Goal: Task Accomplishment & Management: Use online tool/utility

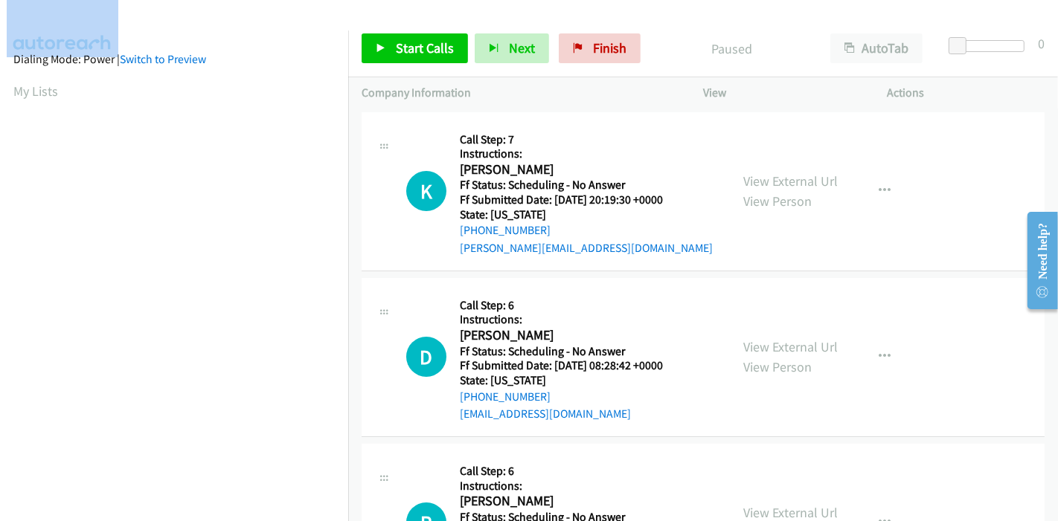
click at [414, 12] on div at bounding box center [522, 28] width 1044 height 57
click at [373, 12] on div at bounding box center [522, 28] width 1044 height 57
click at [448, 15] on div at bounding box center [522, 28] width 1044 height 57
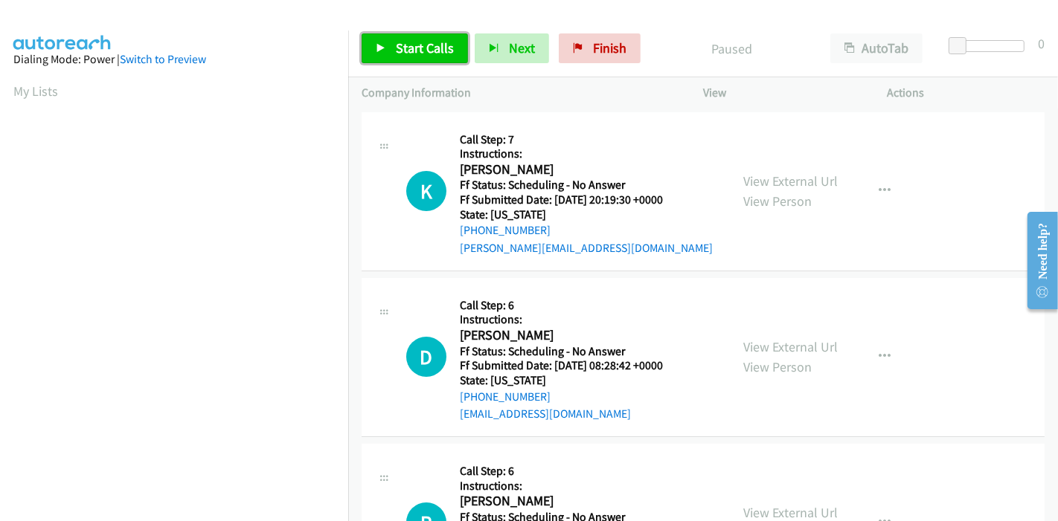
click at [392, 43] on link "Start Calls" at bounding box center [415, 48] width 106 height 30
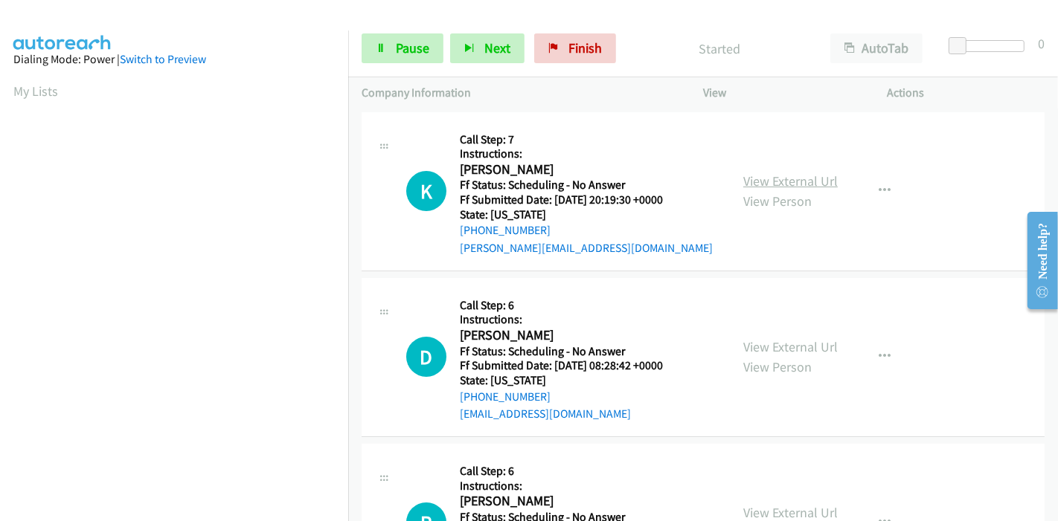
click at [774, 179] on link "View External Url" at bounding box center [790, 181] width 94 height 17
click at [751, 349] on link "View External Url" at bounding box center [790, 346] width 94 height 17
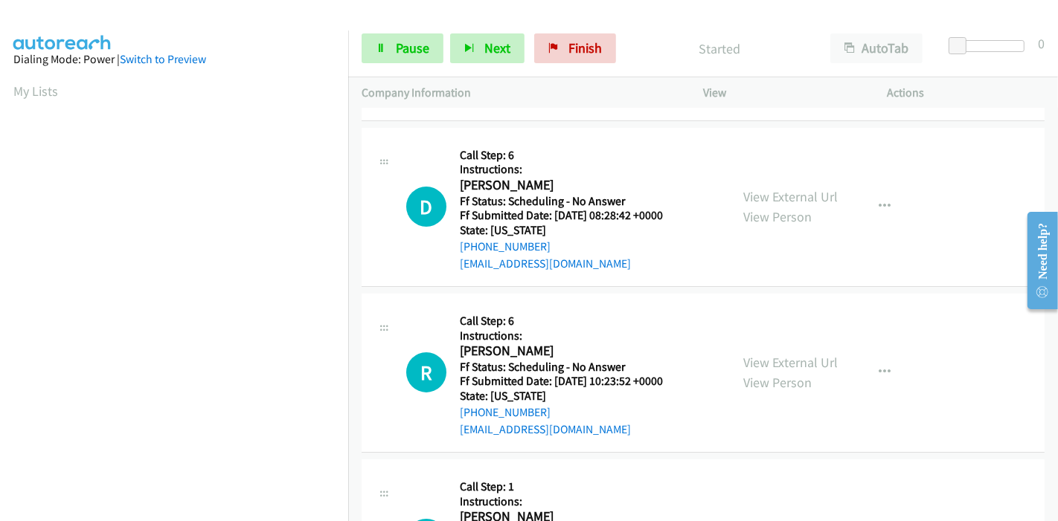
scroll to position [165, 0]
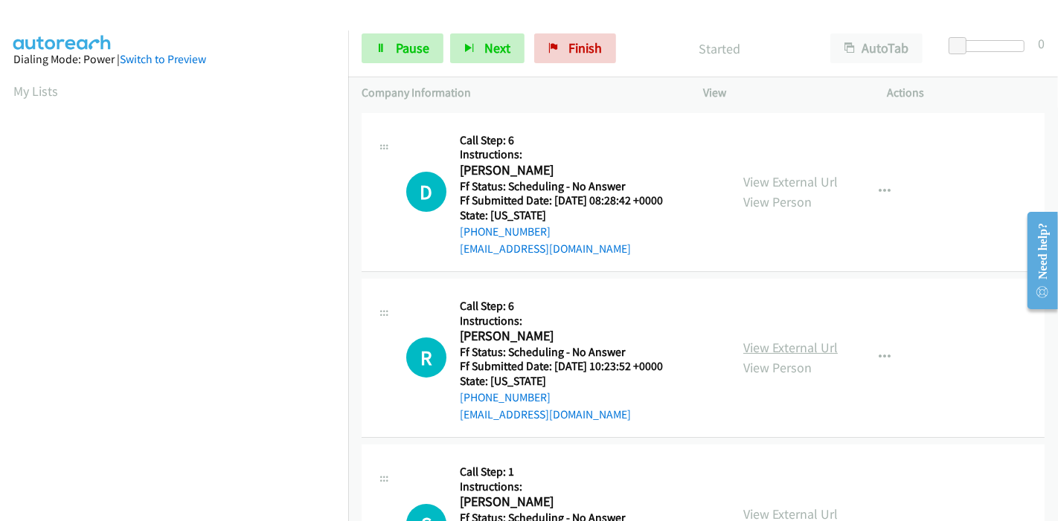
click at [760, 352] on link "View External Url" at bounding box center [790, 347] width 94 height 17
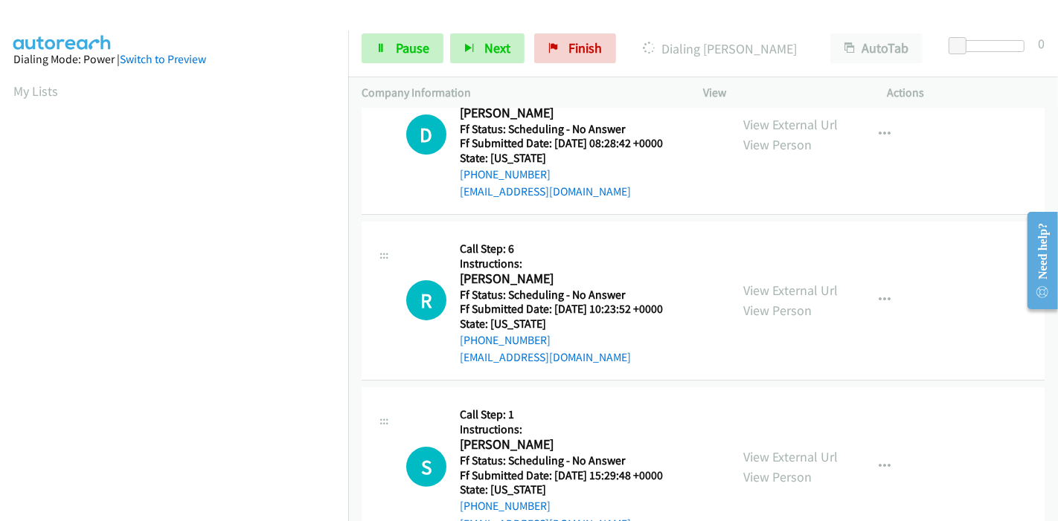
scroll to position [248, 0]
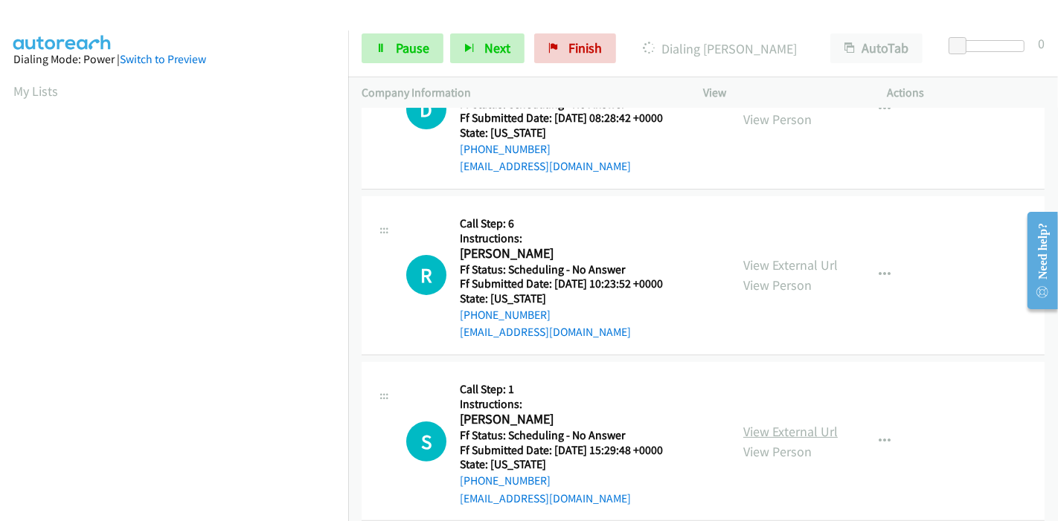
click at [759, 429] on link "View External Url" at bounding box center [790, 431] width 94 height 17
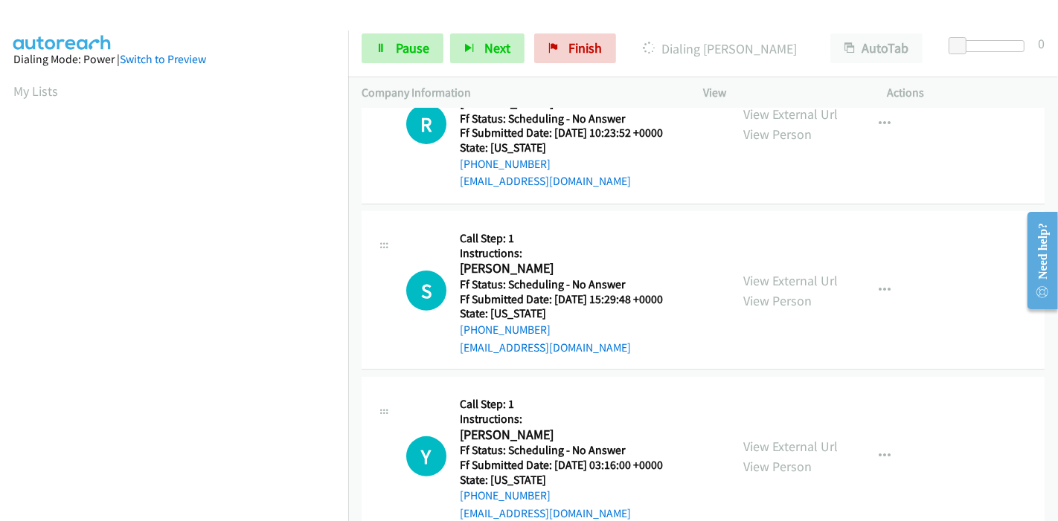
scroll to position [413, 0]
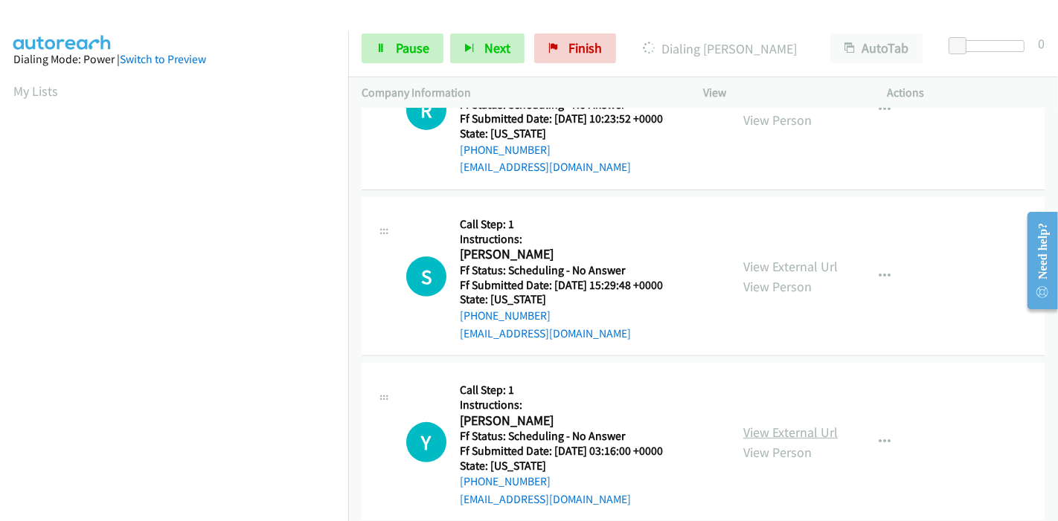
click at [752, 425] on link "View External Url" at bounding box center [790, 432] width 94 height 17
click at [416, 48] on span "Pause" at bounding box center [412, 47] width 33 height 17
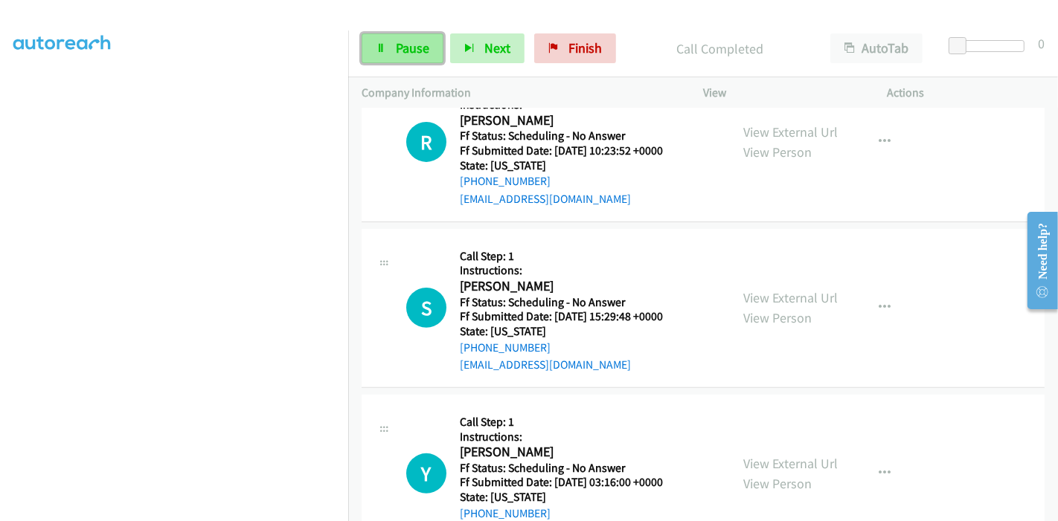
scroll to position [444, 0]
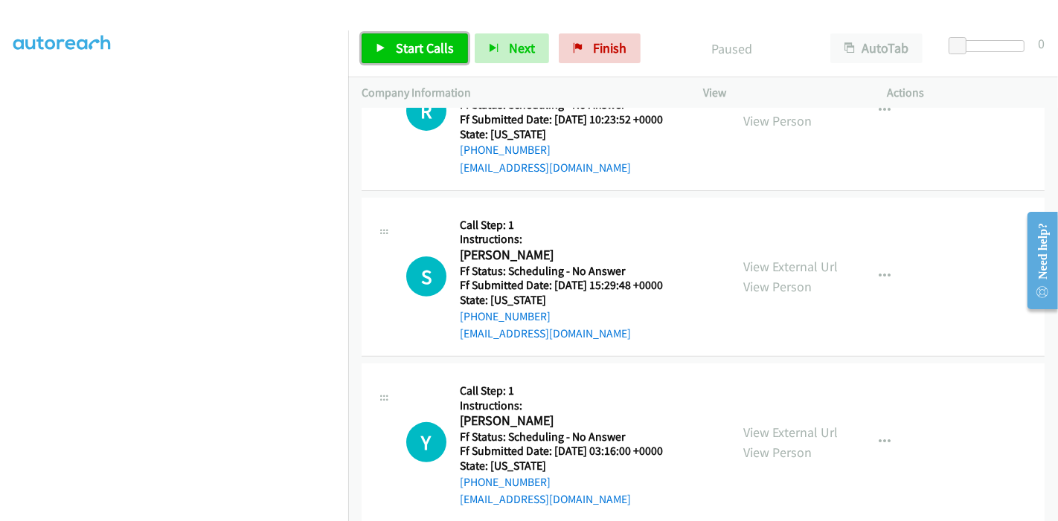
click at [411, 43] on span "Start Calls" at bounding box center [425, 47] width 58 height 17
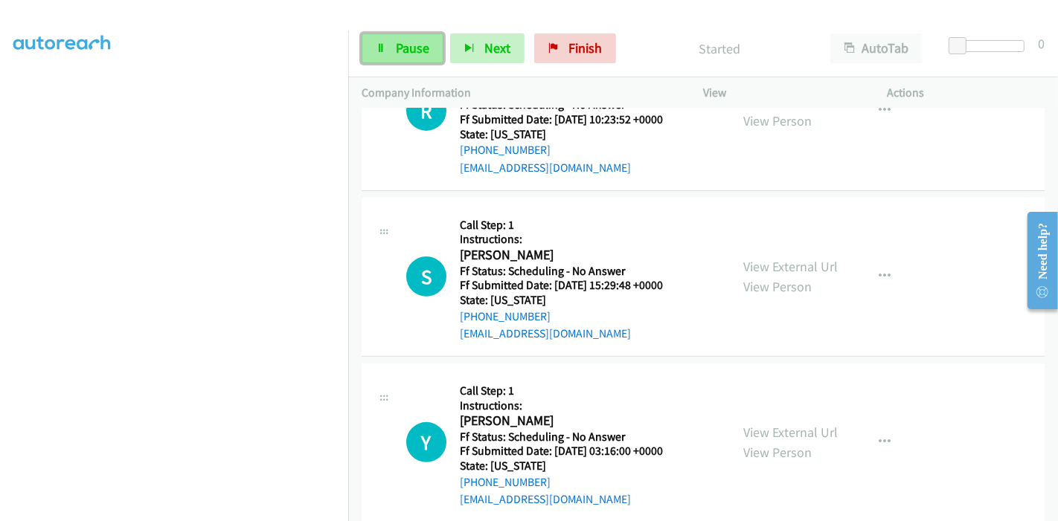
click at [373, 48] on link "Pause" at bounding box center [403, 48] width 82 height 30
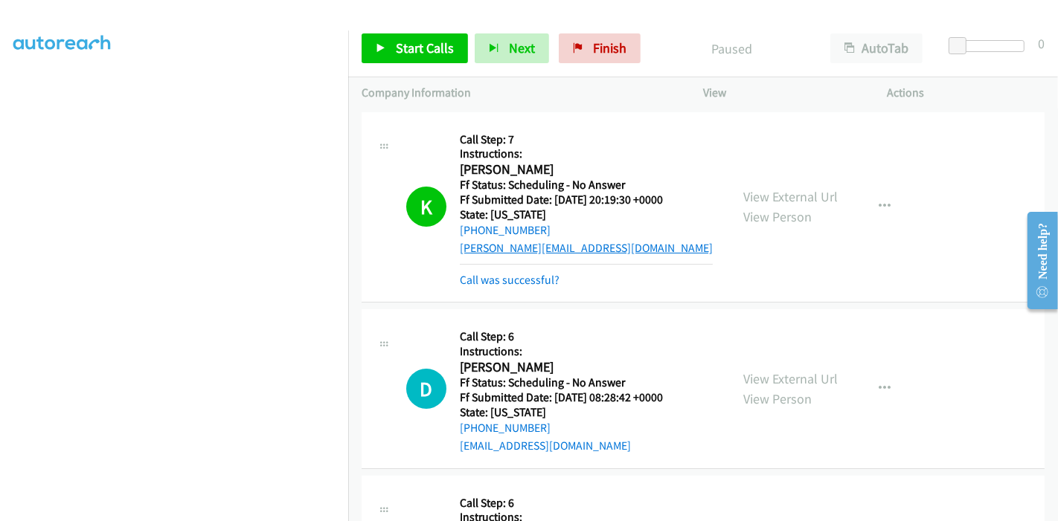
scroll to position [83, 0]
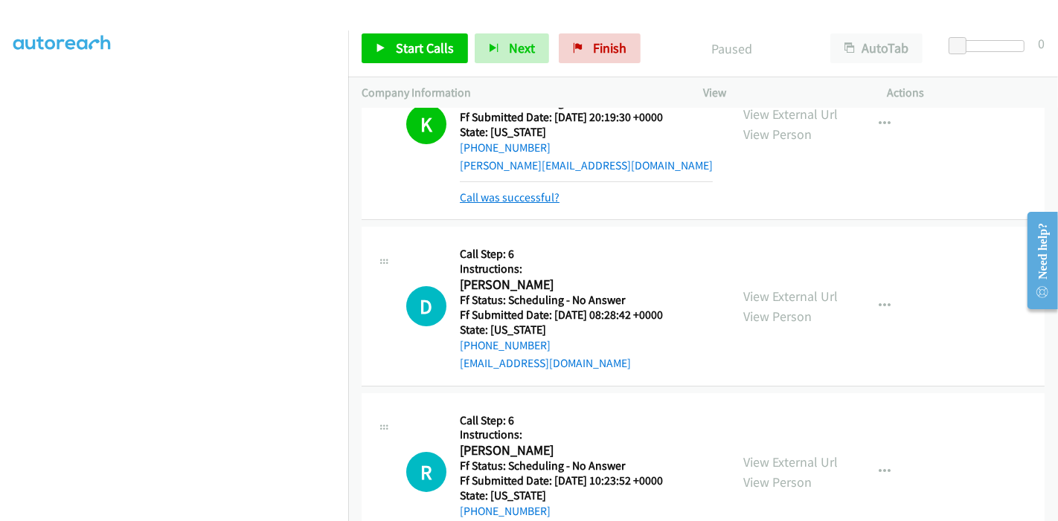
click at [530, 198] on link "Call was successful?" at bounding box center [510, 197] width 100 height 14
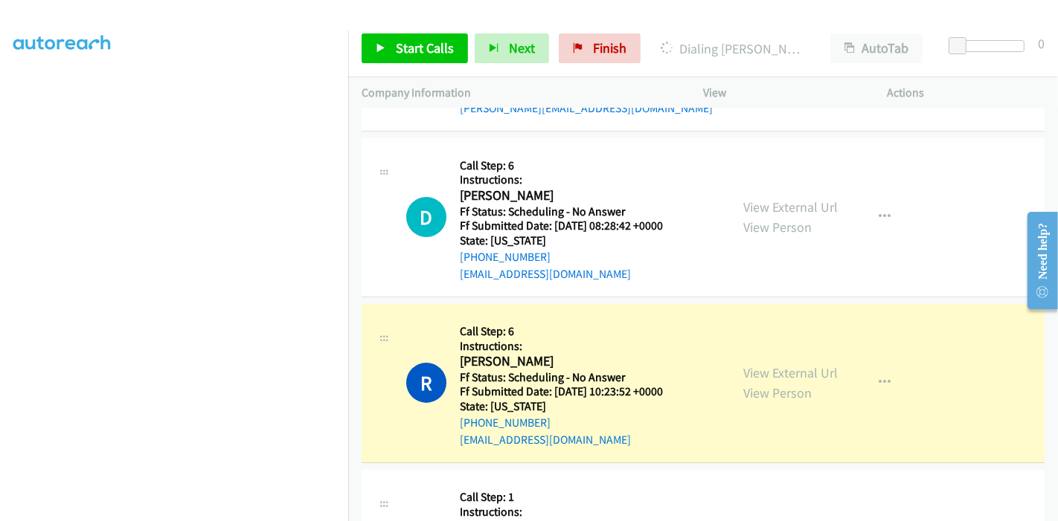
scroll to position [315, 0]
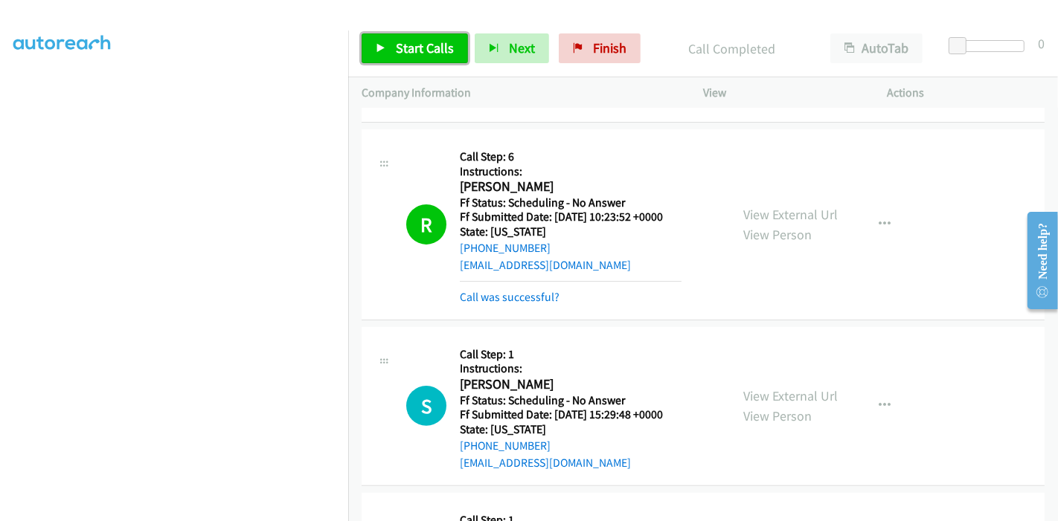
click at [393, 47] on link "Start Calls" at bounding box center [415, 48] width 106 height 30
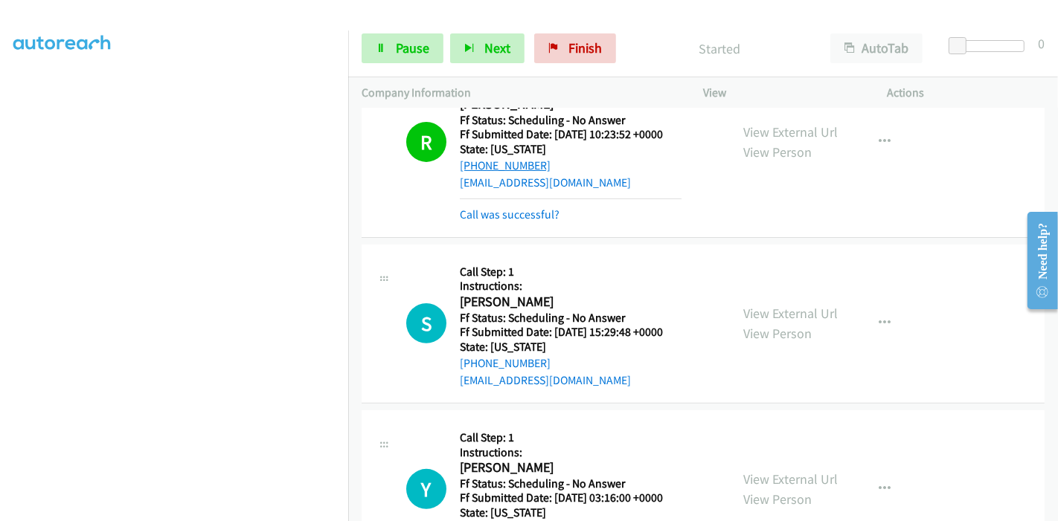
scroll to position [480, 0]
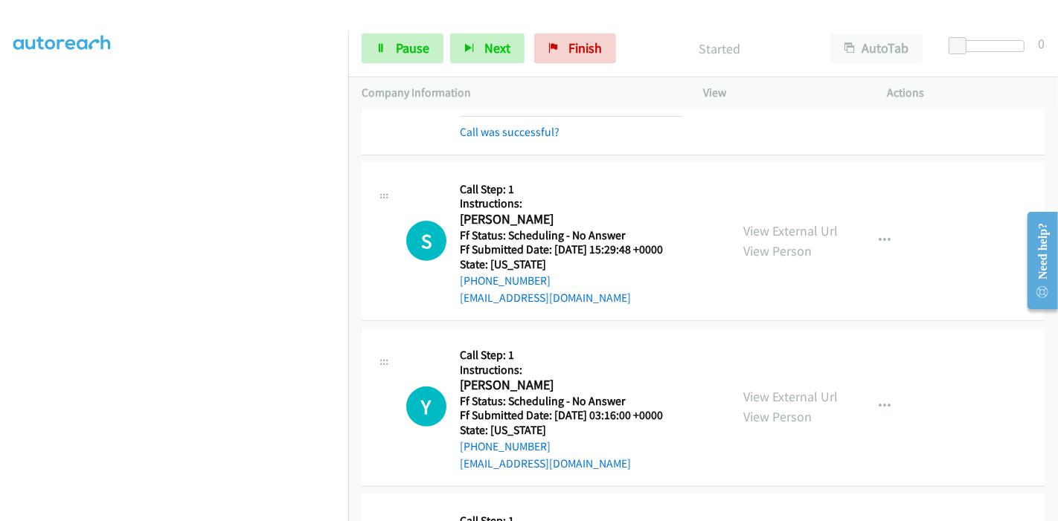
click at [507, 139] on div "Call was successful?" at bounding box center [571, 132] width 222 height 18
click at [511, 137] on link "Call was successful?" at bounding box center [510, 132] width 100 height 14
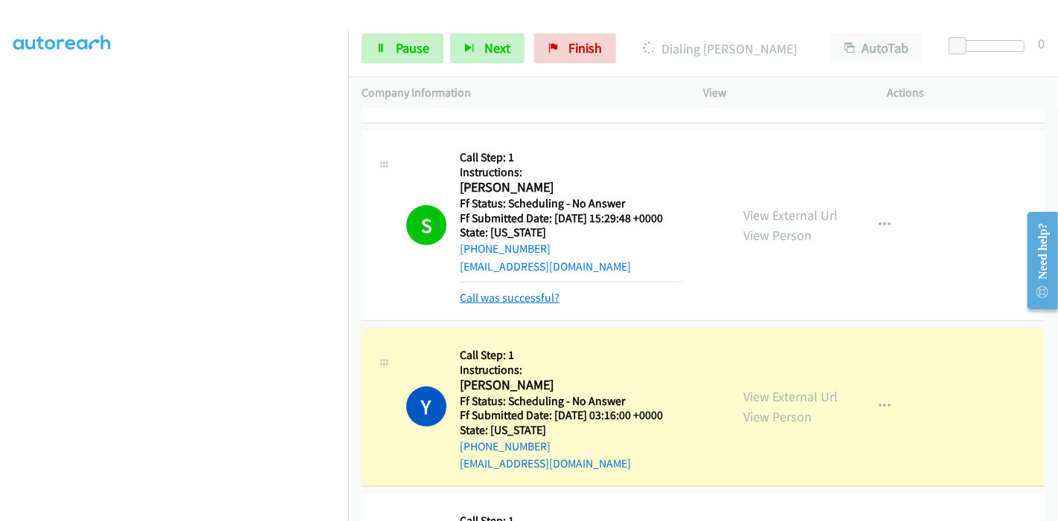
click at [515, 294] on link "Call was successful?" at bounding box center [510, 298] width 100 height 14
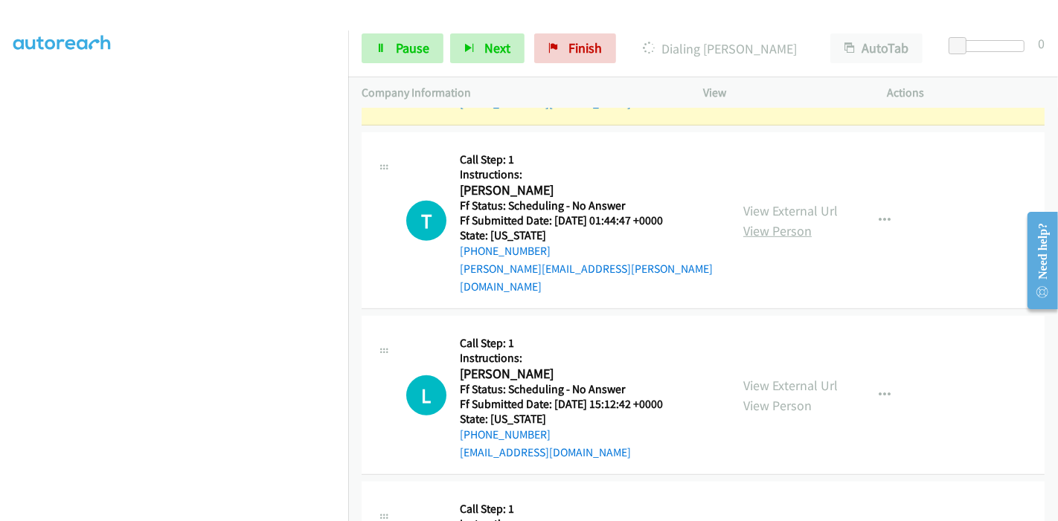
scroll to position [811, 0]
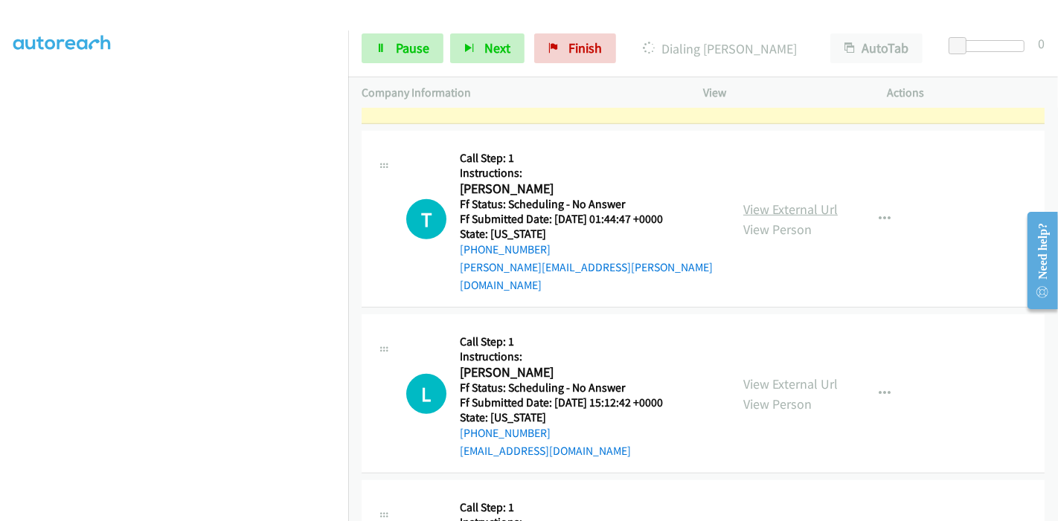
click at [780, 201] on link "View External Url" at bounding box center [790, 209] width 94 height 17
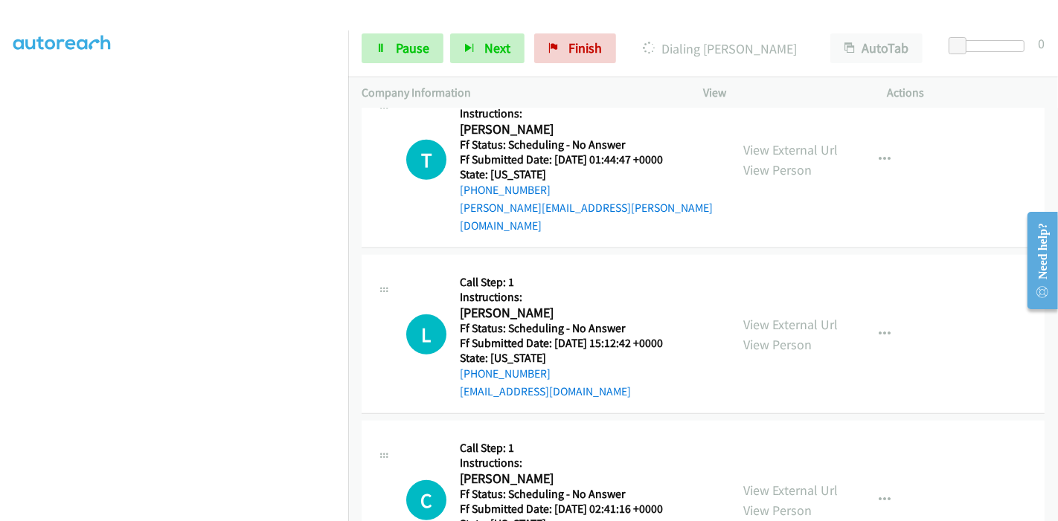
scroll to position [976, 0]
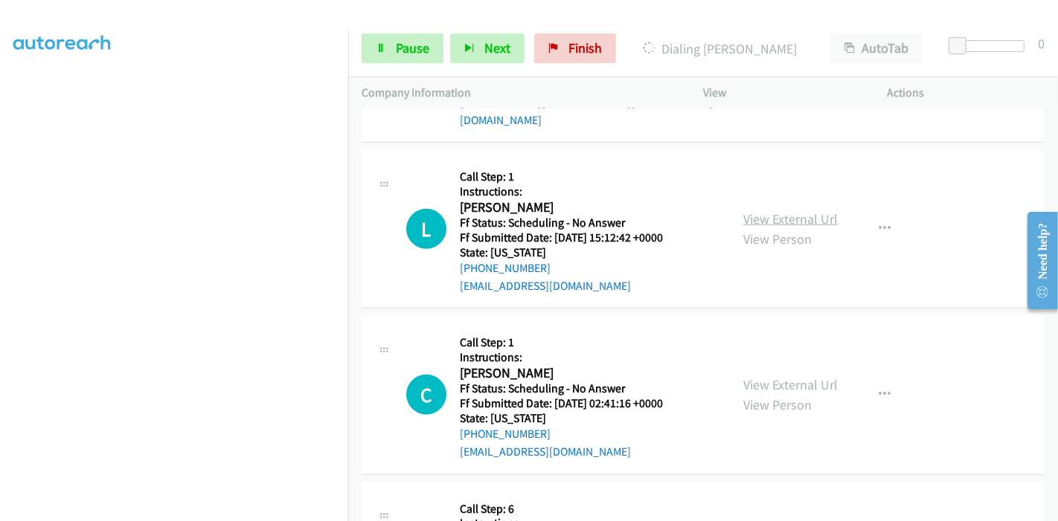
click at [766, 211] on link "View External Url" at bounding box center [790, 219] width 94 height 17
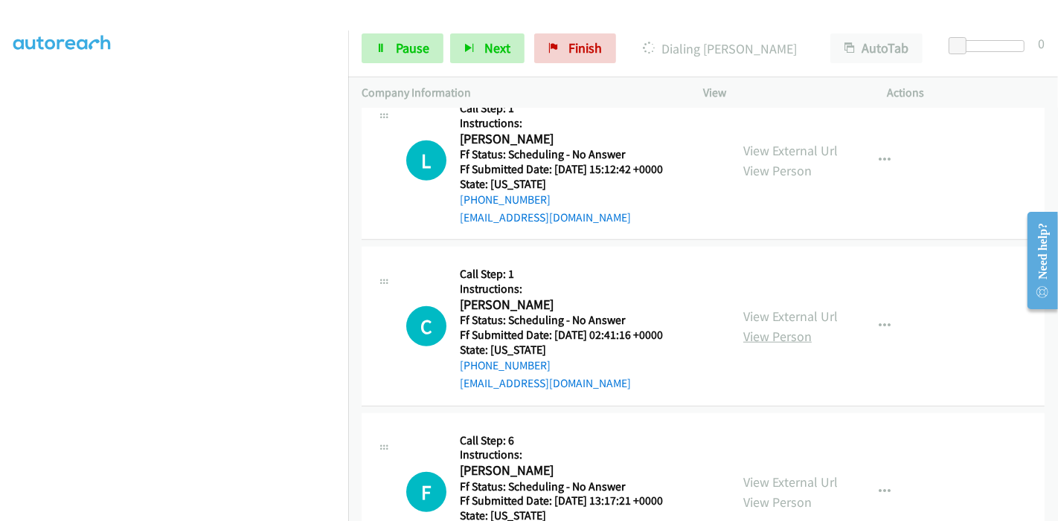
scroll to position [1059, 0]
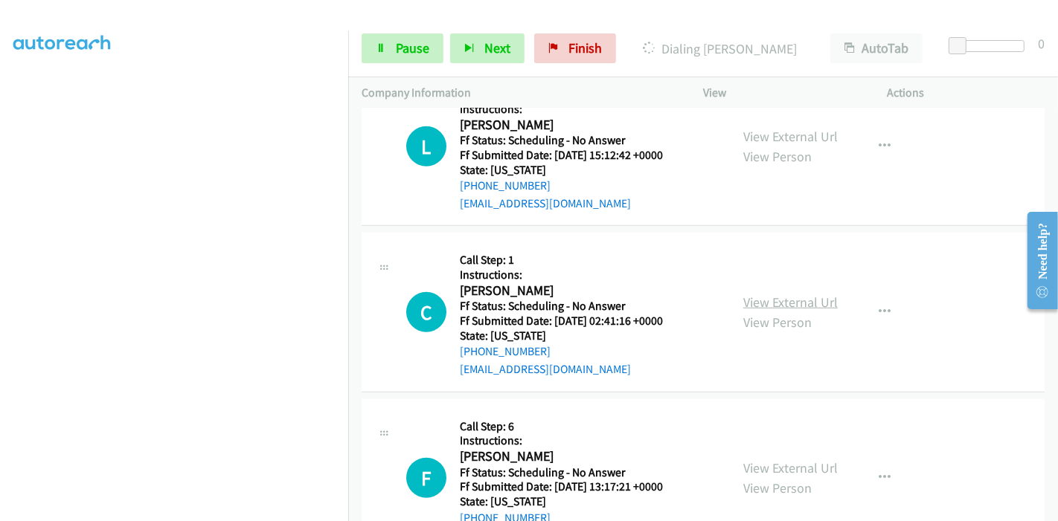
click at [793, 294] on link "View External Url" at bounding box center [790, 302] width 94 height 17
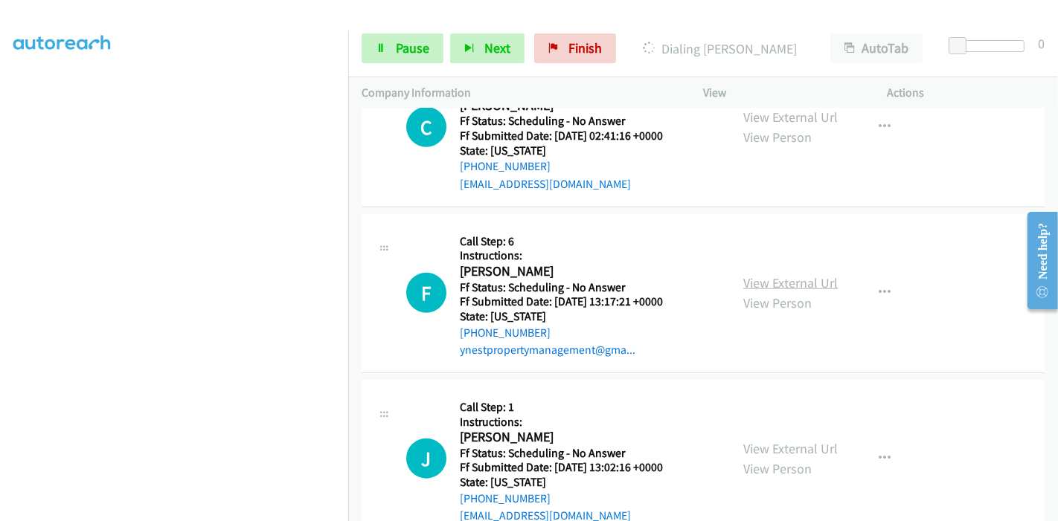
scroll to position [1307, 0]
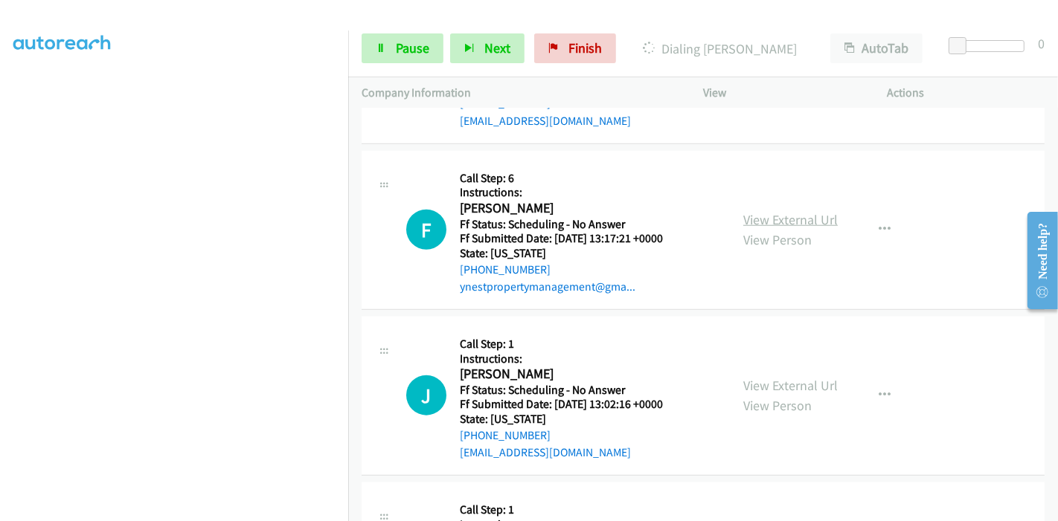
click at [780, 211] on link "View External Url" at bounding box center [790, 219] width 94 height 17
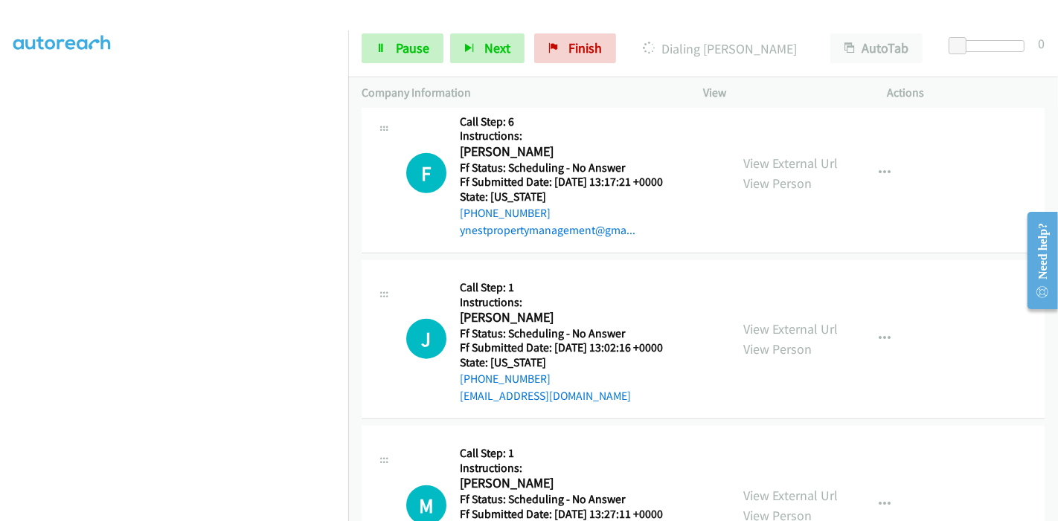
scroll to position [1390, 0]
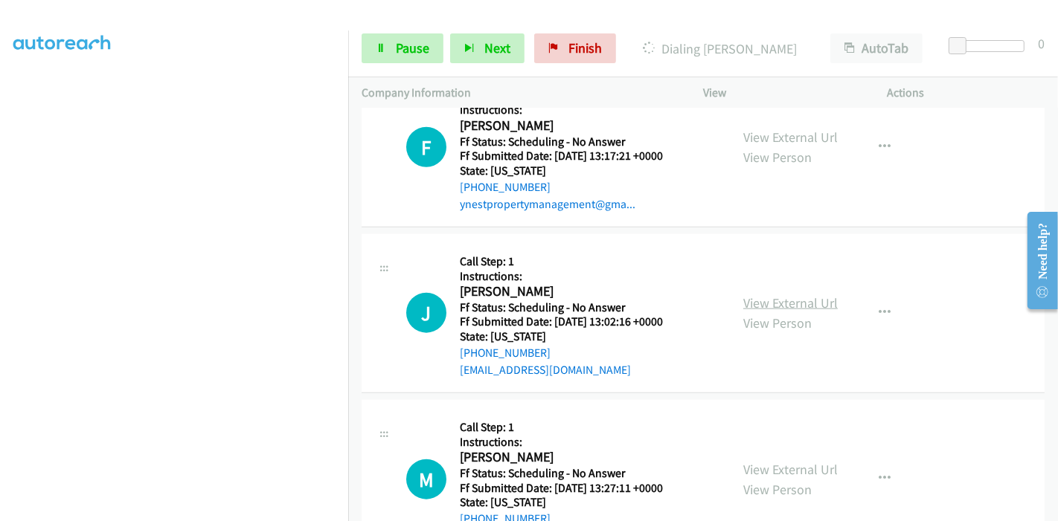
click at [745, 295] on link "View External Url" at bounding box center [790, 303] width 94 height 17
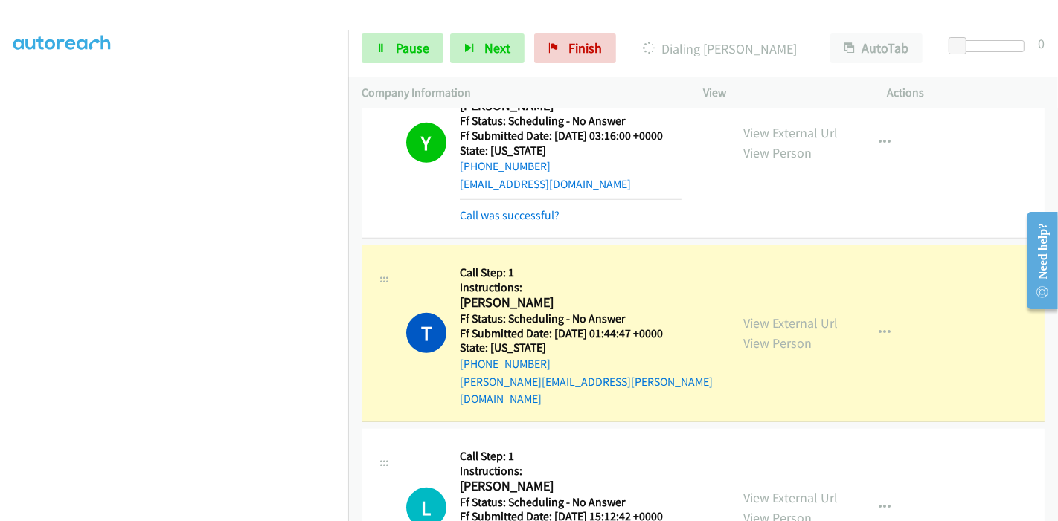
scroll to position [744, 0]
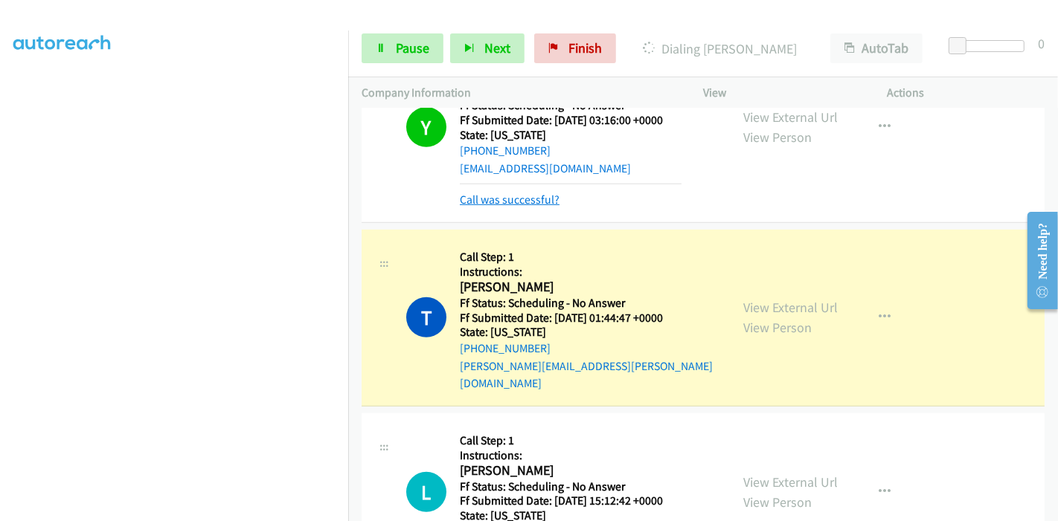
click at [518, 202] on link "Call was successful?" at bounding box center [510, 200] width 100 height 14
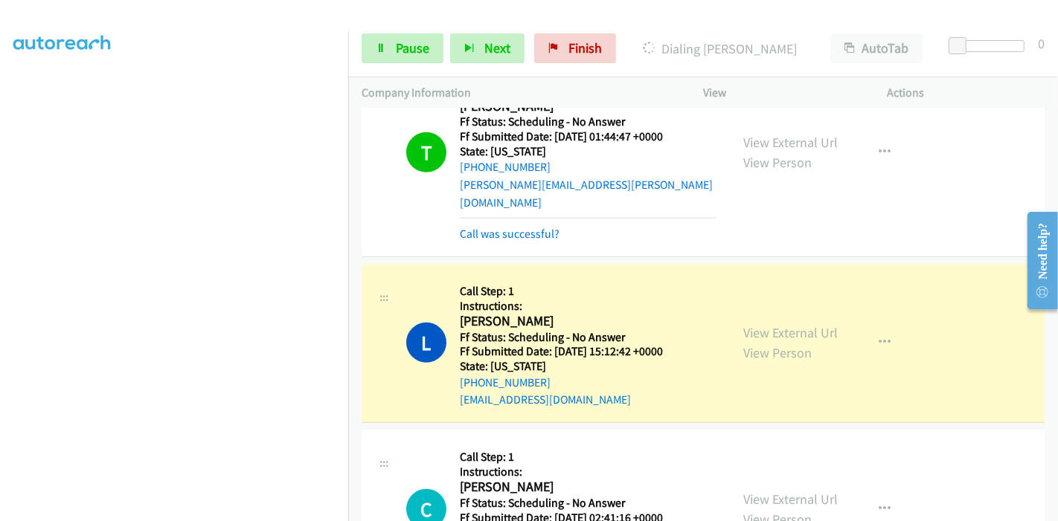
scroll to position [909, 0]
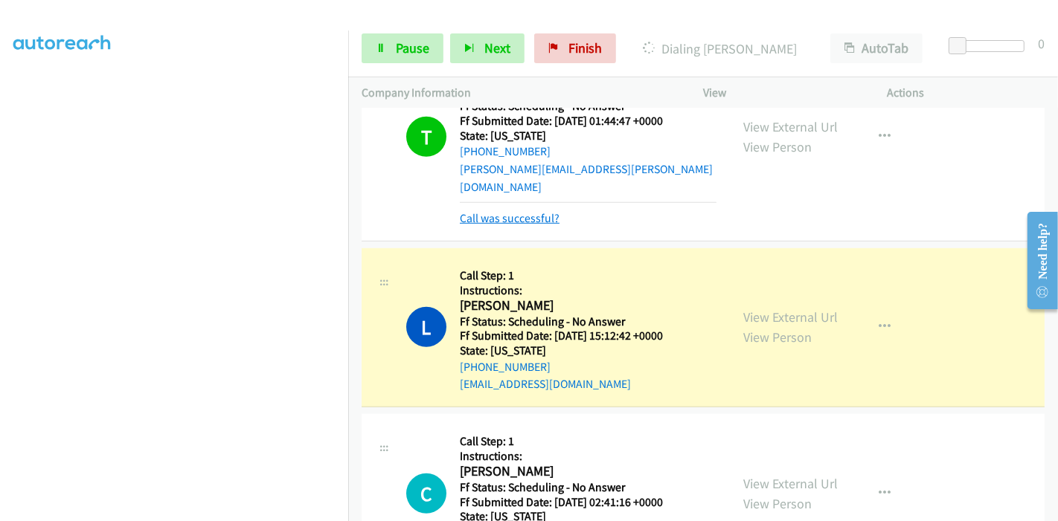
click at [504, 211] on link "Call was successful?" at bounding box center [510, 218] width 100 height 14
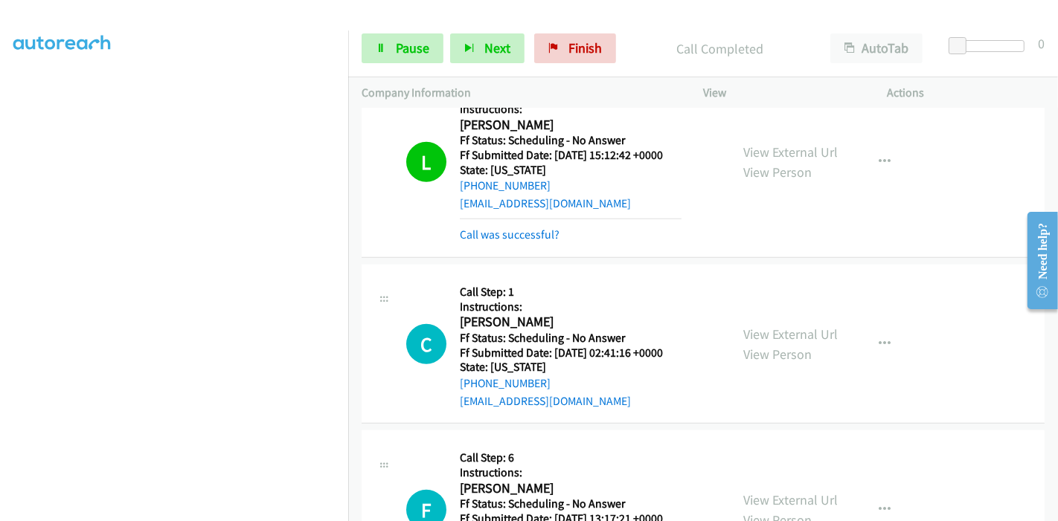
scroll to position [1074, 0]
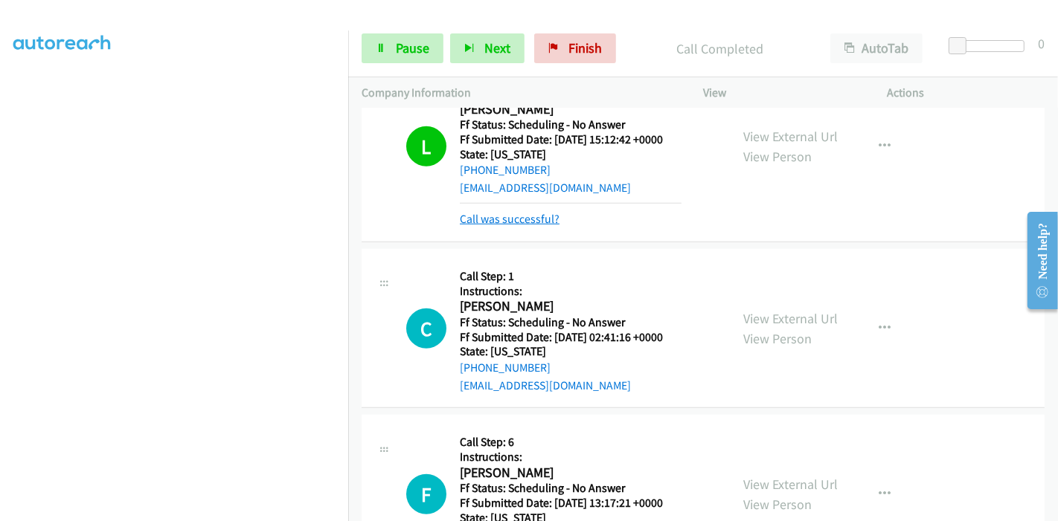
click at [510, 212] on link "Call was successful?" at bounding box center [510, 219] width 100 height 14
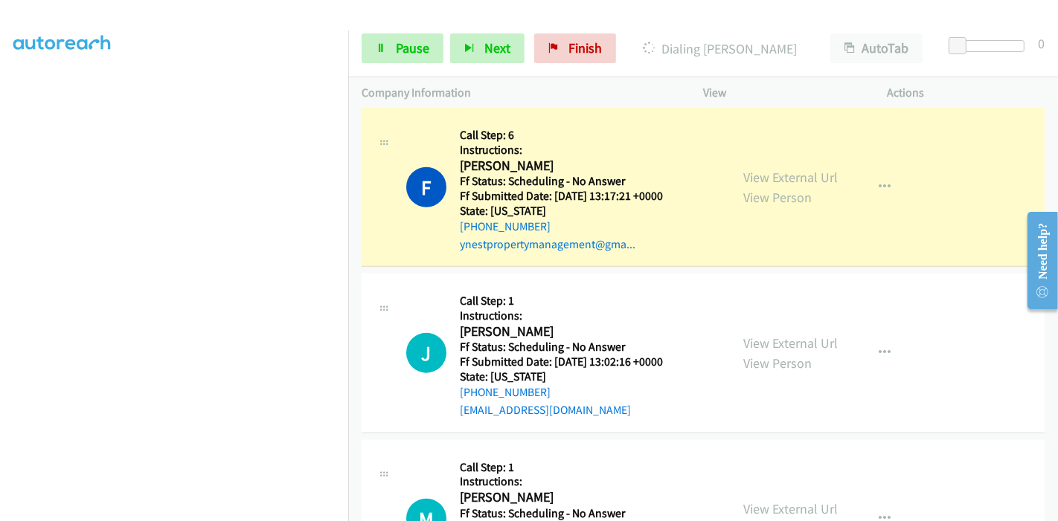
scroll to position [1390, 0]
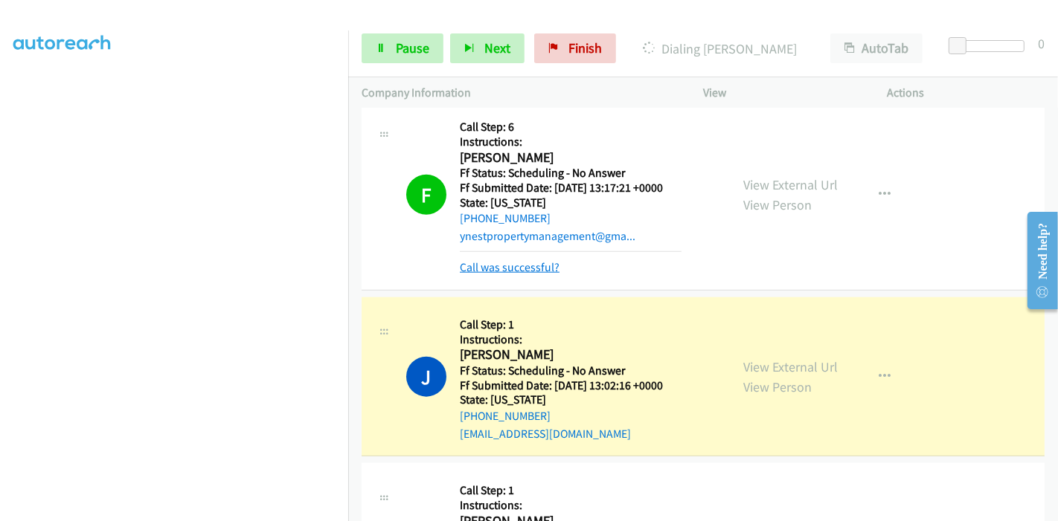
click at [516, 260] on link "Call was successful?" at bounding box center [510, 267] width 100 height 14
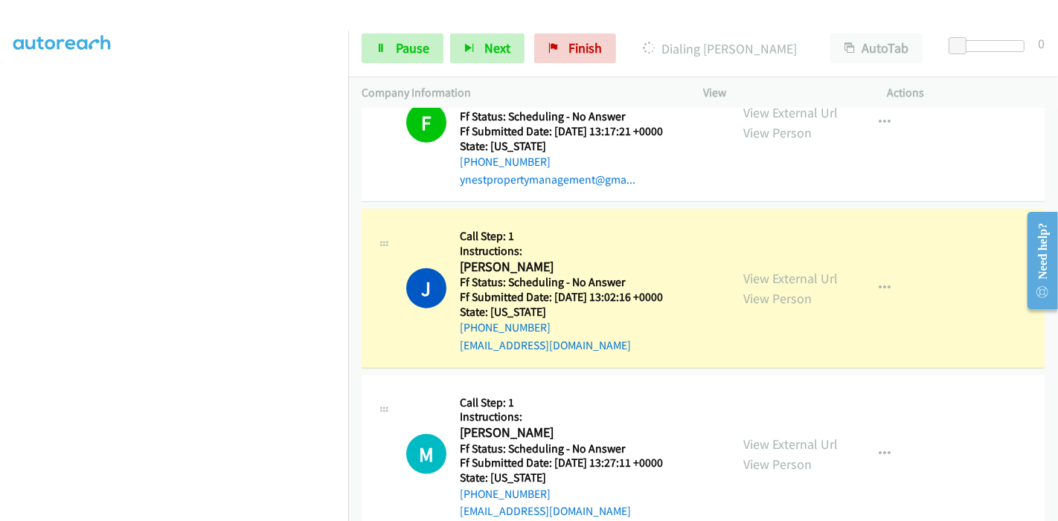
scroll to position [1472, 0]
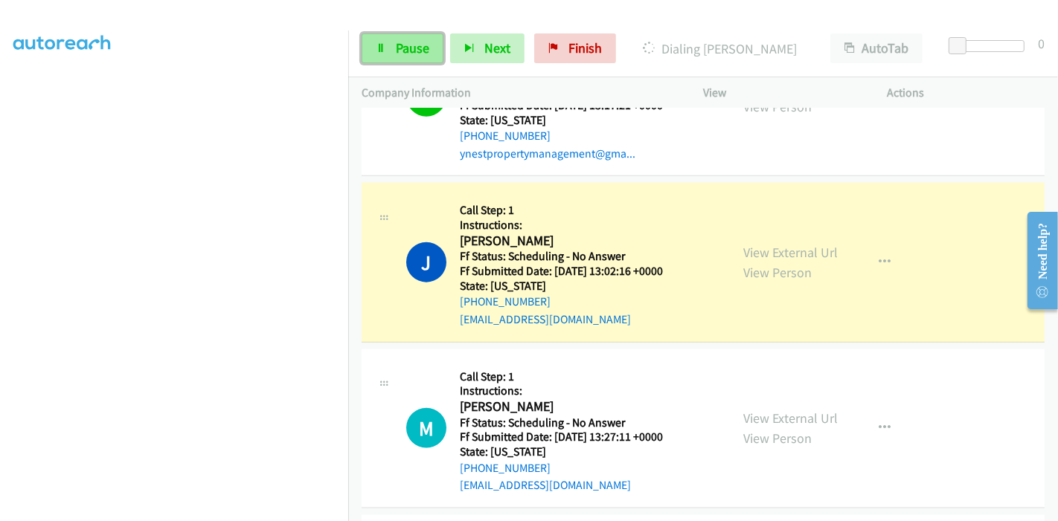
click at [405, 57] on link "Pause" at bounding box center [403, 48] width 82 height 30
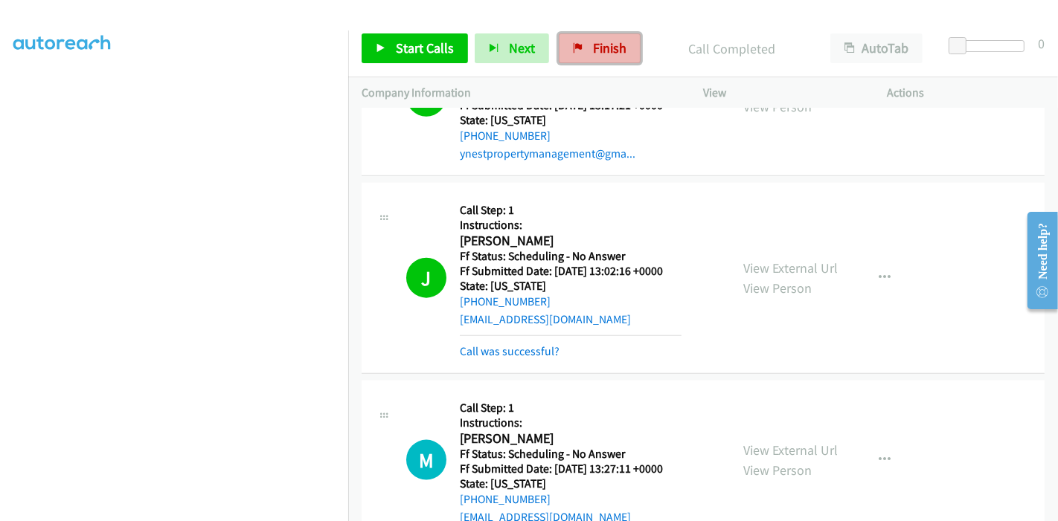
drag, startPoint x: 609, startPoint y: 45, endPoint x: 591, endPoint y: 57, distance: 21.7
click at [609, 45] on span "Finish" at bounding box center [609, 47] width 33 height 17
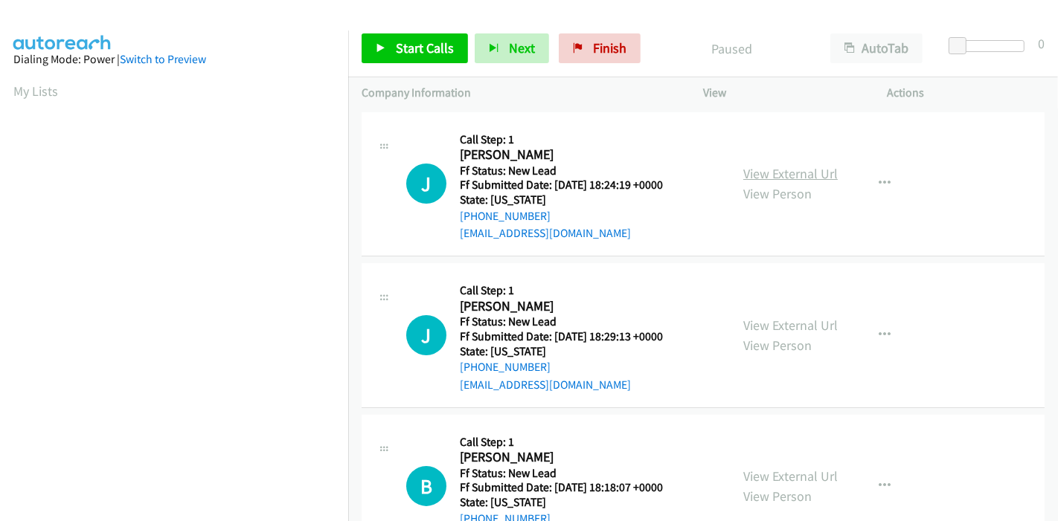
click at [783, 167] on link "View External Url" at bounding box center [790, 173] width 94 height 17
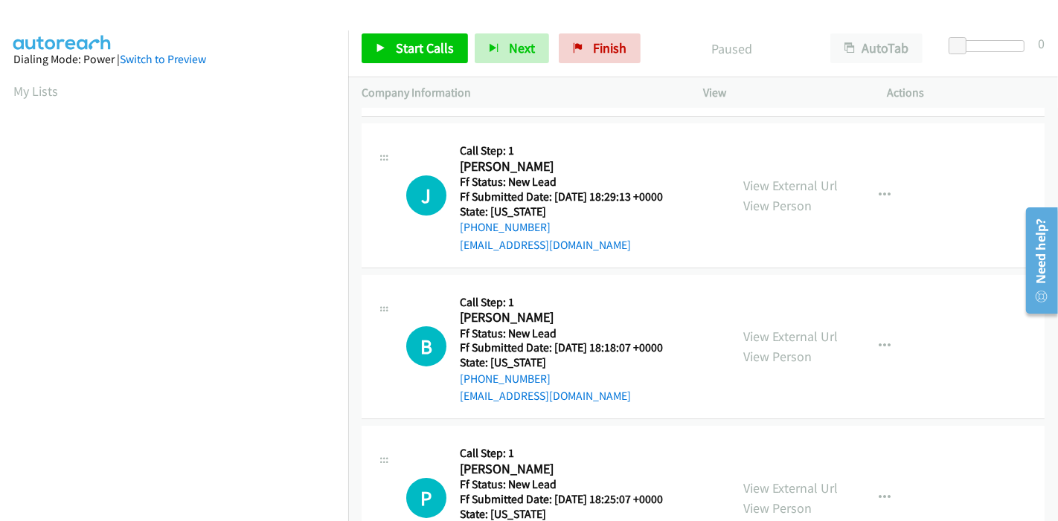
scroll to position [165, 0]
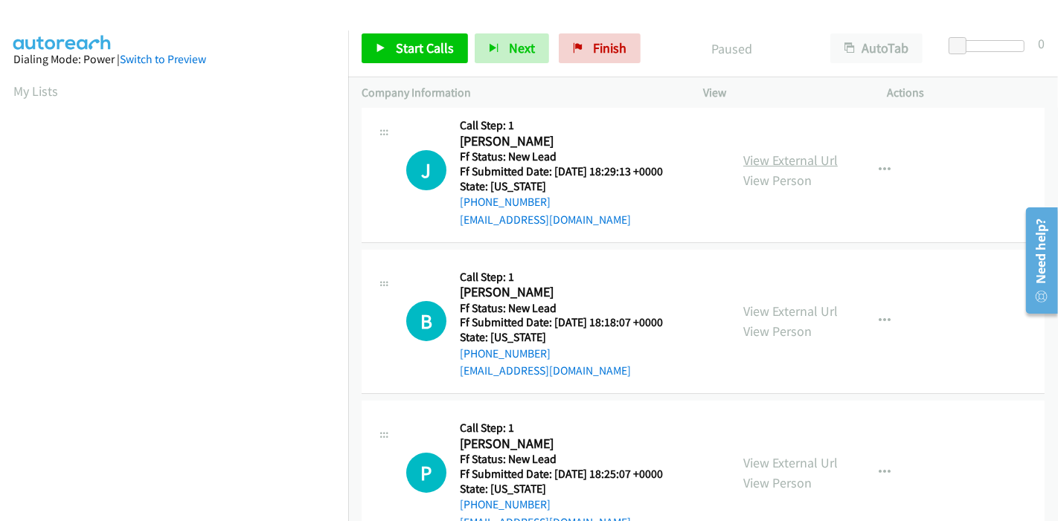
click at [802, 154] on link "View External Url" at bounding box center [790, 160] width 94 height 17
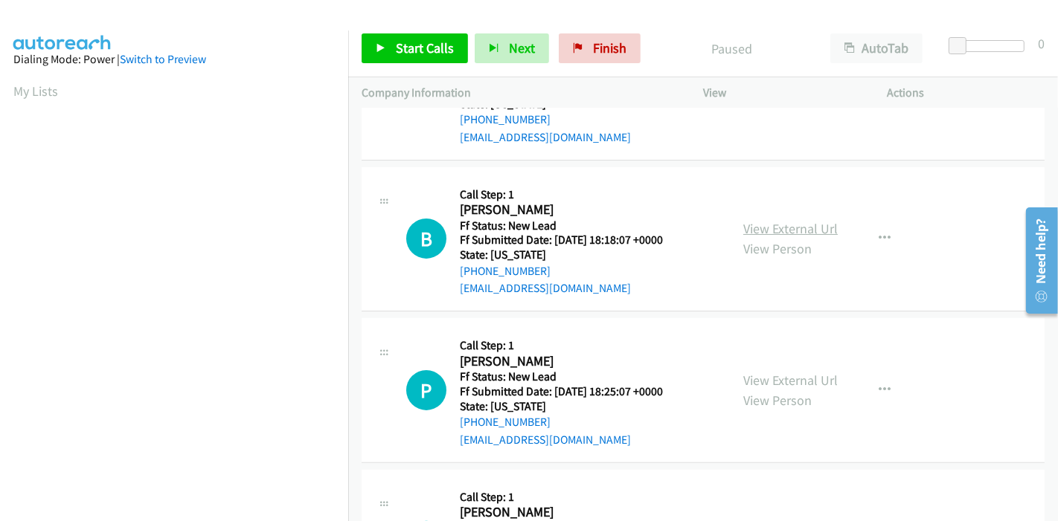
click at [771, 225] on link "View External Url" at bounding box center [790, 228] width 94 height 17
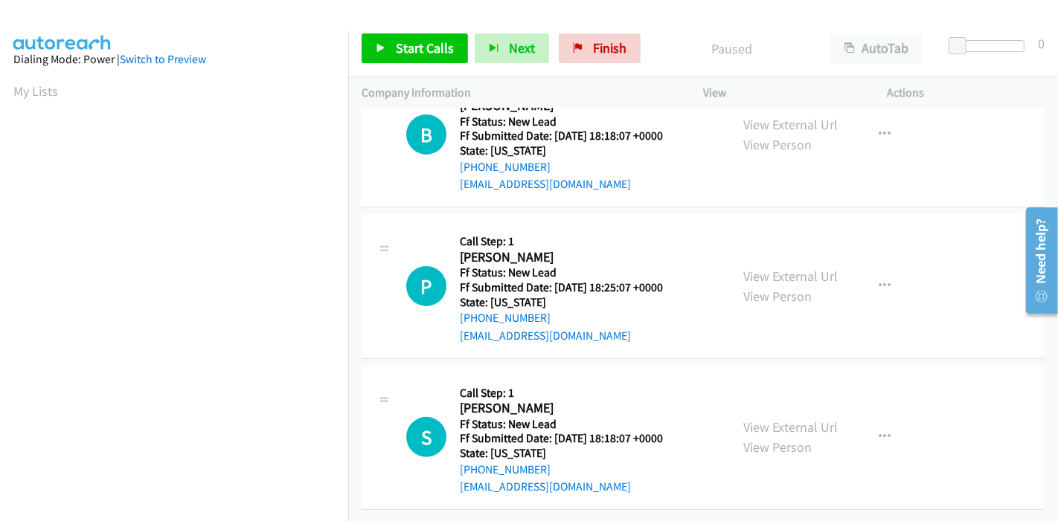
scroll to position [362, 0]
click at [754, 268] on link "View External Url" at bounding box center [790, 276] width 94 height 17
click at [751, 419] on link "View External Url" at bounding box center [790, 427] width 94 height 17
click at [425, 50] on span "Start Calls" at bounding box center [425, 47] width 58 height 17
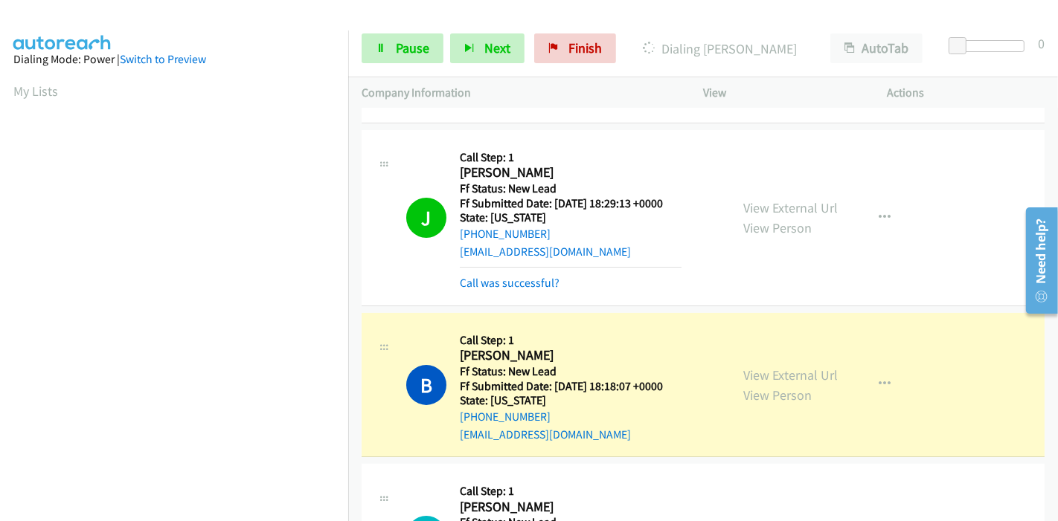
scroll to position [314, 0]
click at [524, 280] on link "Call was successful?" at bounding box center [510, 283] width 100 height 14
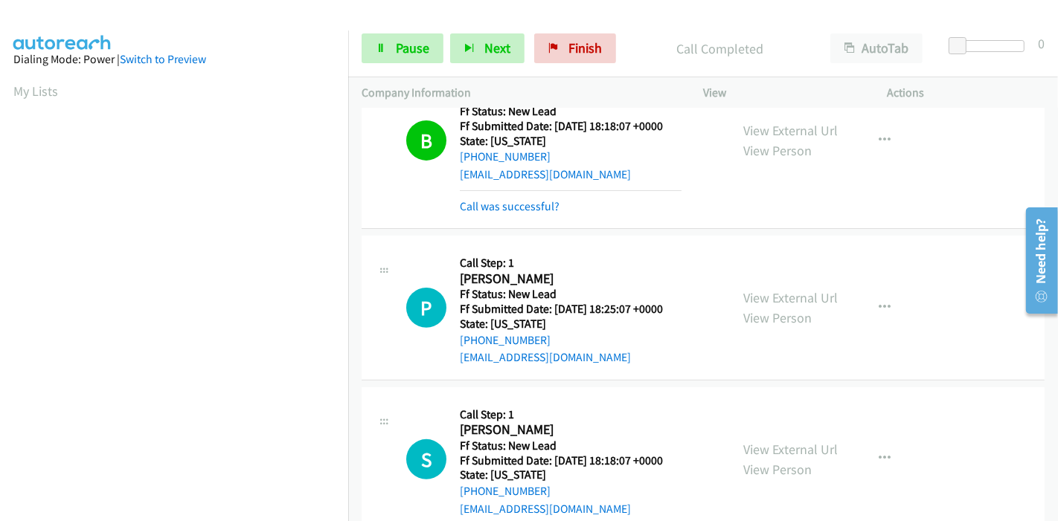
scroll to position [410, 0]
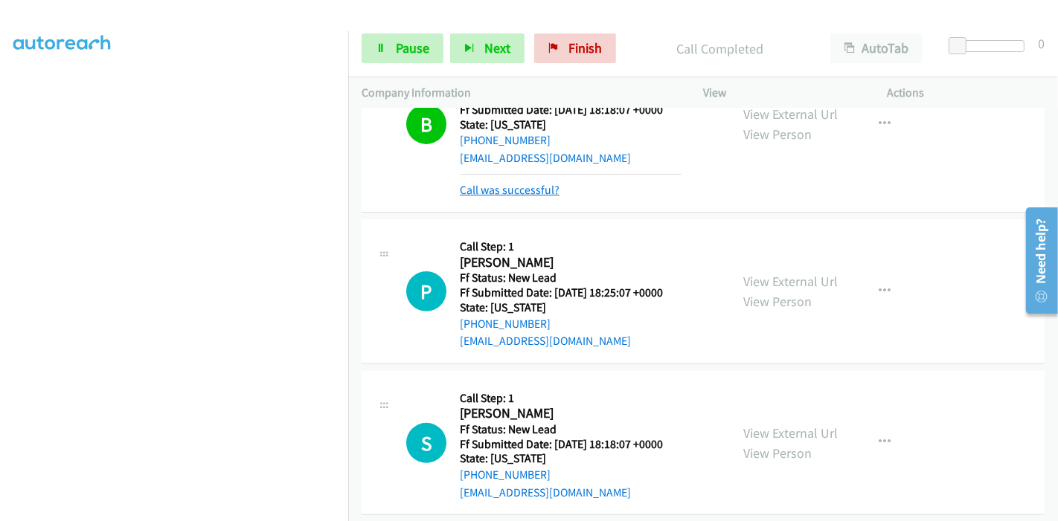
click at [532, 183] on link "Call was successful?" at bounding box center [510, 190] width 100 height 14
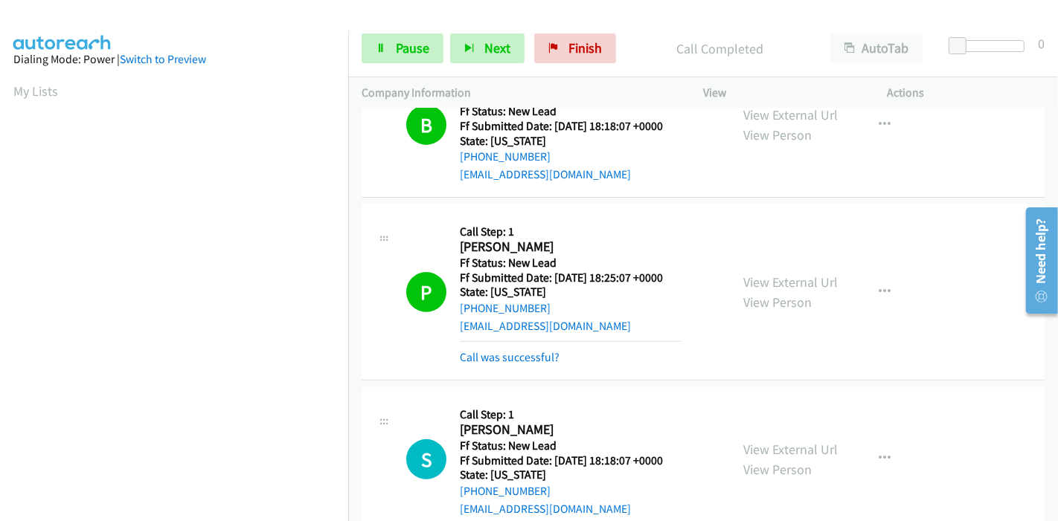
scroll to position [425, 0]
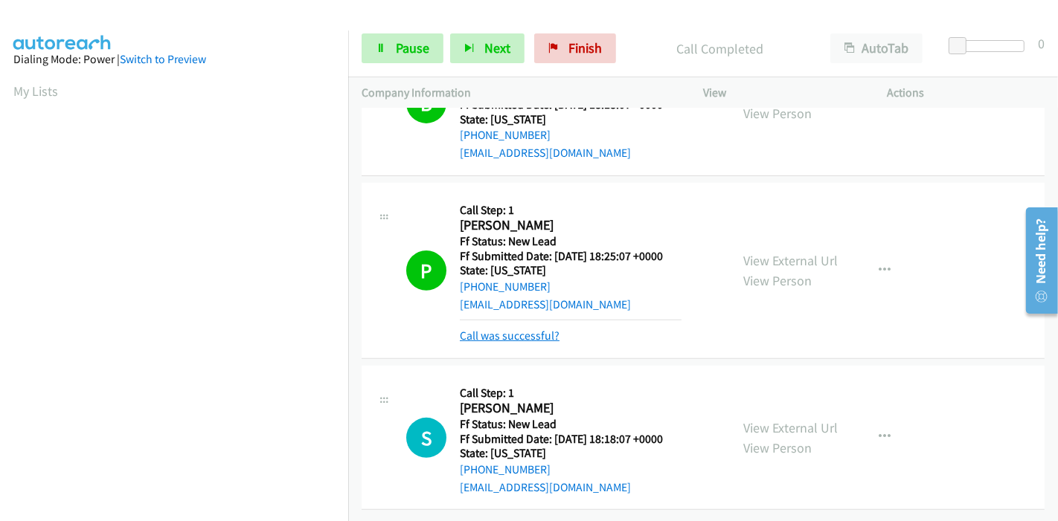
click at [529, 329] on link "Call was successful?" at bounding box center [510, 336] width 100 height 14
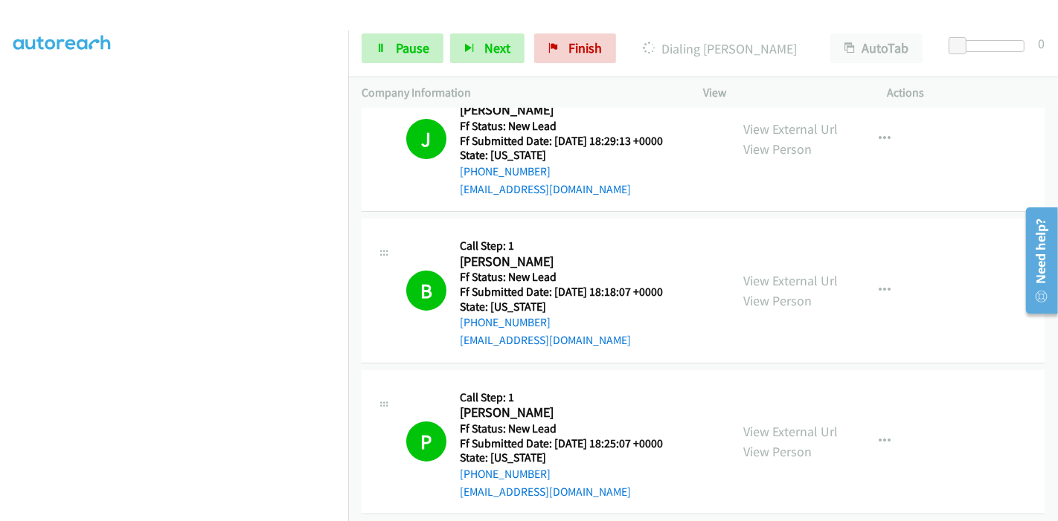
scroll to position [0, 0]
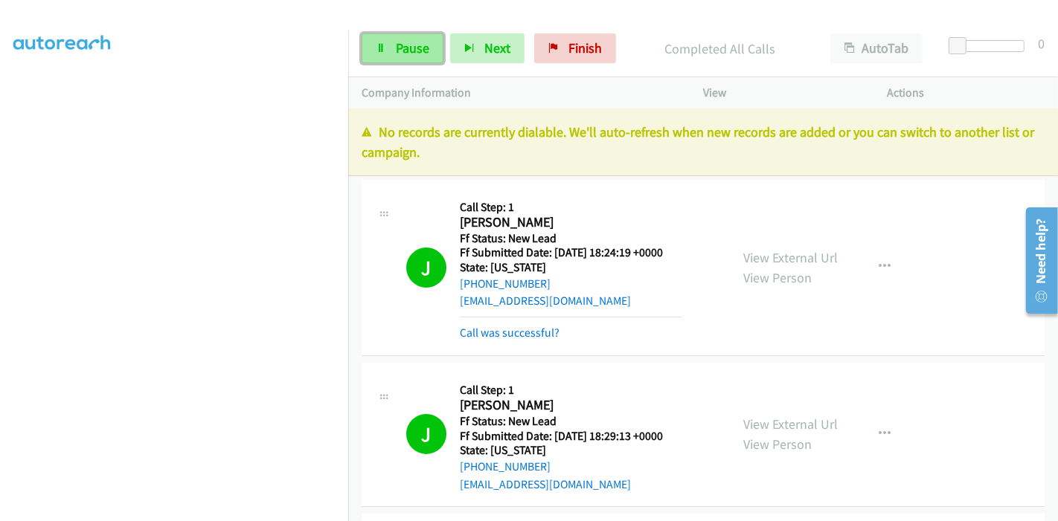
click at [396, 45] on span "Pause" at bounding box center [412, 47] width 33 height 17
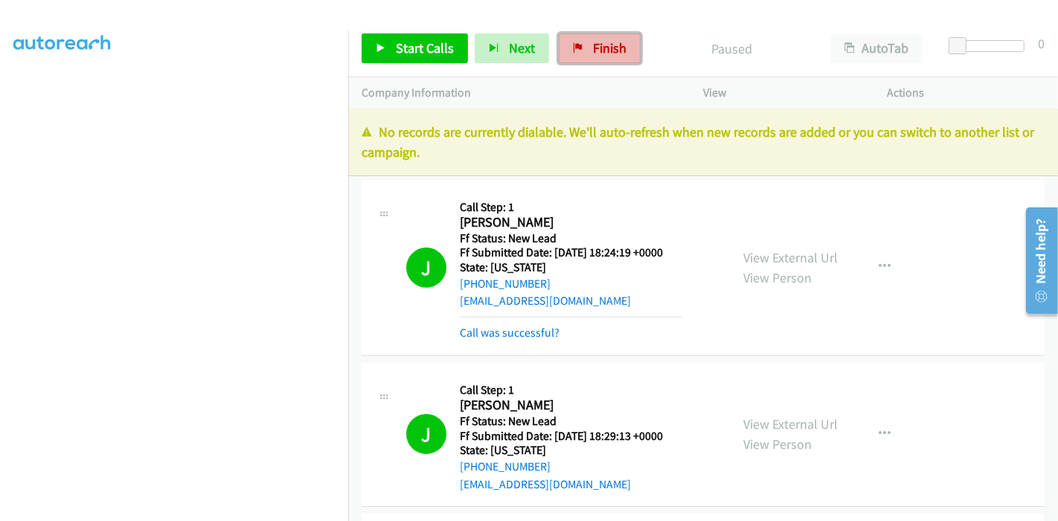
click at [579, 46] on link "Finish" at bounding box center [600, 48] width 82 height 30
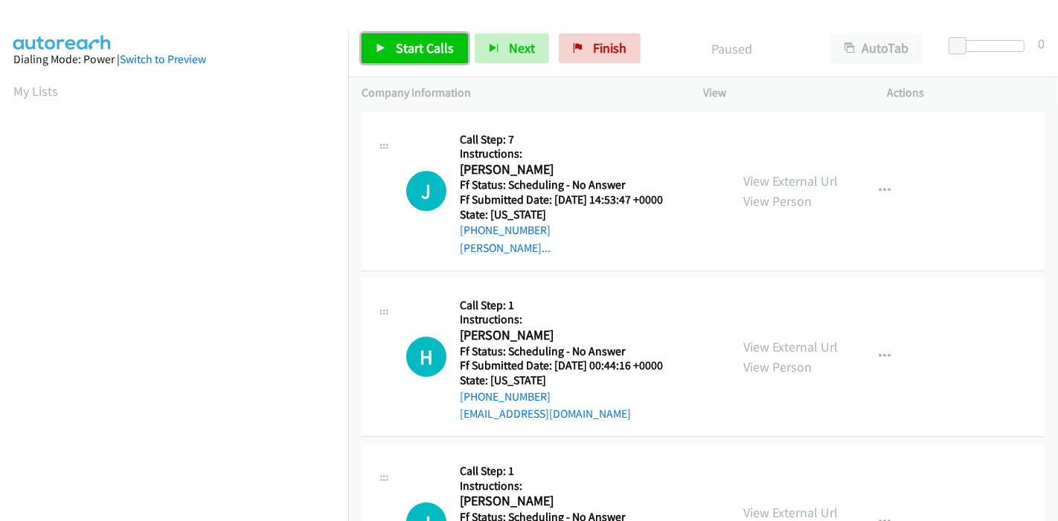
click at [414, 46] on span "Start Calls" at bounding box center [425, 47] width 58 height 17
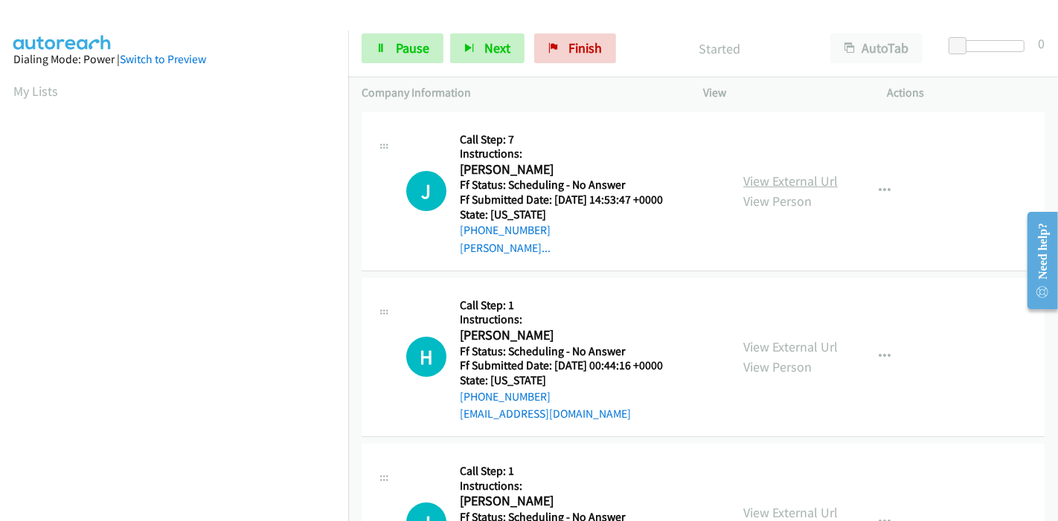
click at [811, 182] on link "View External Url" at bounding box center [790, 181] width 94 height 17
click at [752, 344] on link "View External Url" at bounding box center [790, 346] width 94 height 17
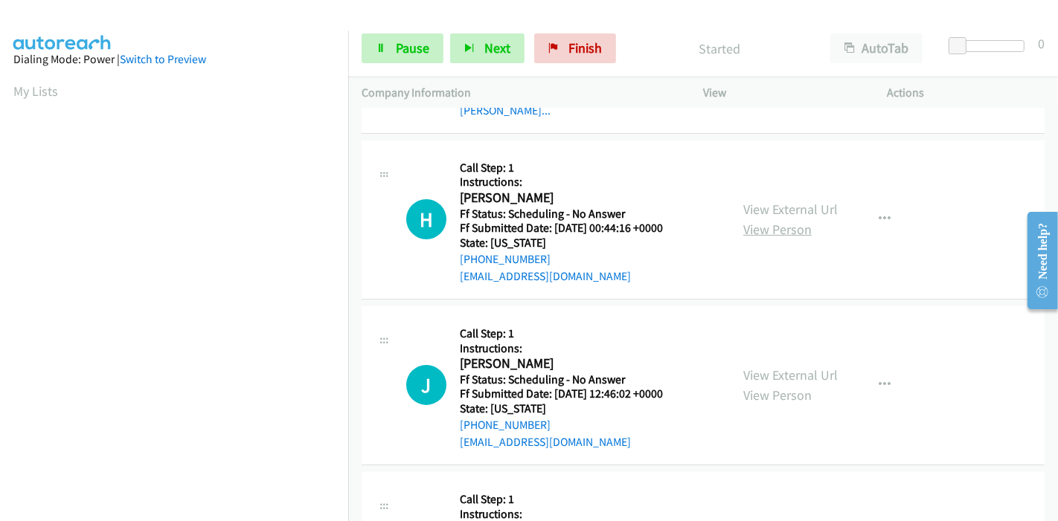
scroll to position [165, 0]
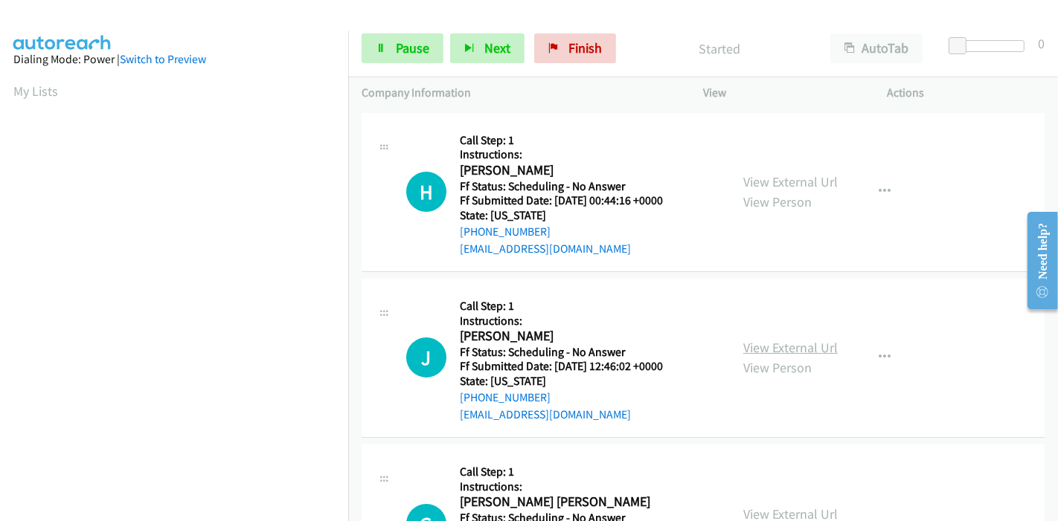
click at [770, 345] on link "View External Url" at bounding box center [790, 347] width 94 height 17
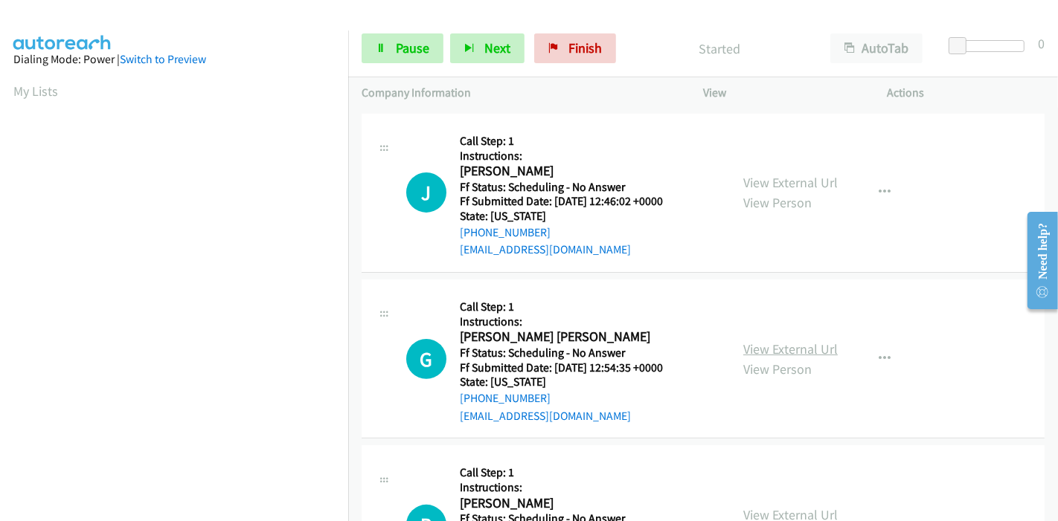
click at [768, 348] on link "View External Url" at bounding box center [790, 349] width 94 height 17
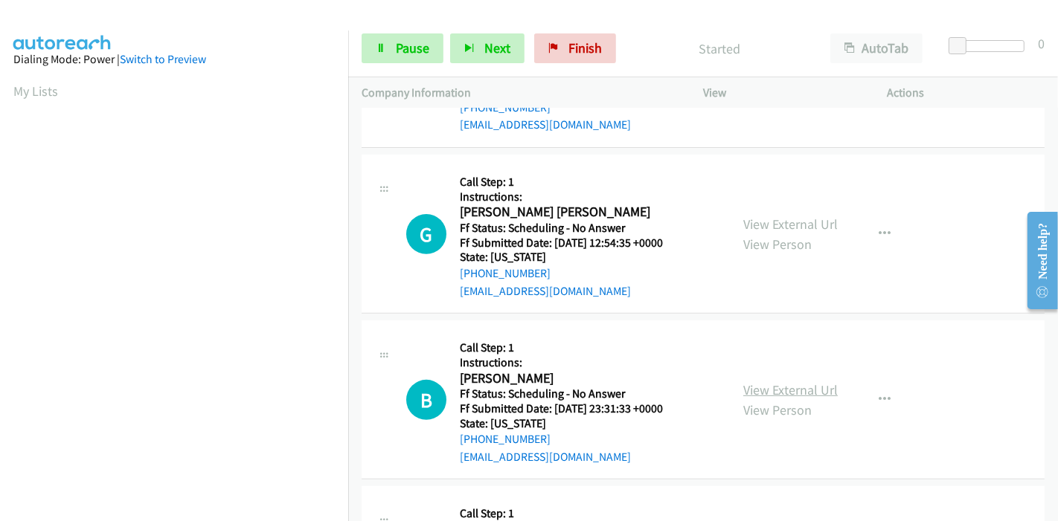
scroll to position [495, 0]
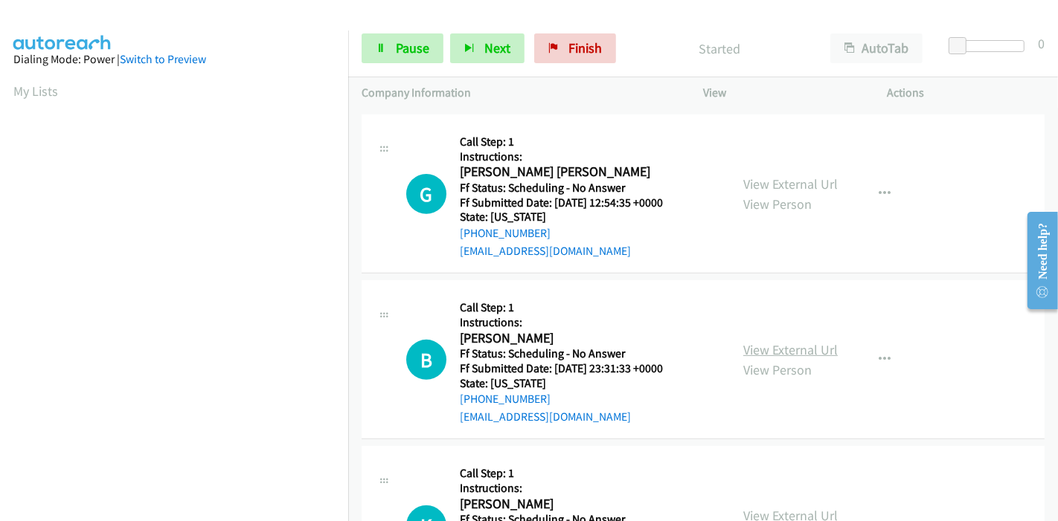
click at [808, 355] on link "View External Url" at bounding box center [790, 349] width 94 height 17
click at [401, 50] on span "Pause" at bounding box center [412, 47] width 33 height 17
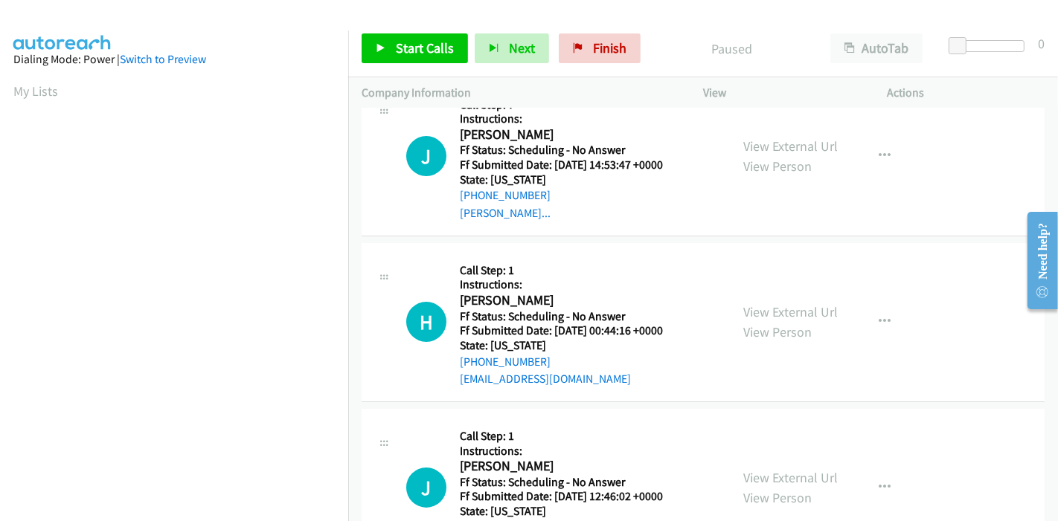
scroll to position [0, 0]
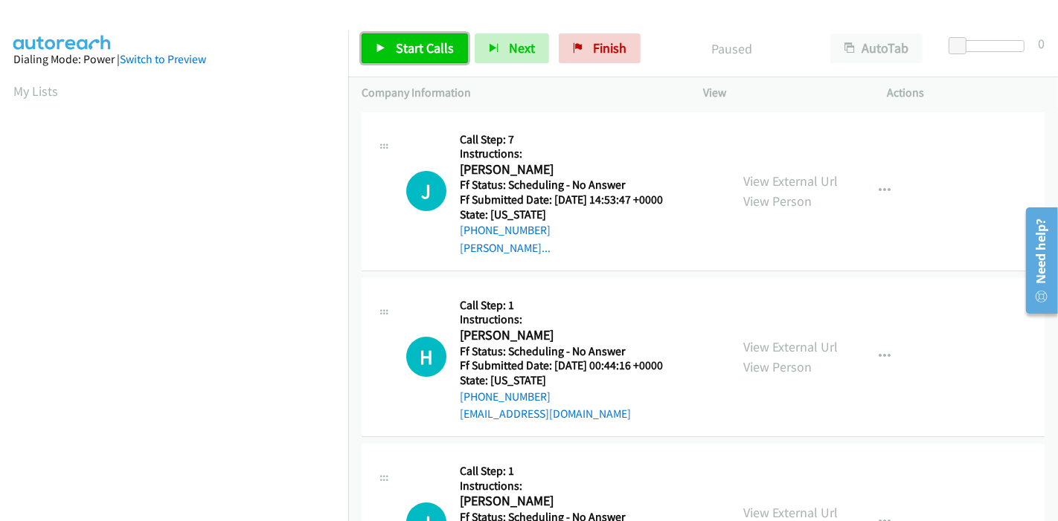
click at [418, 43] on span "Start Calls" at bounding box center [425, 47] width 58 height 17
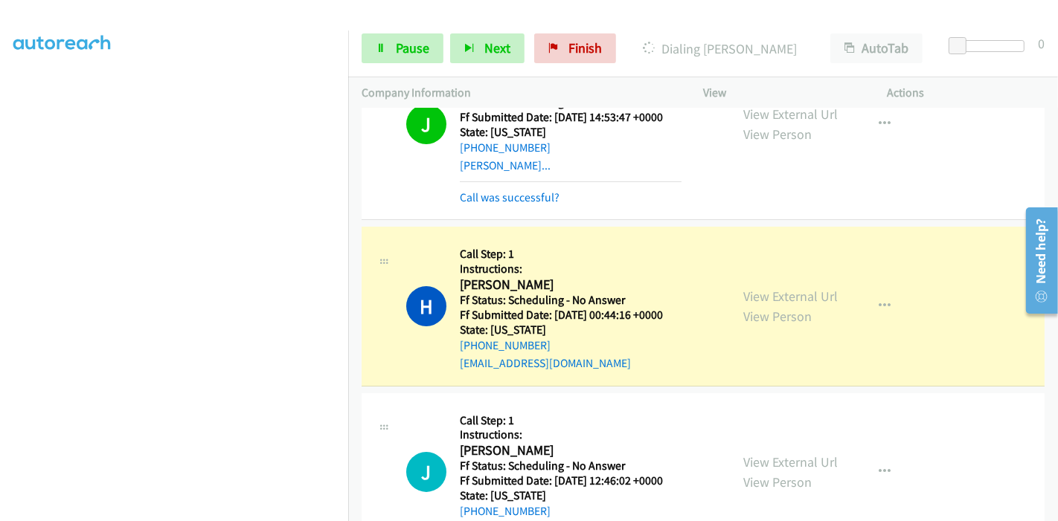
scroll to position [165, 0]
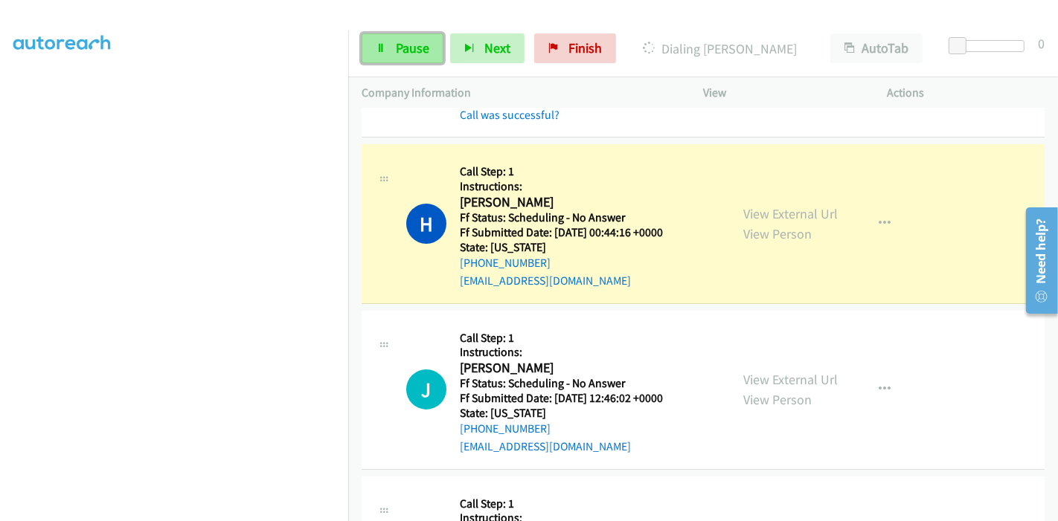
click at [405, 42] on span "Pause" at bounding box center [412, 47] width 33 height 17
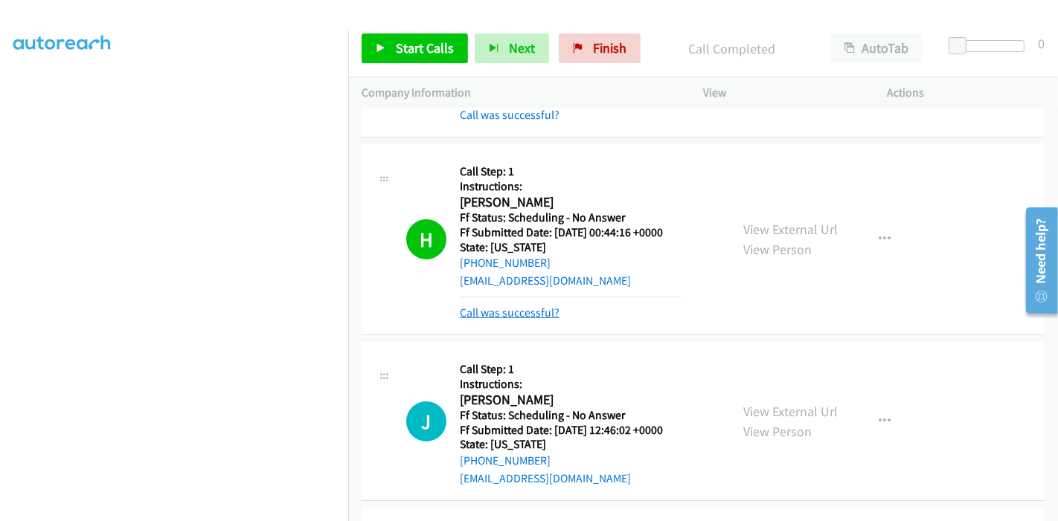
click at [528, 311] on link "Call was successful?" at bounding box center [510, 313] width 100 height 14
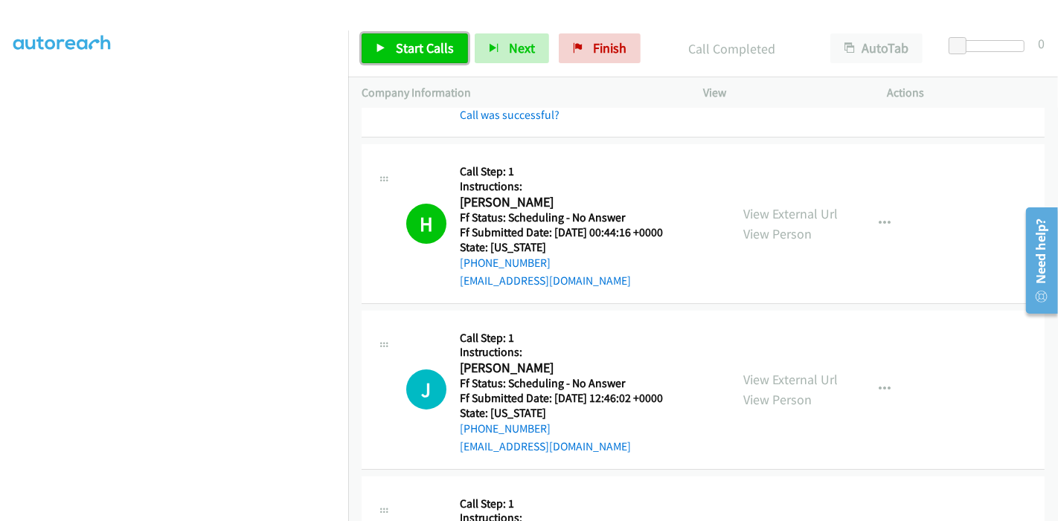
drag, startPoint x: 402, startPoint y: 42, endPoint x: 396, endPoint y: 50, distance: 9.1
click at [402, 42] on span "Start Calls" at bounding box center [425, 47] width 58 height 17
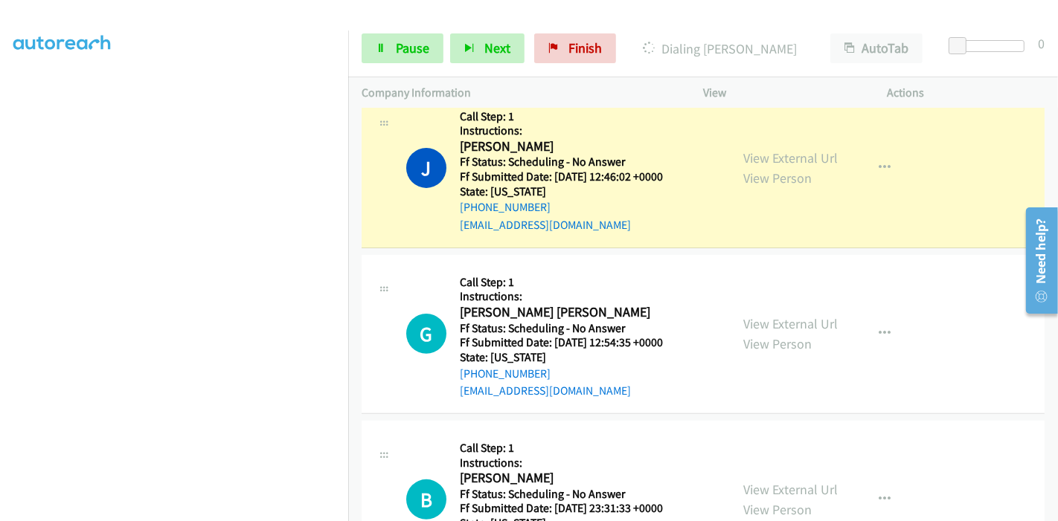
scroll to position [413, 0]
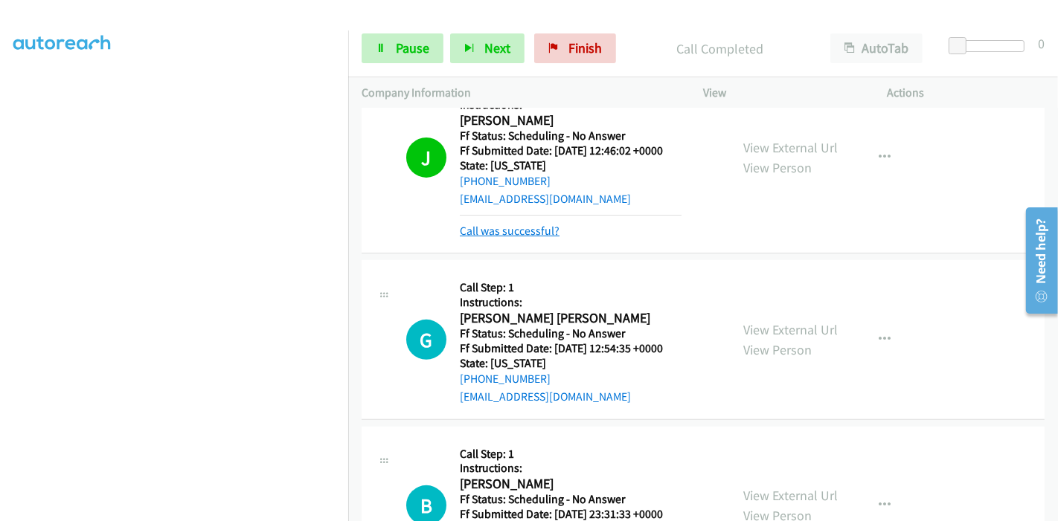
click at [523, 225] on link "Call was successful?" at bounding box center [510, 231] width 100 height 14
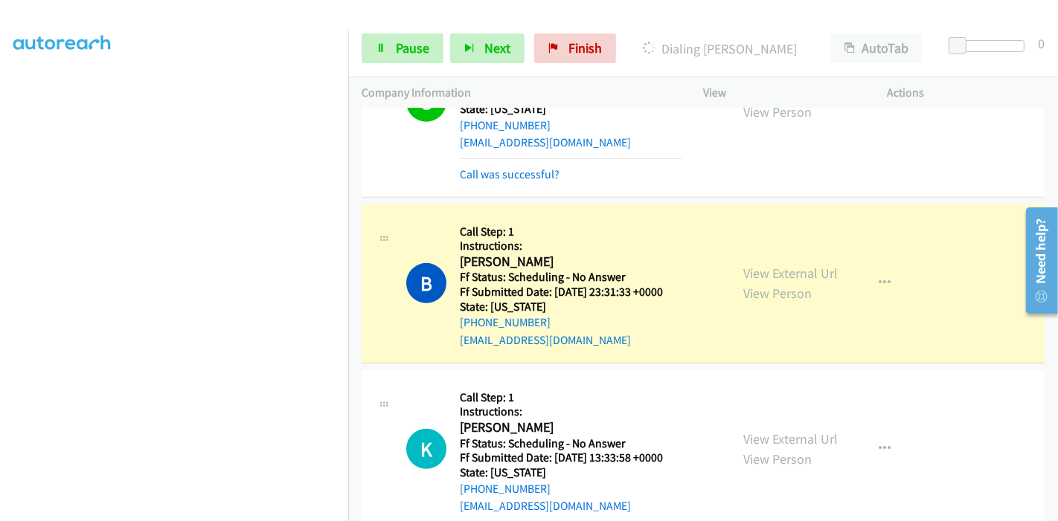
scroll to position [661, 0]
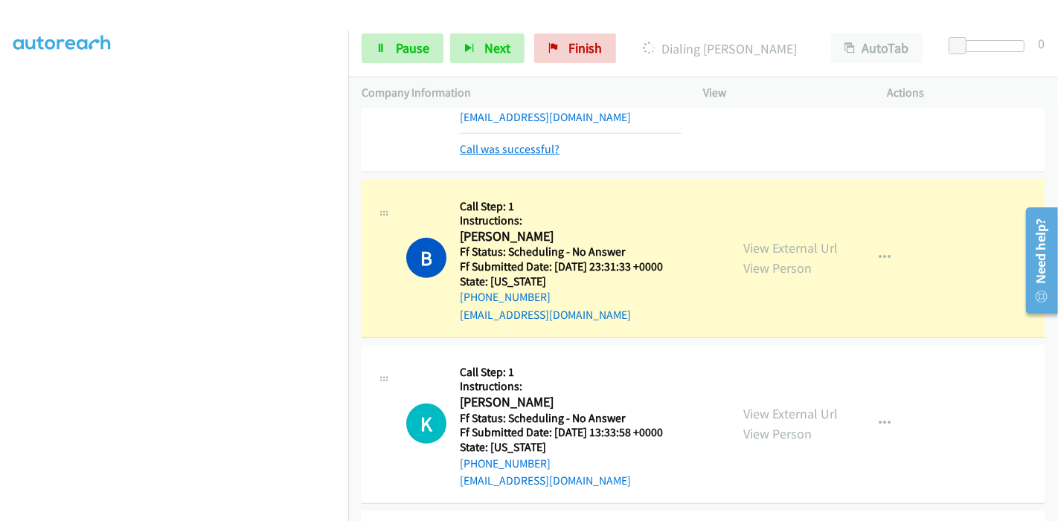
click at [522, 152] on link "Call was successful?" at bounding box center [510, 149] width 100 height 14
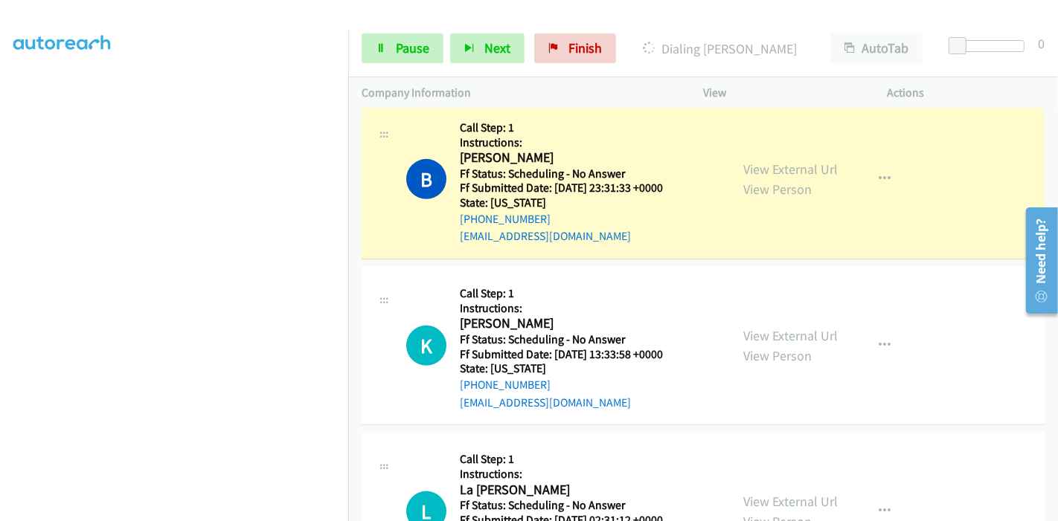
scroll to position [744, 0]
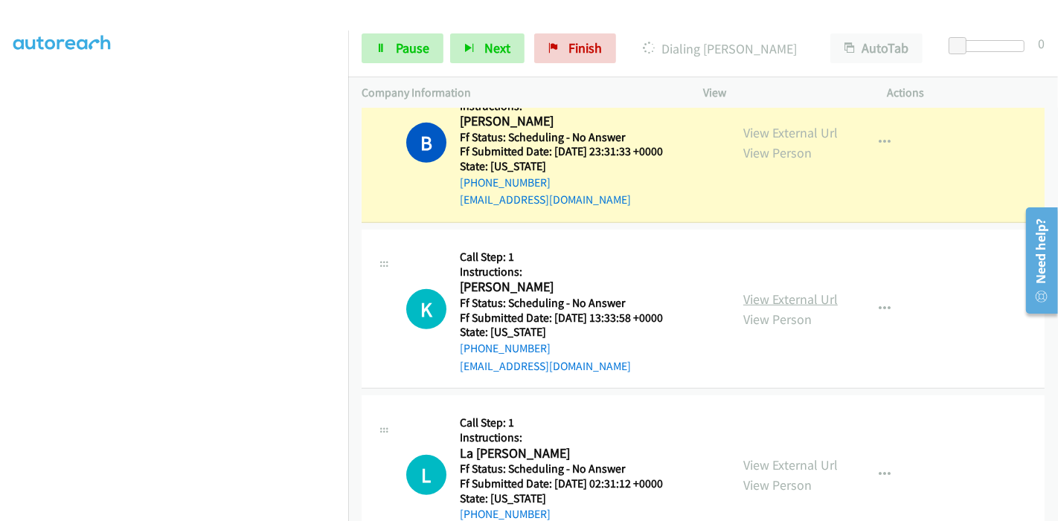
click at [762, 301] on link "View External Url" at bounding box center [790, 299] width 94 height 17
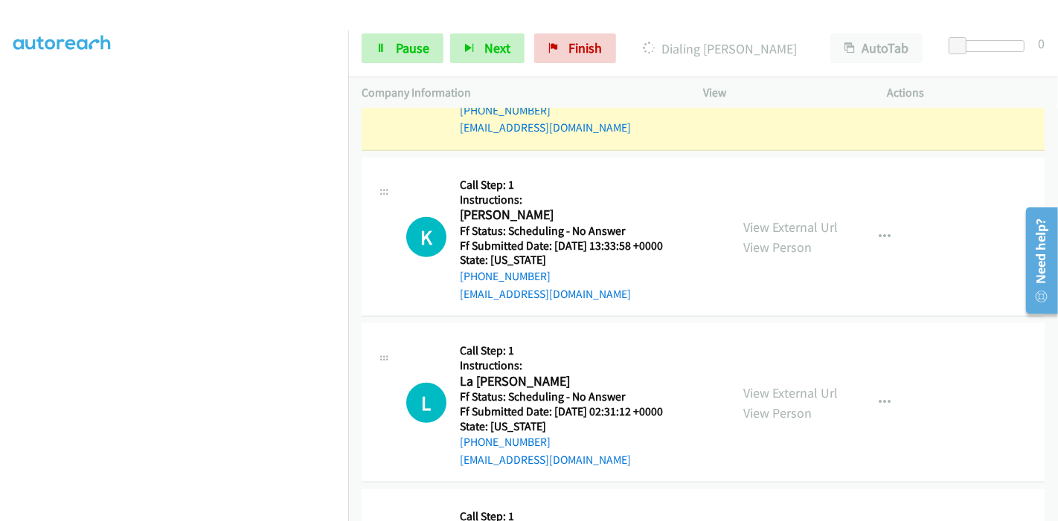
scroll to position [909, 0]
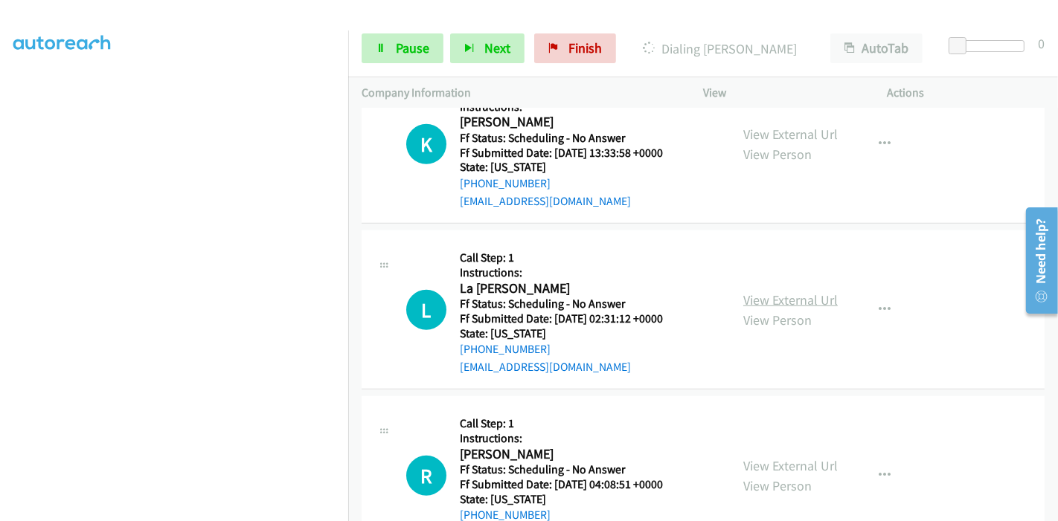
click at [759, 298] on link "View External Url" at bounding box center [790, 300] width 94 height 17
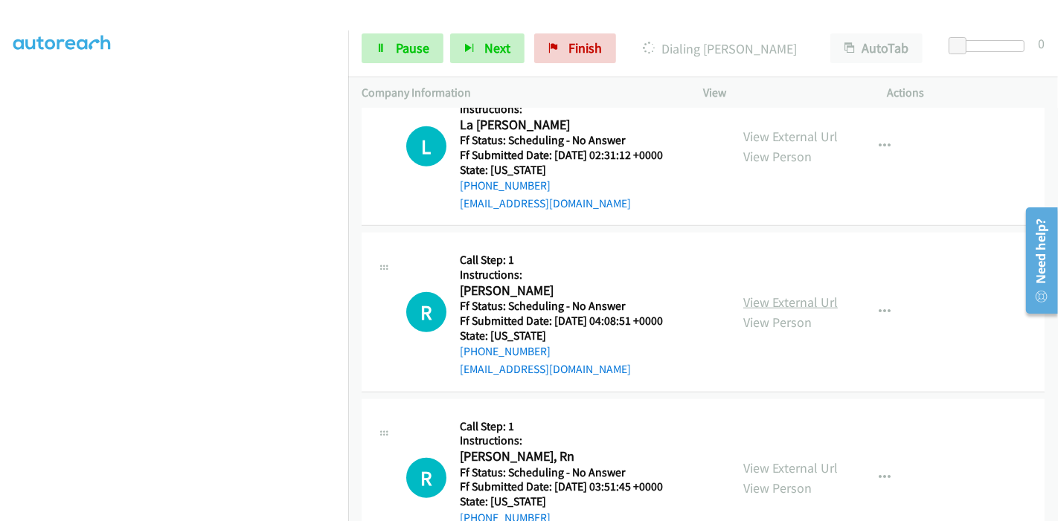
scroll to position [1074, 0]
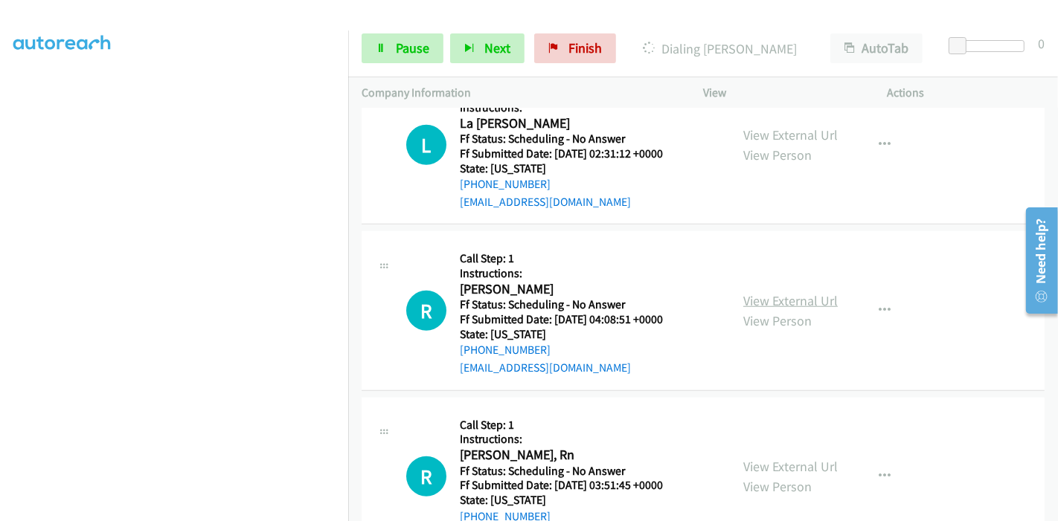
click at [797, 306] on link "View External Url" at bounding box center [790, 300] width 94 height 17
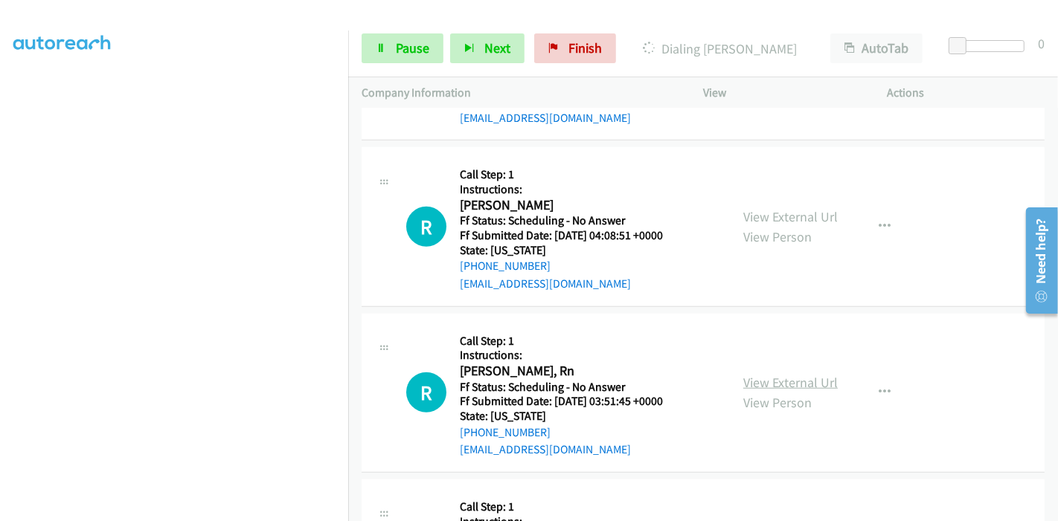
scroll to position [1239, 0]
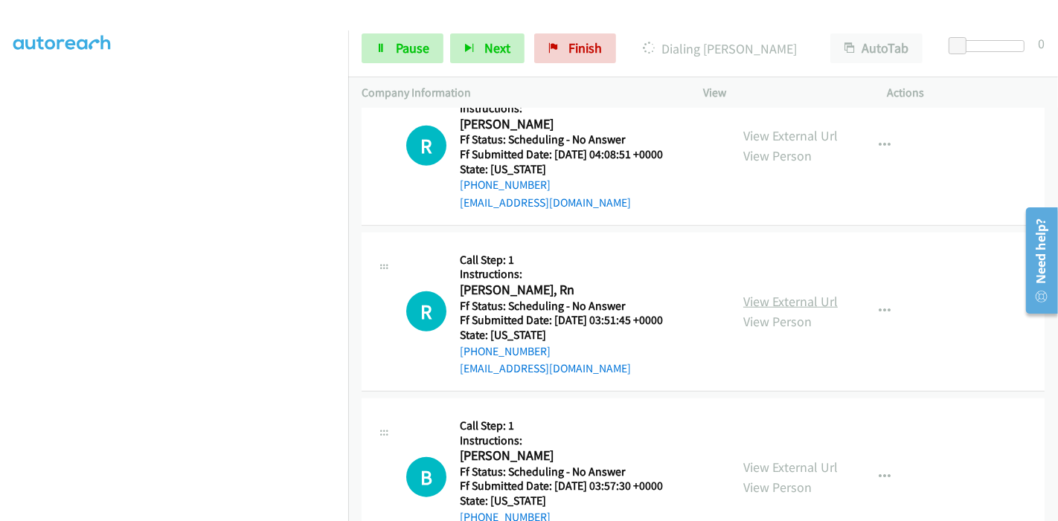
click at [763, 298] on link "View External Url" at bounding box center [790, 301] width 94 height 17
click at [746, 296] on link "View External Url" at bounding box center [790, 302] width 94 height 17
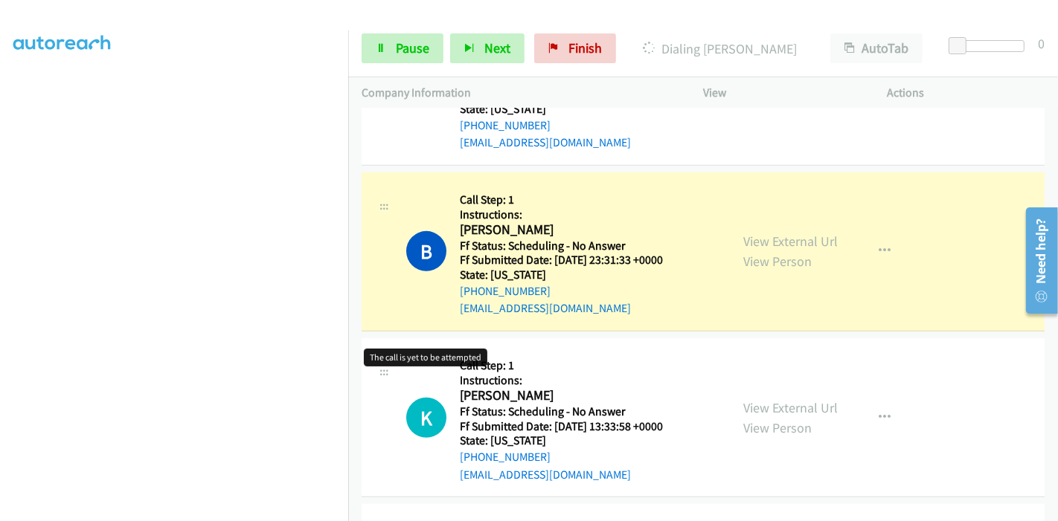
scroll to position [495, 0]
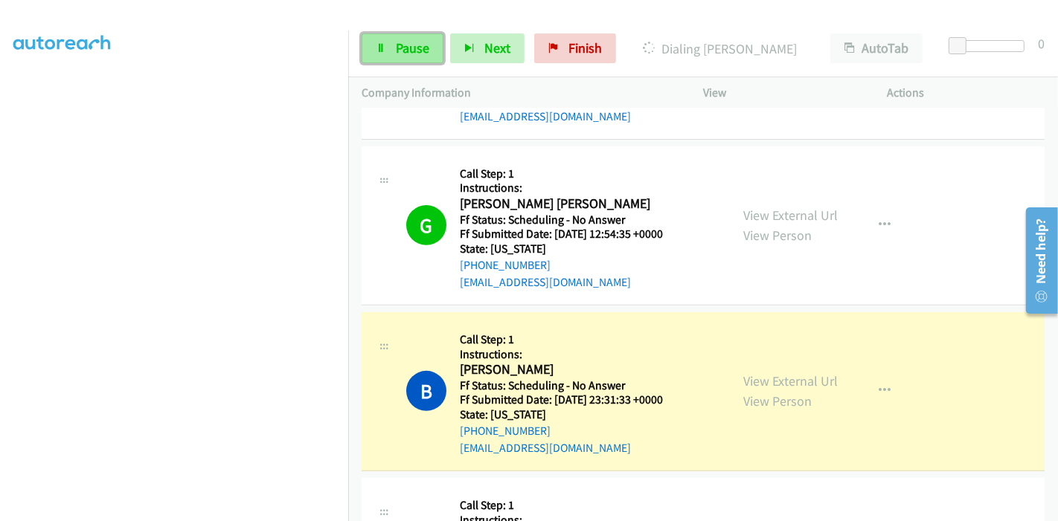
click at [384, 56] on link "Pause" at bounding box center [403, 48] width 82 height 30
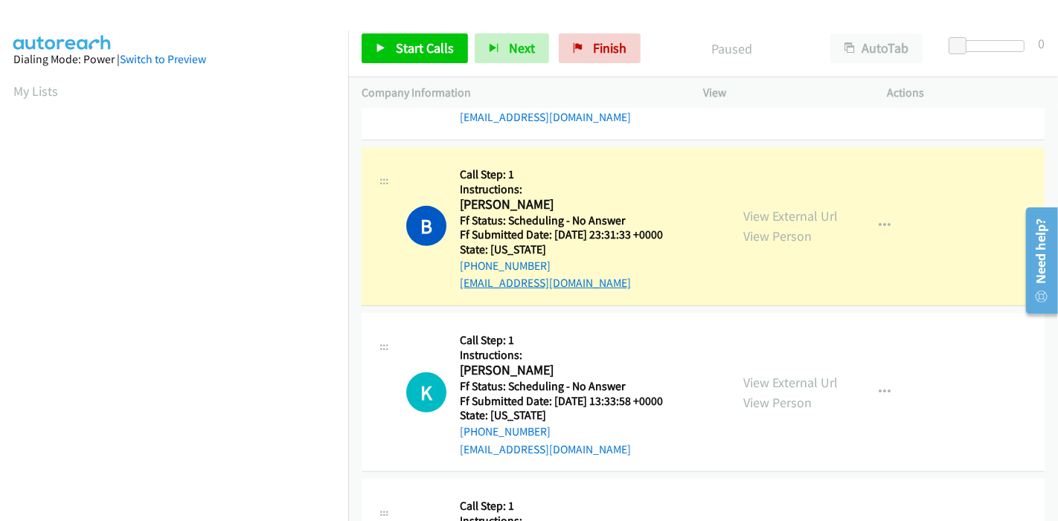
scroll to position [314, 0]
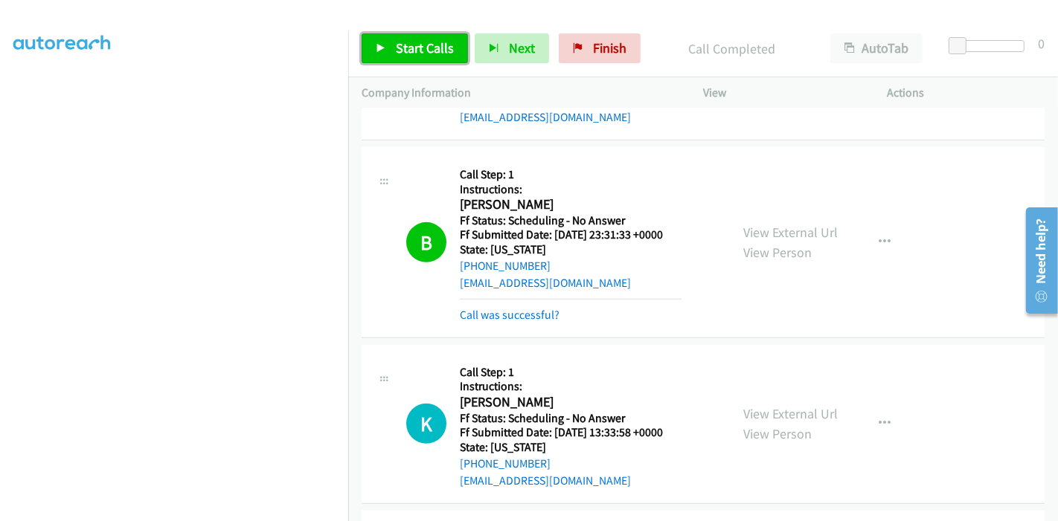
click at [433, 55] on span "Start Calls" at bounding box center [425, 47] width 58 height 17
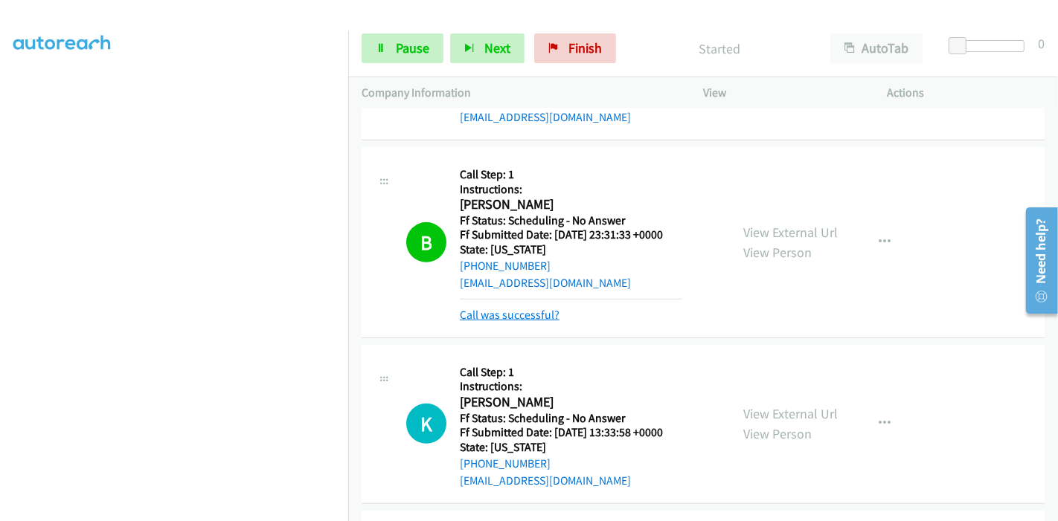
click at [513, 316] on link "Call was successful?" at bounding box center [510, 315] width 100 height 14
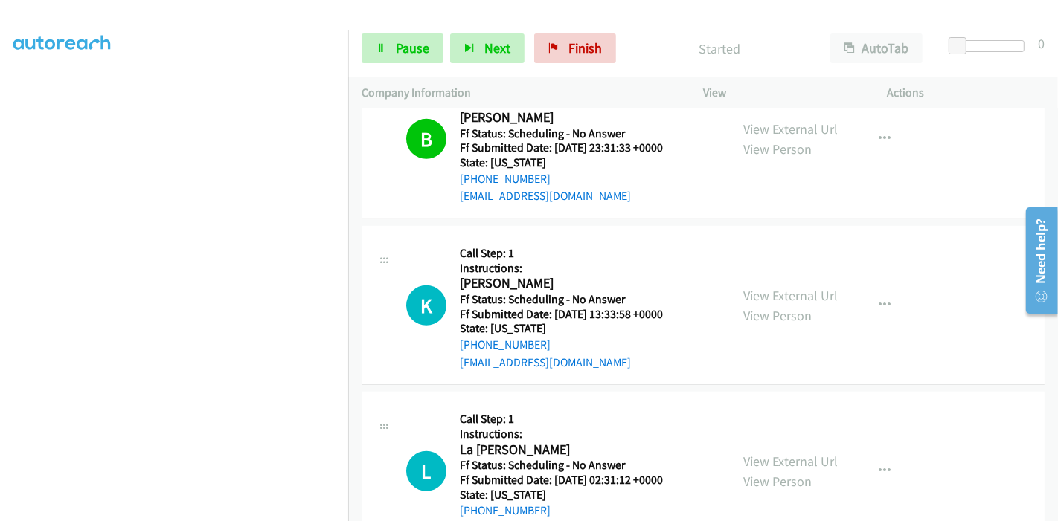
scroll to position [826, 0]
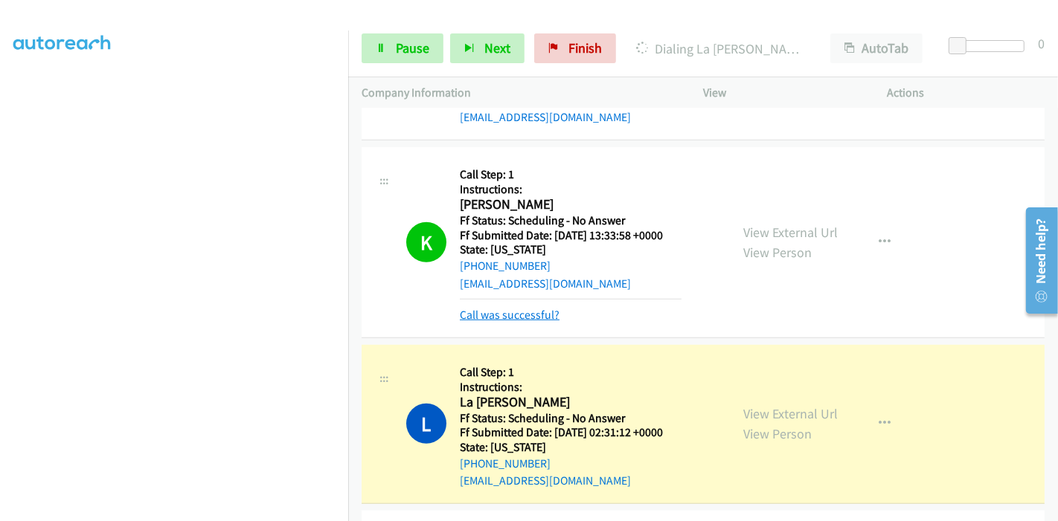
click at [501, 313] on link "Call was successful?" at bounding box center [510, 315] width 100 height 14
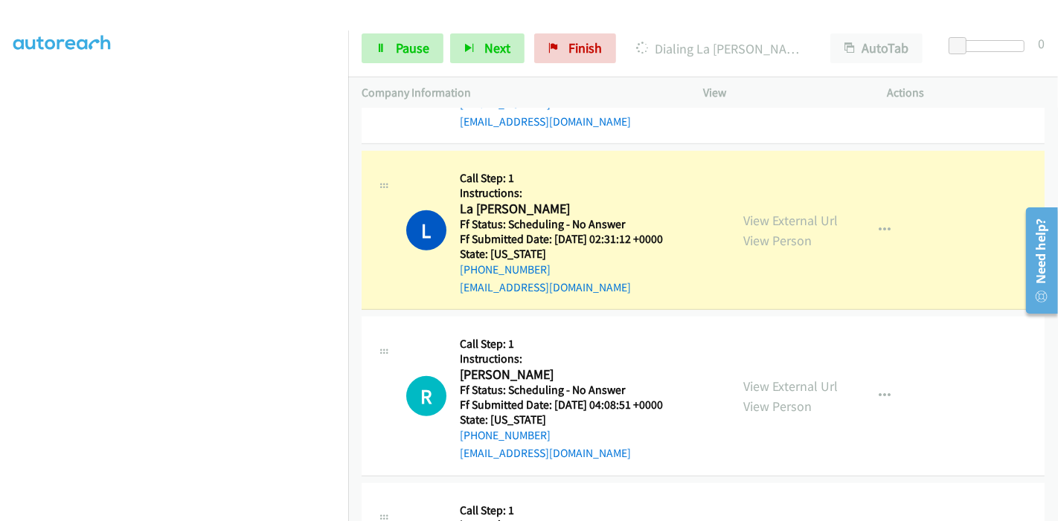
scroll to position [992, 0]
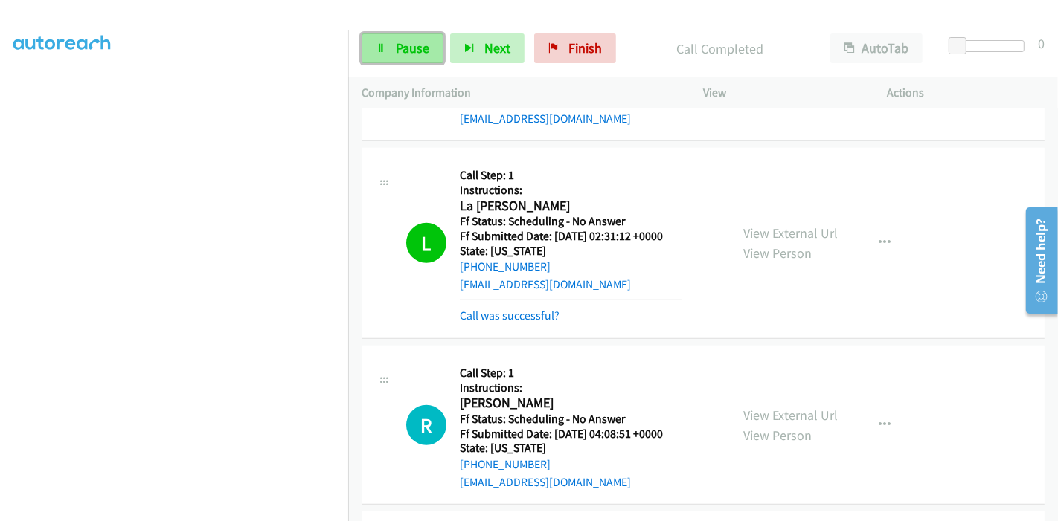
click at [379, 42] on link "Pause" at bounding box center [403, 48] width 82 height 30
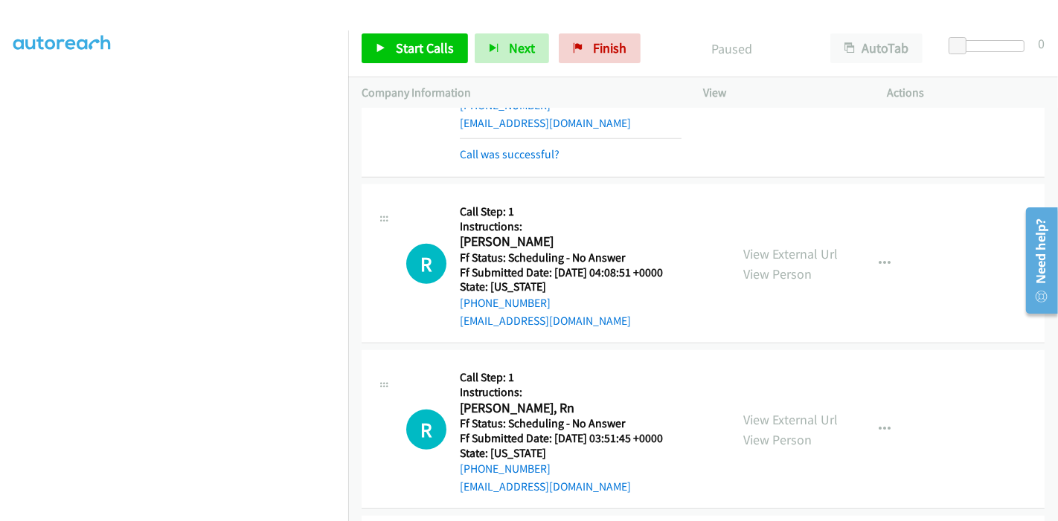
scroll to position [1157, 0]
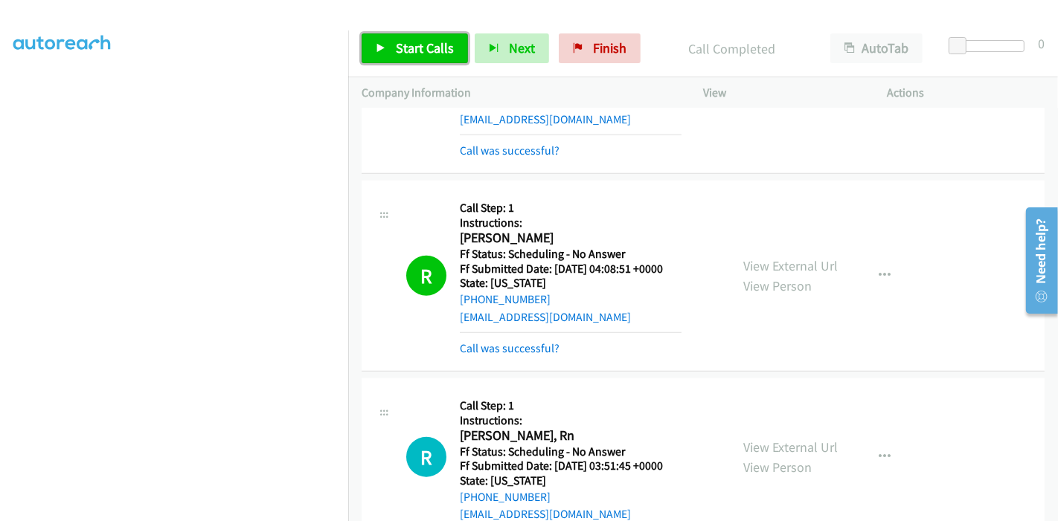
click at [402, 50] on span "Start Calls" at bounding box center [425, 47] width 58 height 17
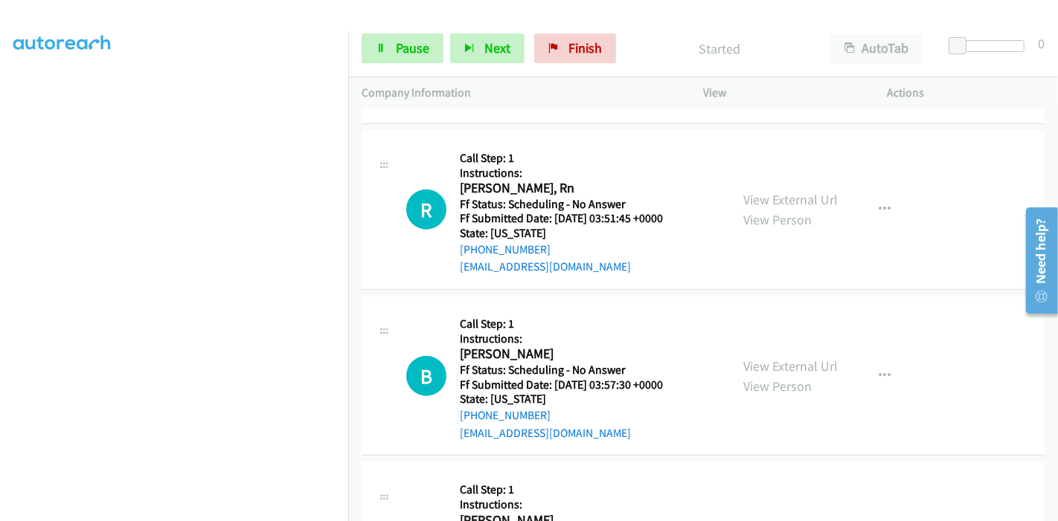
scroll to position [1239, 0]
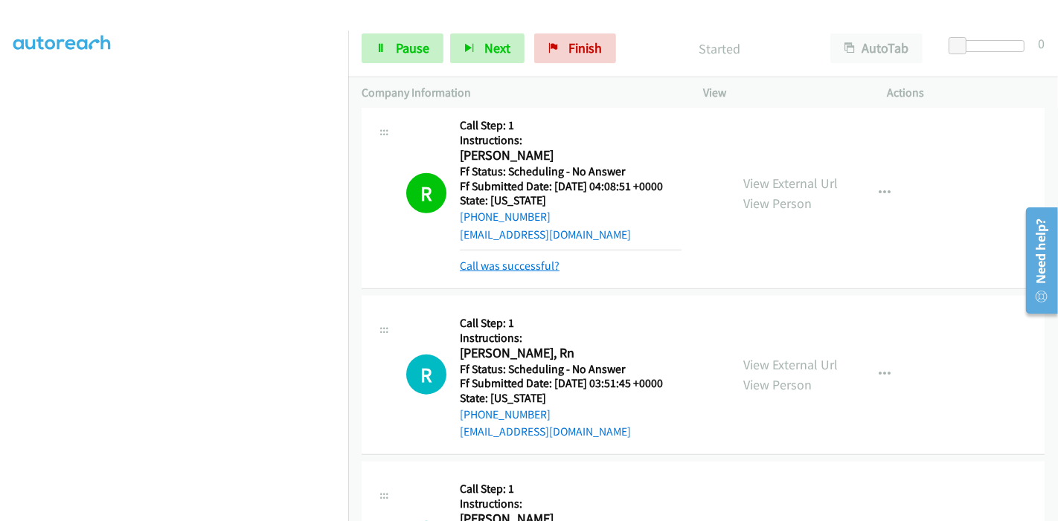
click at [512, 261] on link "Call was successful?" at bounding box center [510, 266] width 100 height 14
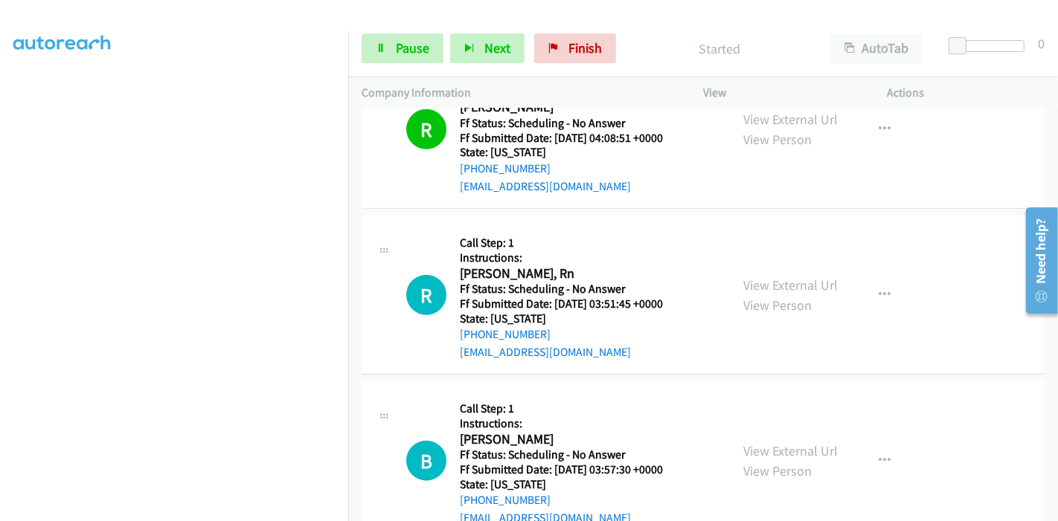
scroll to position [1322, 0]
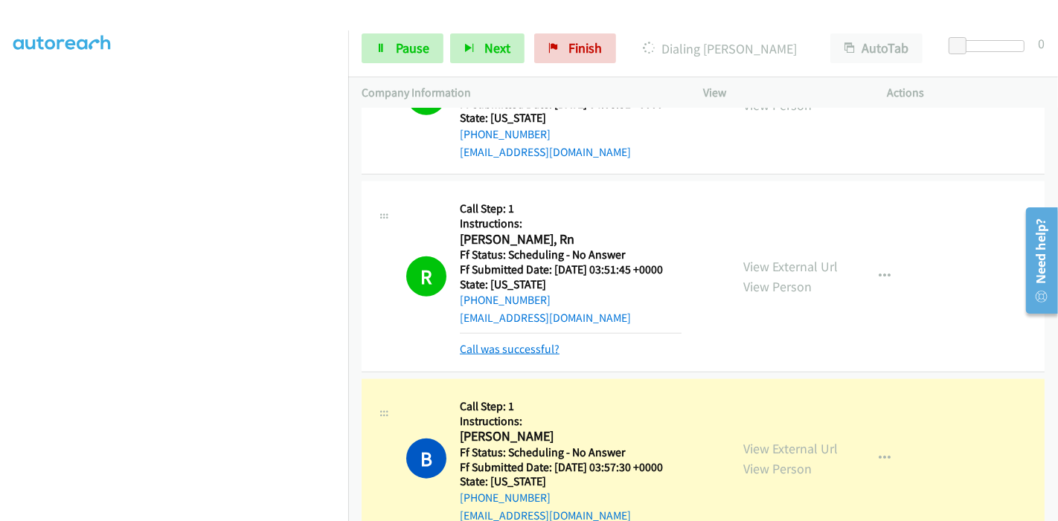
click at [521, 344] on link "Call was successful?" at bounding box center [510, 349] width 100 height 14
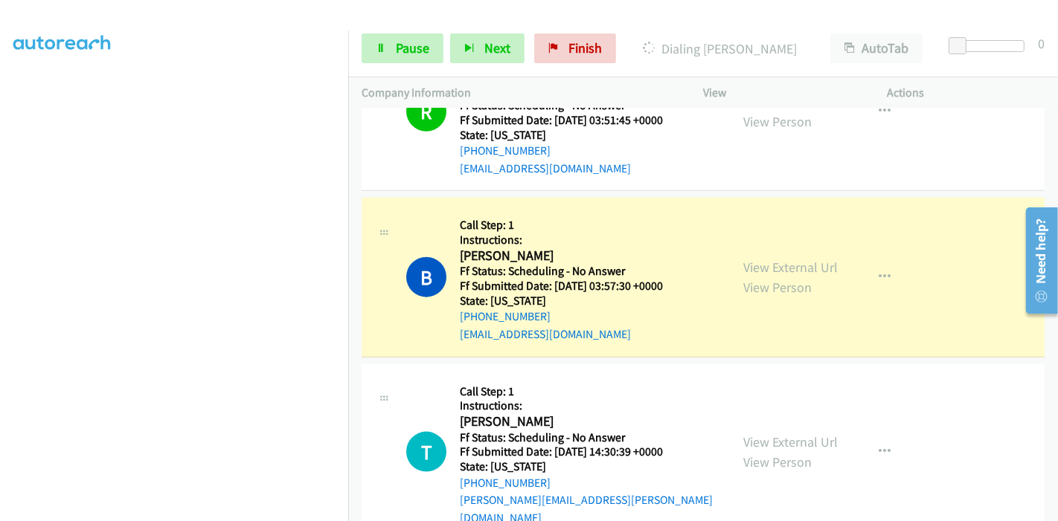
scroll to position [1488, 0]
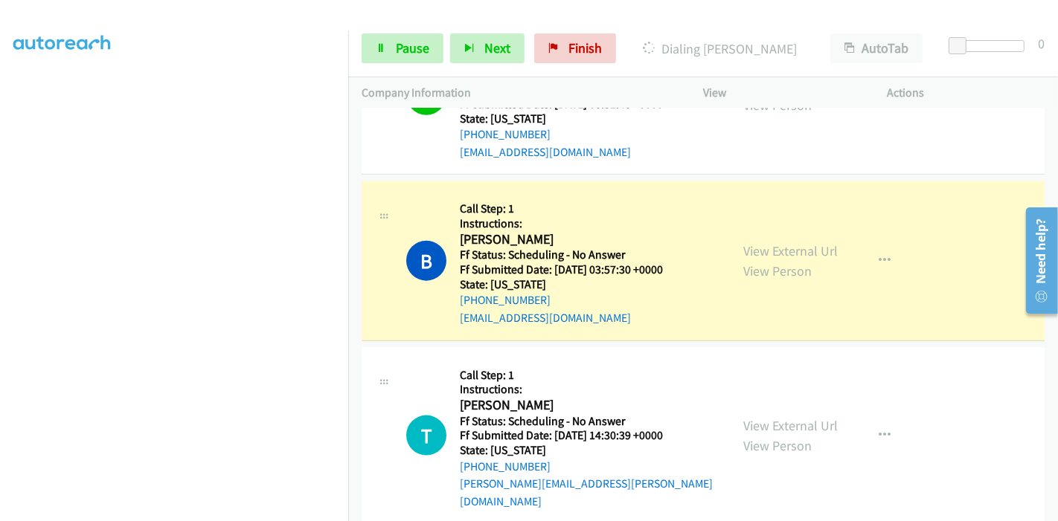
click at [385, 28] on div "Start Calls Pause Next Finish Dialing Barbara Lamm AutoTab AutoTab 0" at bounding box center [703, 48] width 710 height 57
click at [387, 48] on link "Pause" at bounding box center [403, 48] width 82 height 30
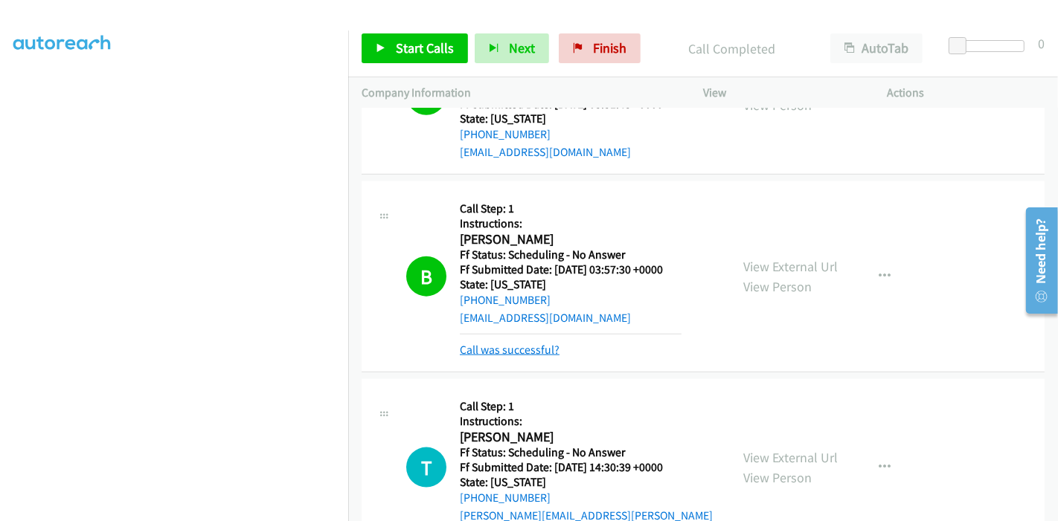
click at [522, 345] on link "Call was successful?" at bounding box center [510, 350] width 100 height 14
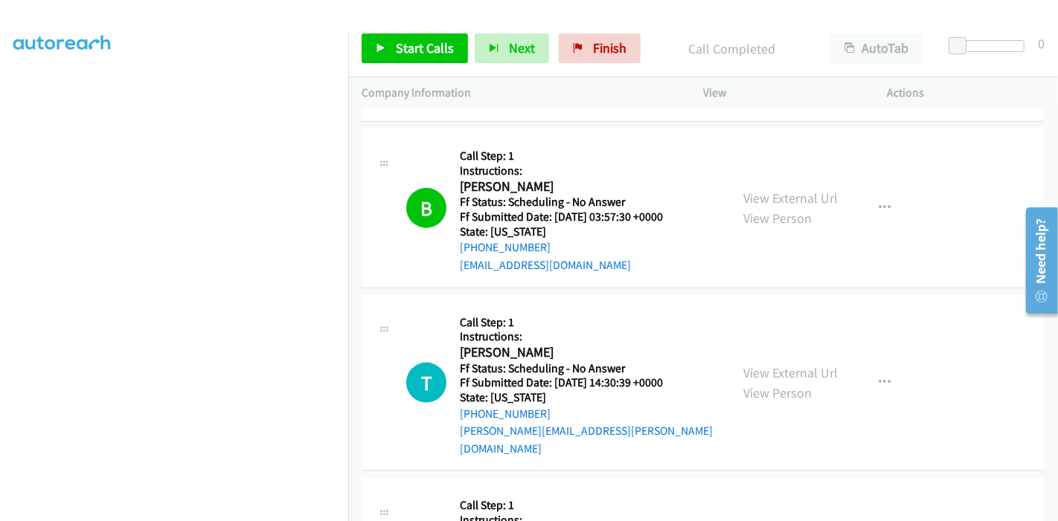
scroll to position [1570, 0]
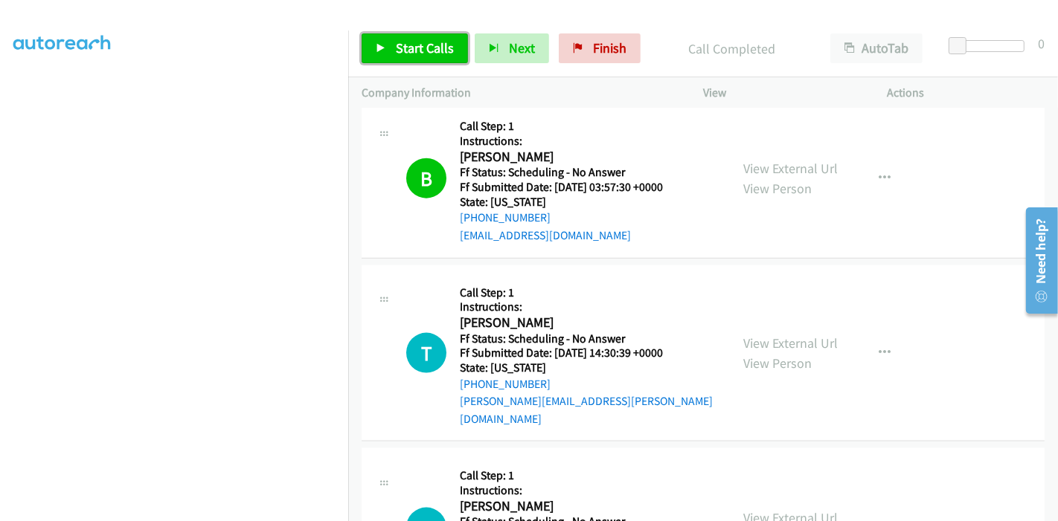
click at [404, 53] on span "Start Calls" at bounding box center [425, 47] width 58 height 17
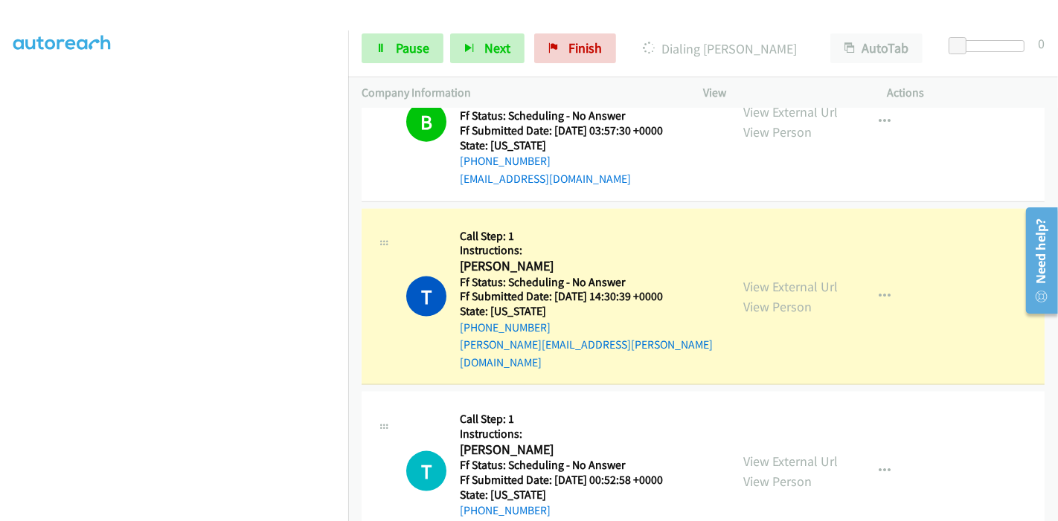
scroll to position [1653, 0]
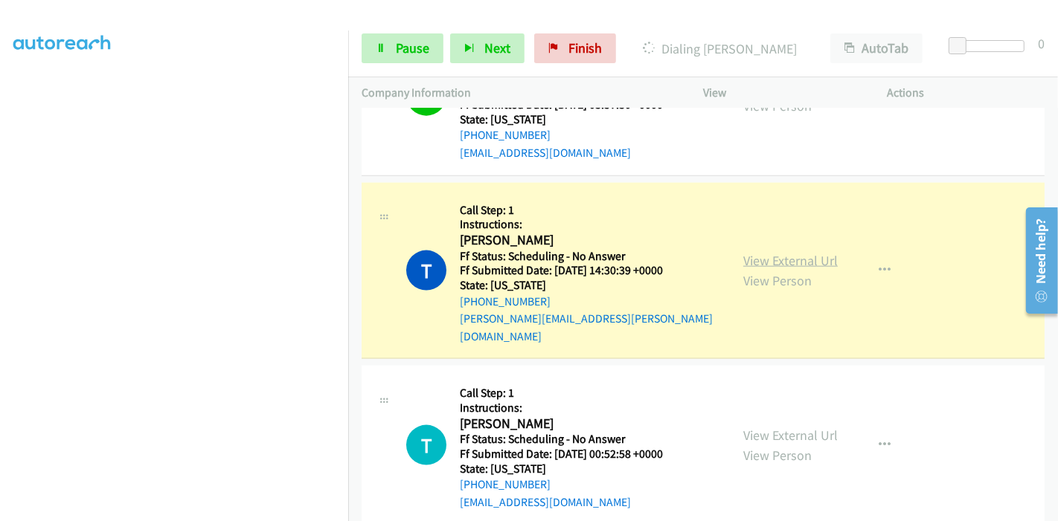
click at [774, 252] on link "View External Url" at bounding box center [790, 260] width 94 height 17
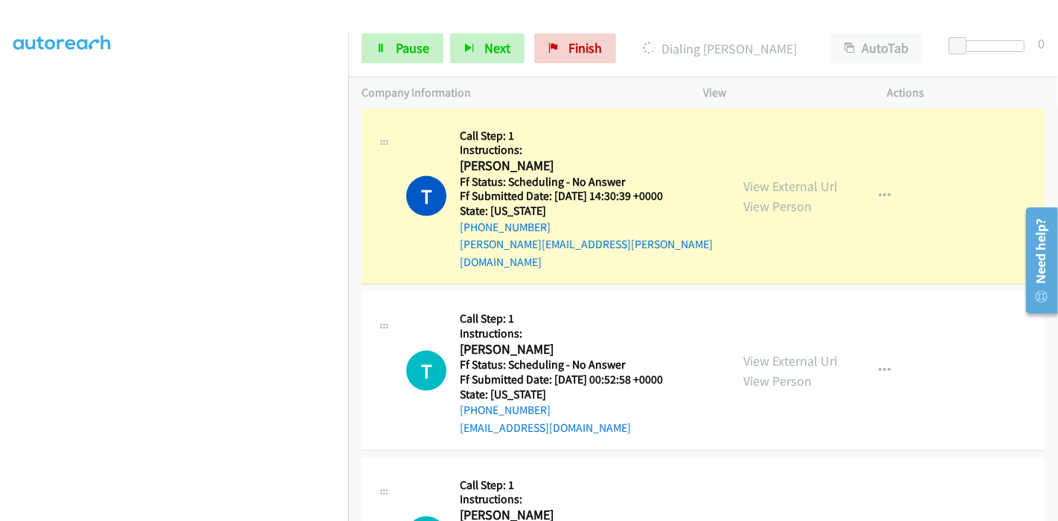
scroll to position [1735, 0]
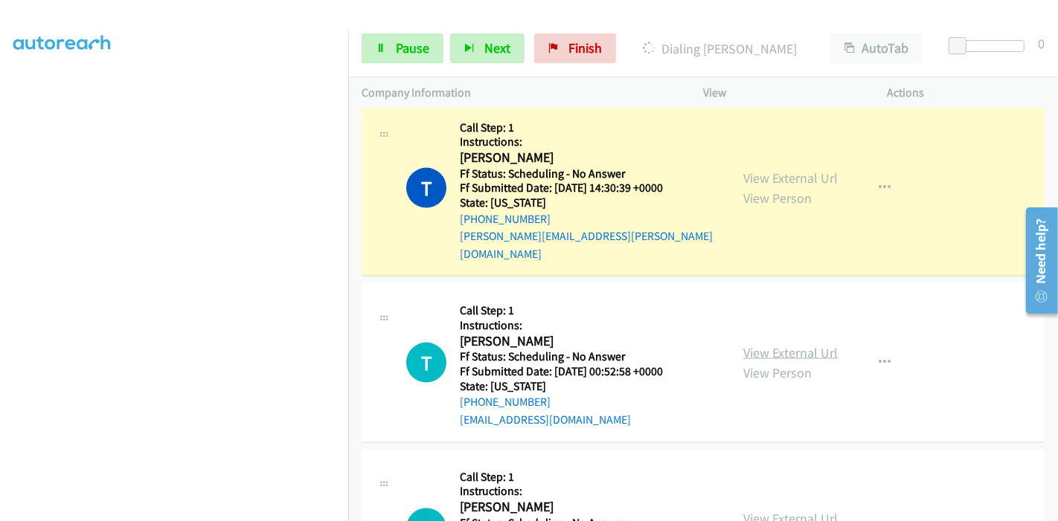
click at [759, 344] on link "View External Url" at bounding box center [790, 352] width 94 height 17
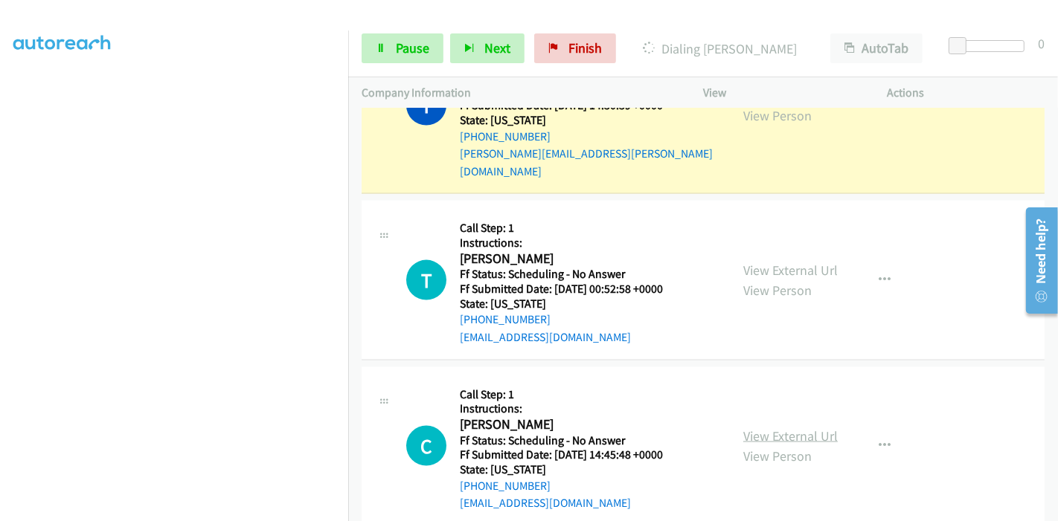
click at [765, 428] on link "View External Url" at bounding box center [790, 436] width 94 height 17
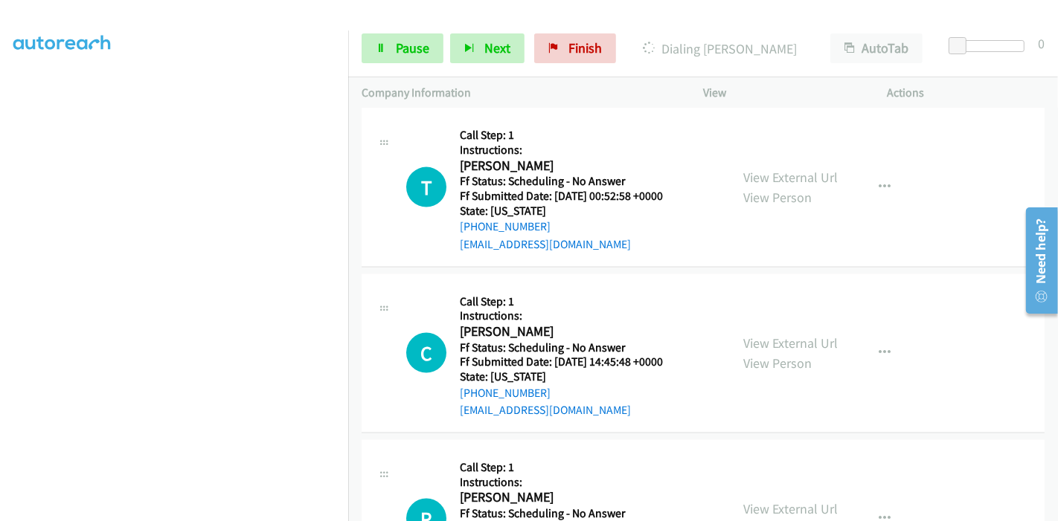
scroll to position [1983, 0]
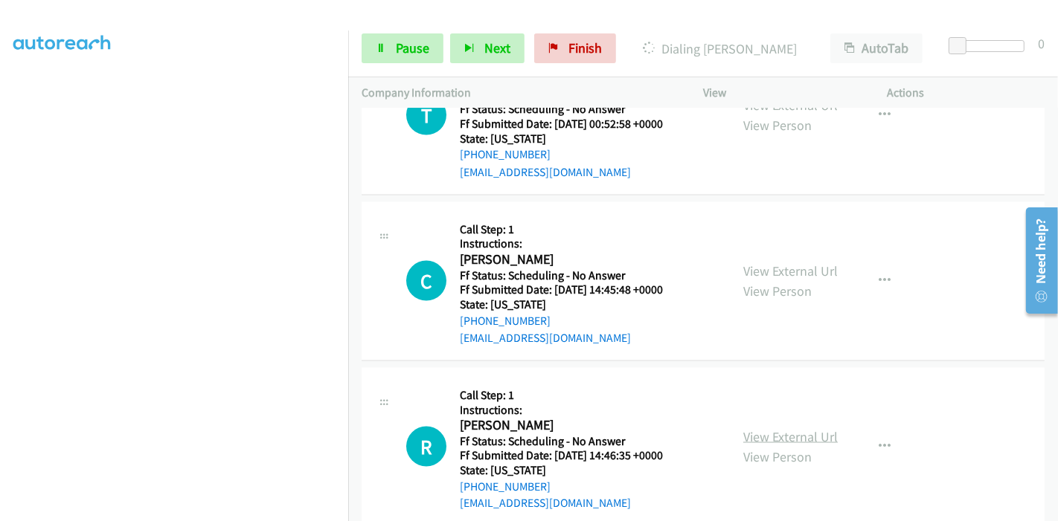
click at [783, 428] on link "View External Url" at bounding box center [790, 436] width 94 height 17
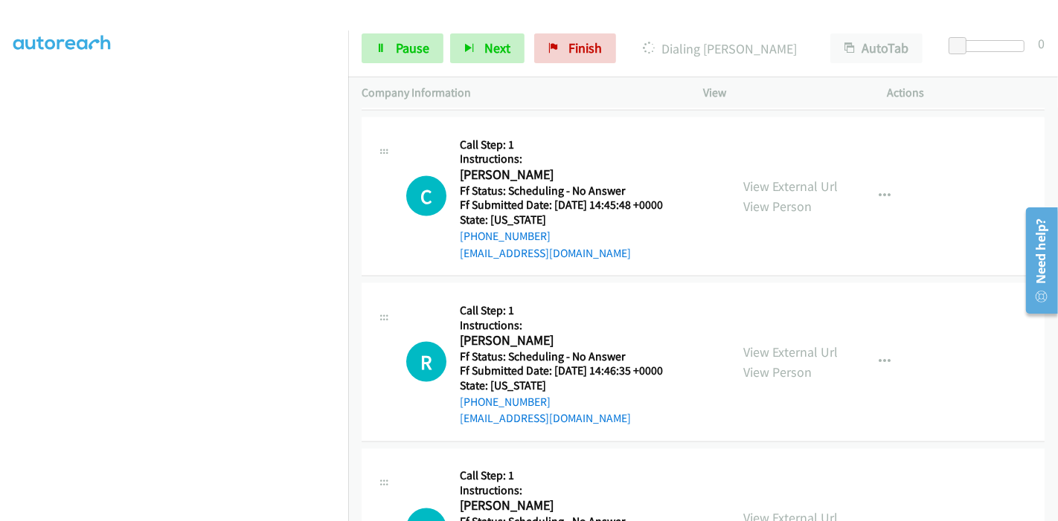
scroll to position [2148, 0]
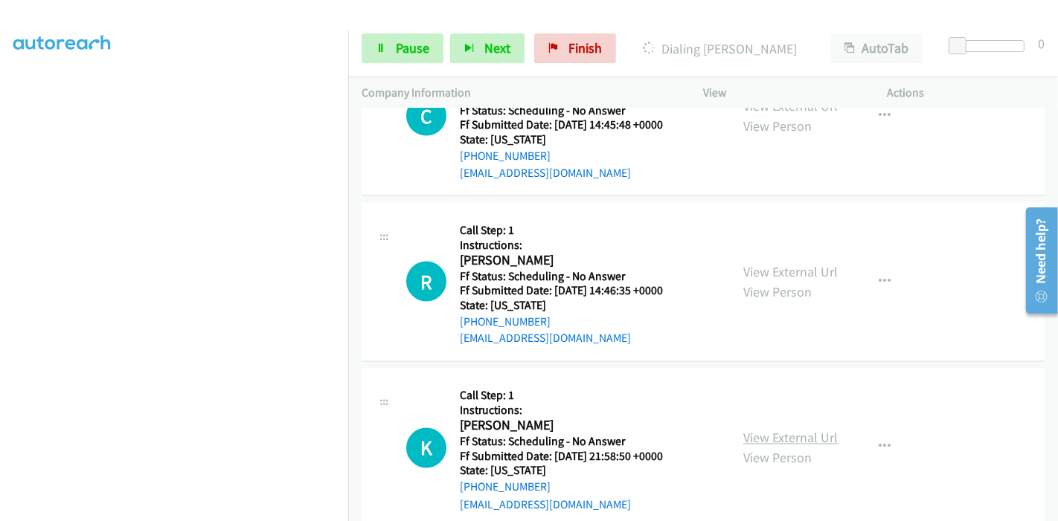
click at [748, 430] on link "View External Url" at bounding box center [790, 438] width 94 height 17
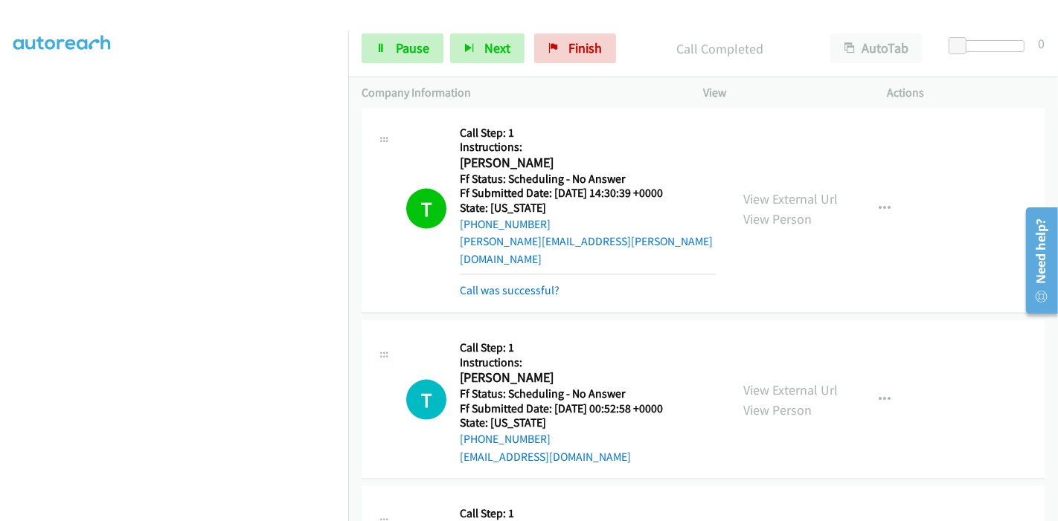
scroll to position [1735, 0]
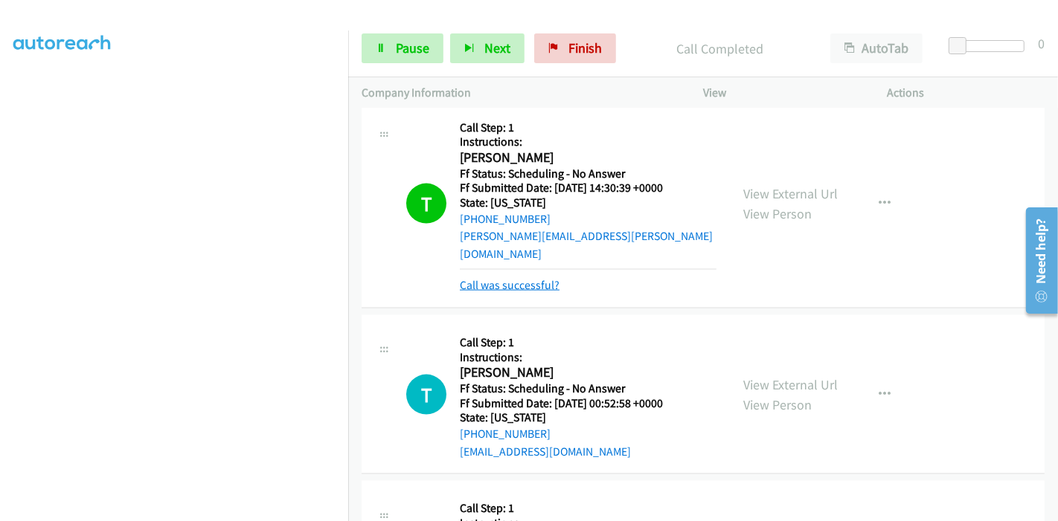
click at [539, 278] on link "Call was successful?" at bounding box center [510, 285] width 100 height 14
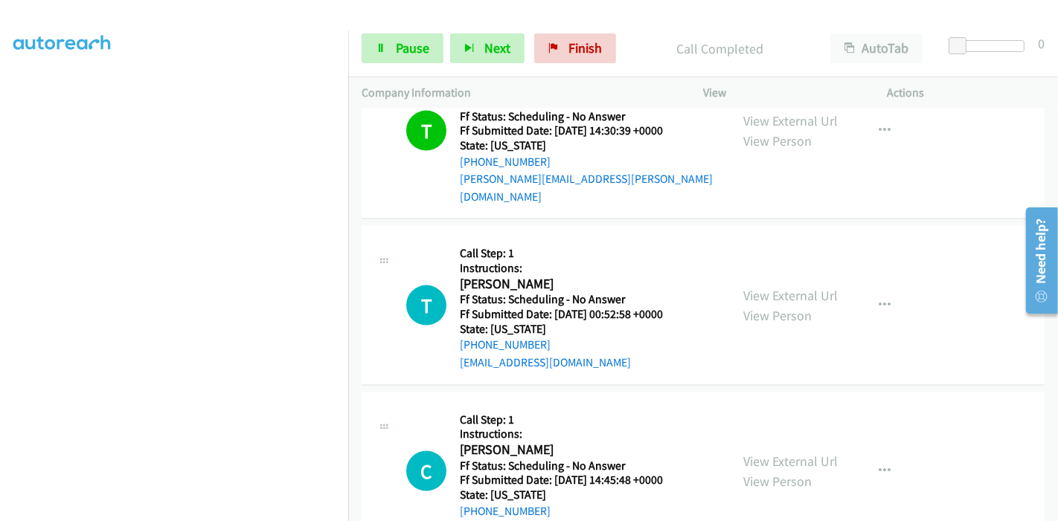
scroll to position [1818, 0]
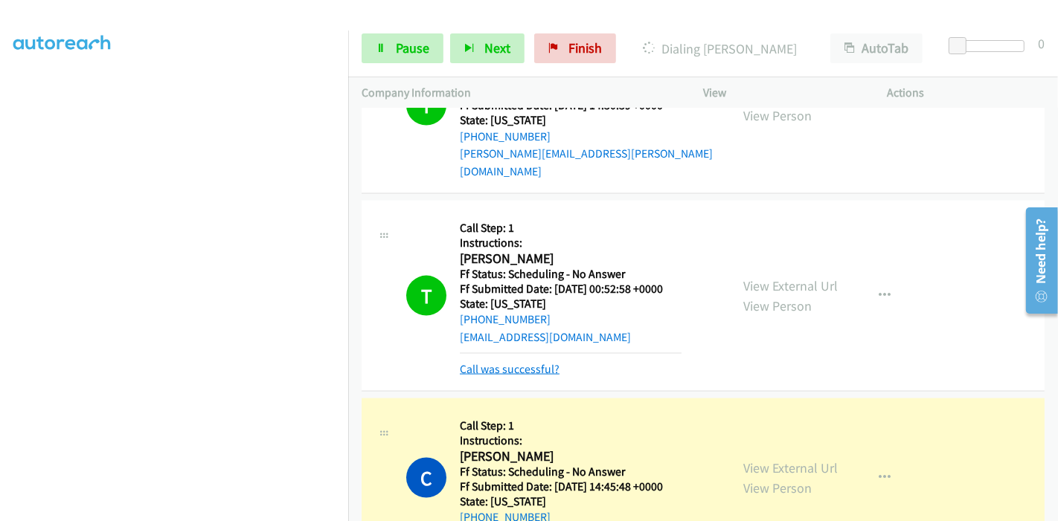
click at [497, 362] on link "Call was successful?" at bounding box center [510, 369] width 100 height 14
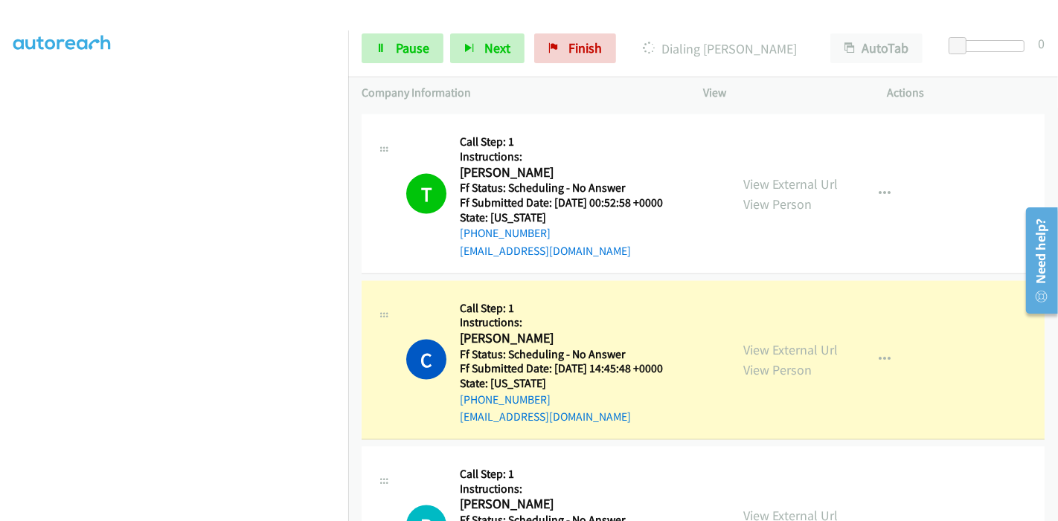
scroll to position [1901, 0]
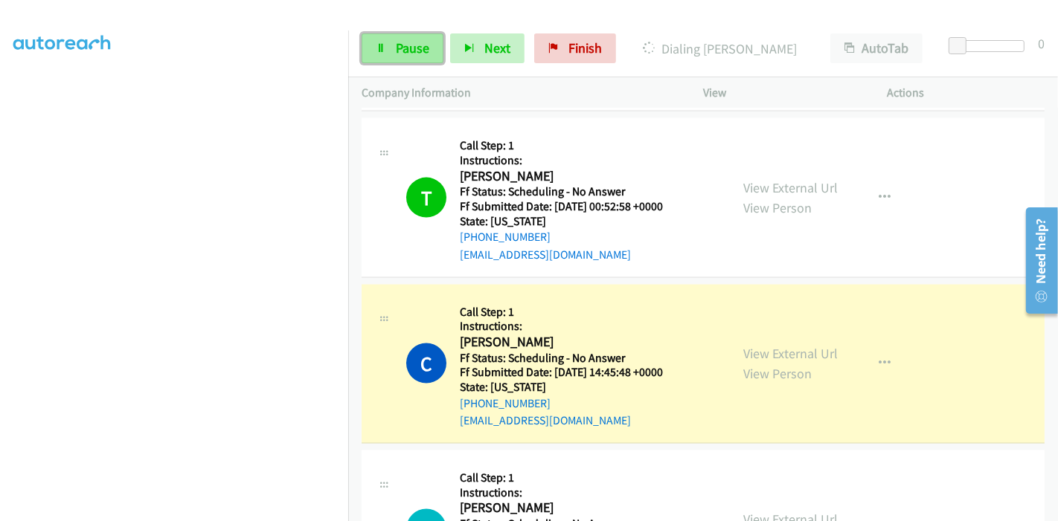
click at [399, 48] on span "Pause" at bounding box center [412, 47] width 33 height 17
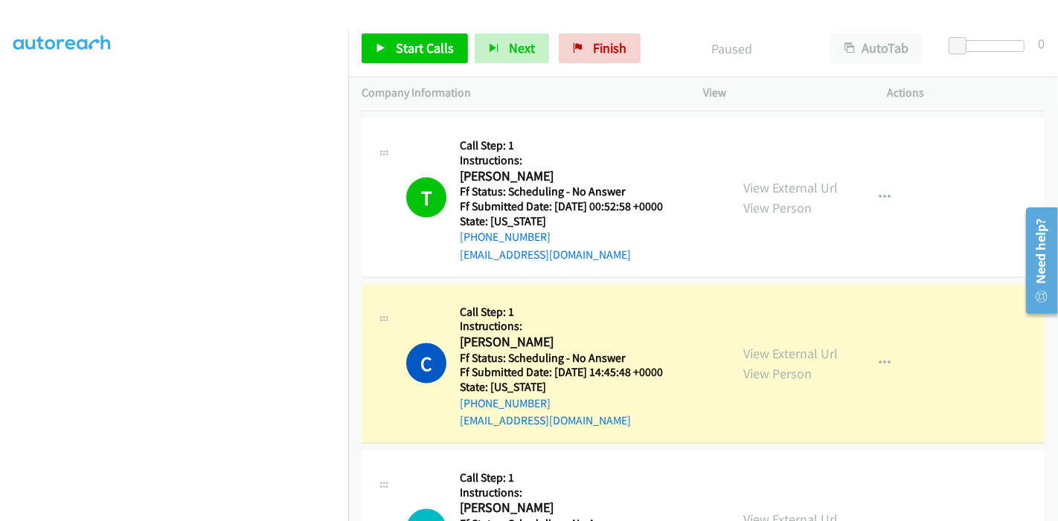
scroll to position [1983, 0]
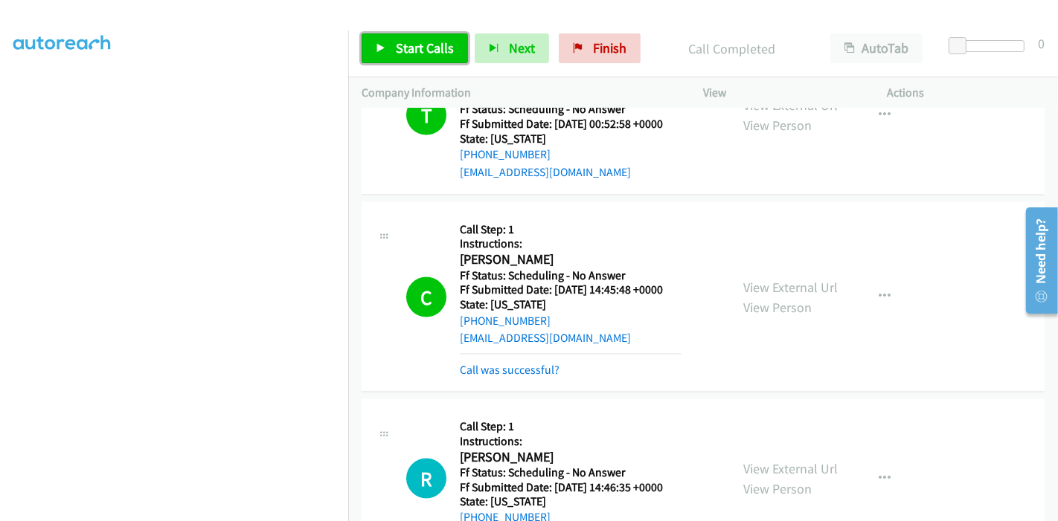
click at [420, 39] on span "Start Calls" at bounding box center [425, 47] width 58 height 17
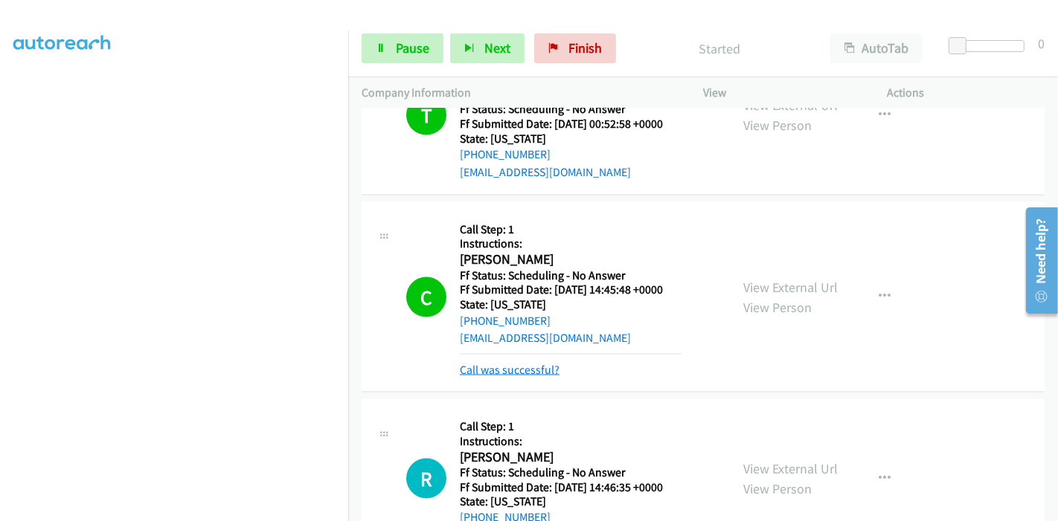
click at [501, 363] on link "Call was successful?" at bounding box center [510, 370] width 100 height 14
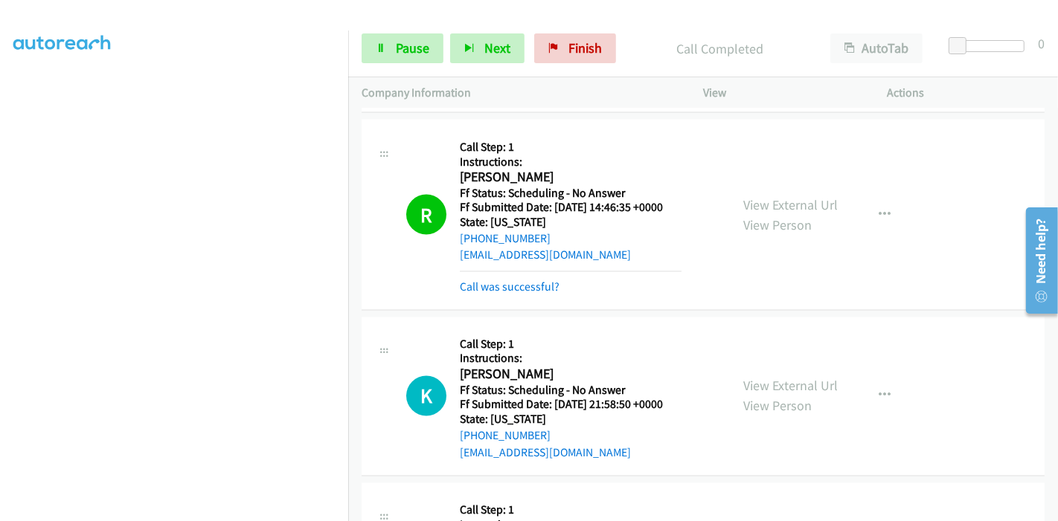
scroll to position [2148, 0]
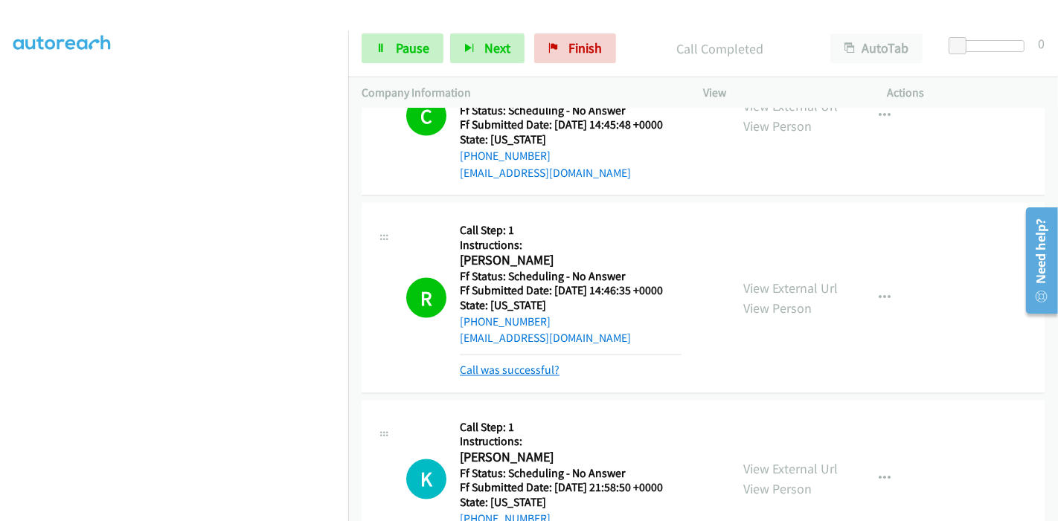
click at [520, 364] on link "Call was successful?" at bounding box center [510, 371] width 100 height 14
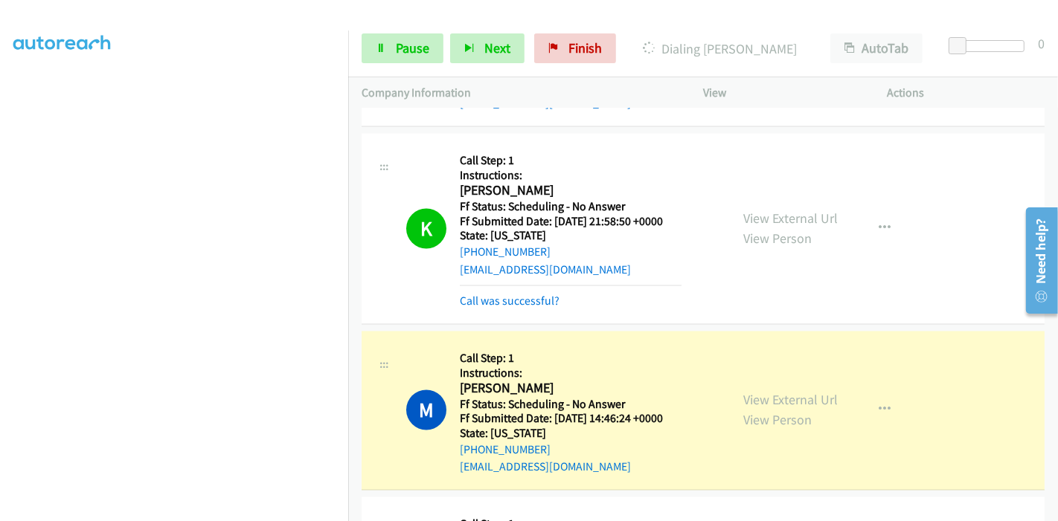
scroll to position [2479, 0]
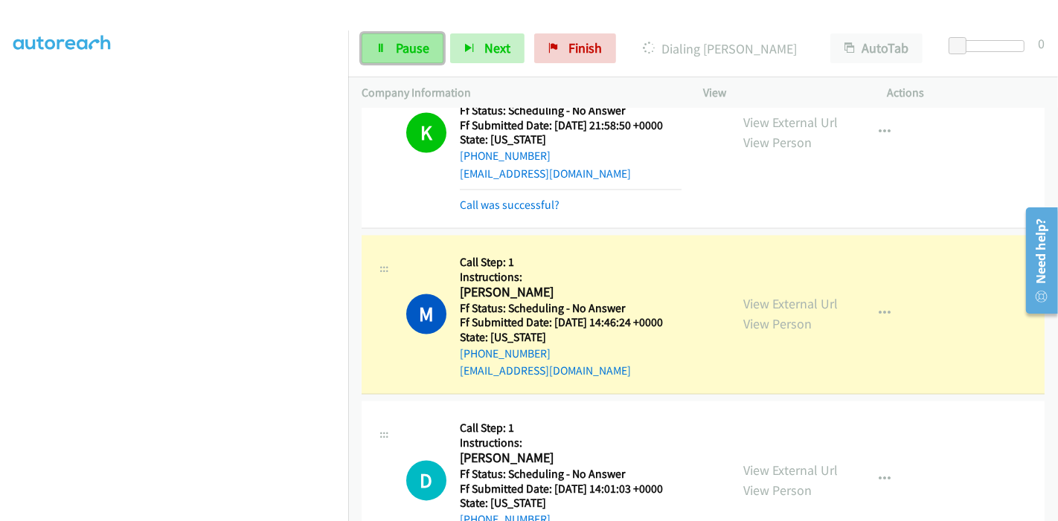
click at [406, 43] on span "Pause" at bounding box center [412, 47] width 33 height 17
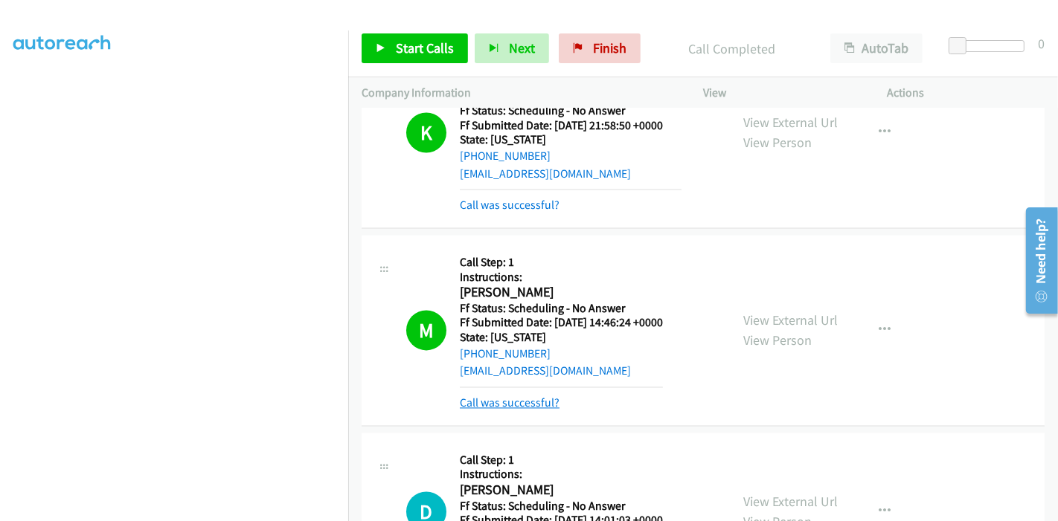
click at [514, 396] on link "Call was successful?" at bounding box center [510, 403] width 100 height 14
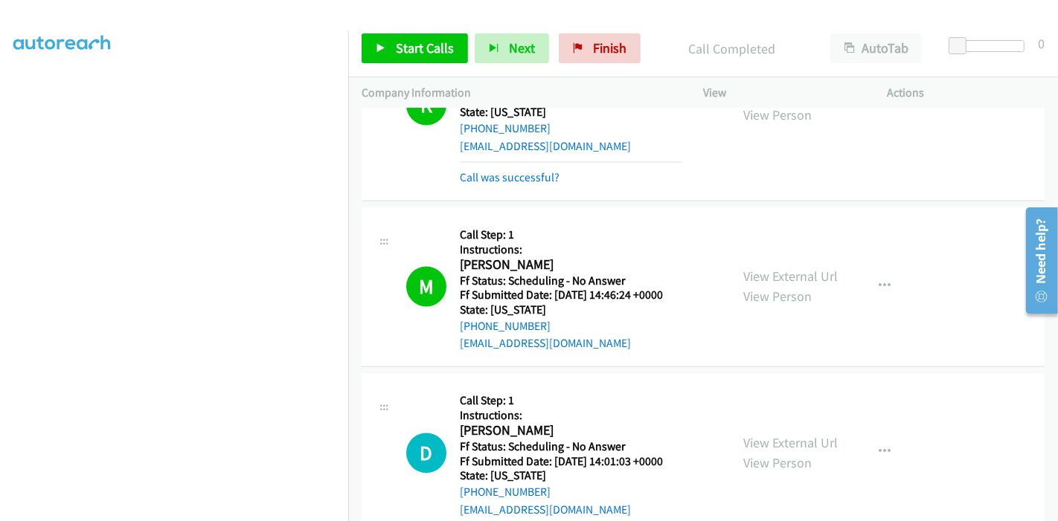
scroll to position [2562, 0]
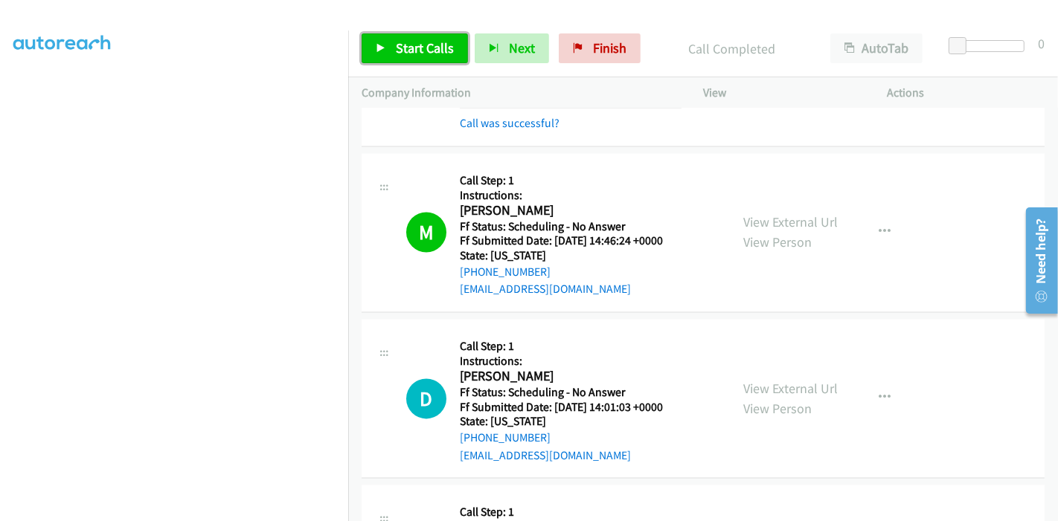
click at [397, 44] on span "Start Calls" at bounding box center [425, 47] width 58 height 17
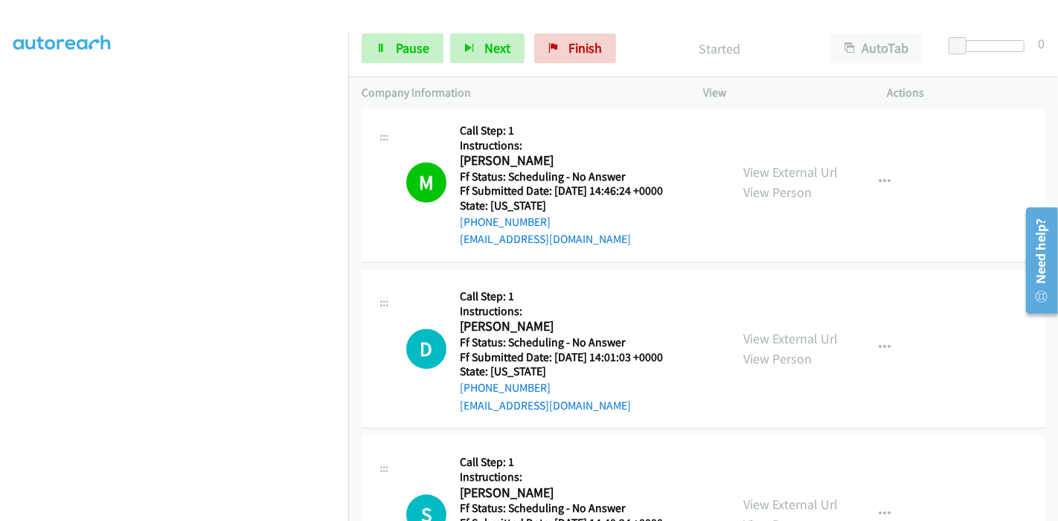
scroll to position [2644, 0]
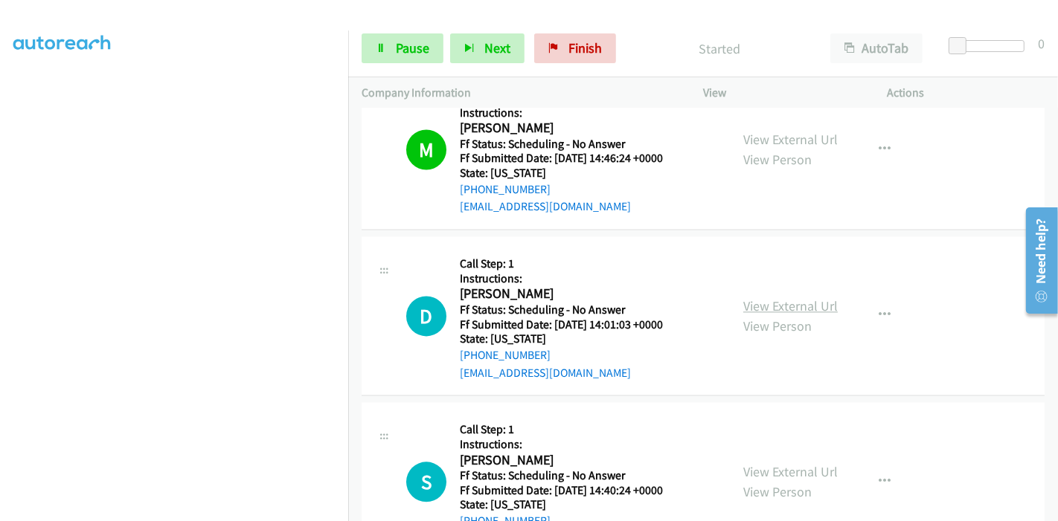
click at [786, 298] on link "View External Url" at bounding box center [790, 306] width 94 height 17
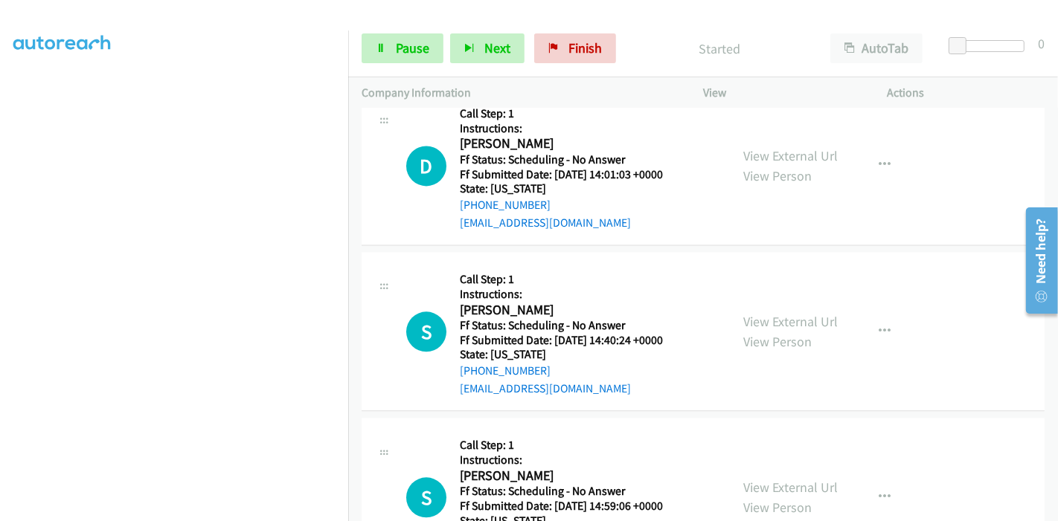
scroll to position [2810, 0]
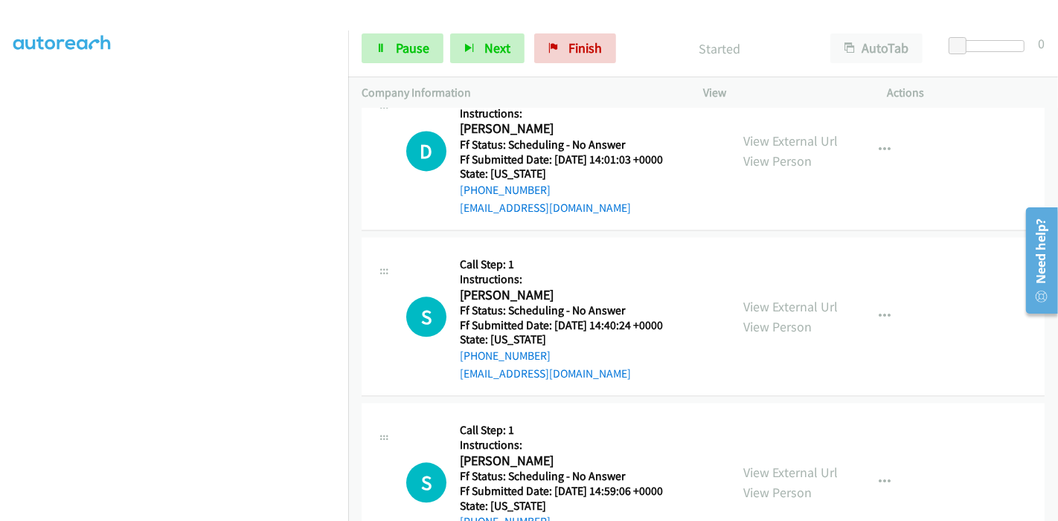
click at [761, 297] on div "View External Url View Person" at bounding box center [790, 317] width 94 height 40
click at [765, 298] on link "View External Url" at bounding box center [790, 306] width 94 height 17
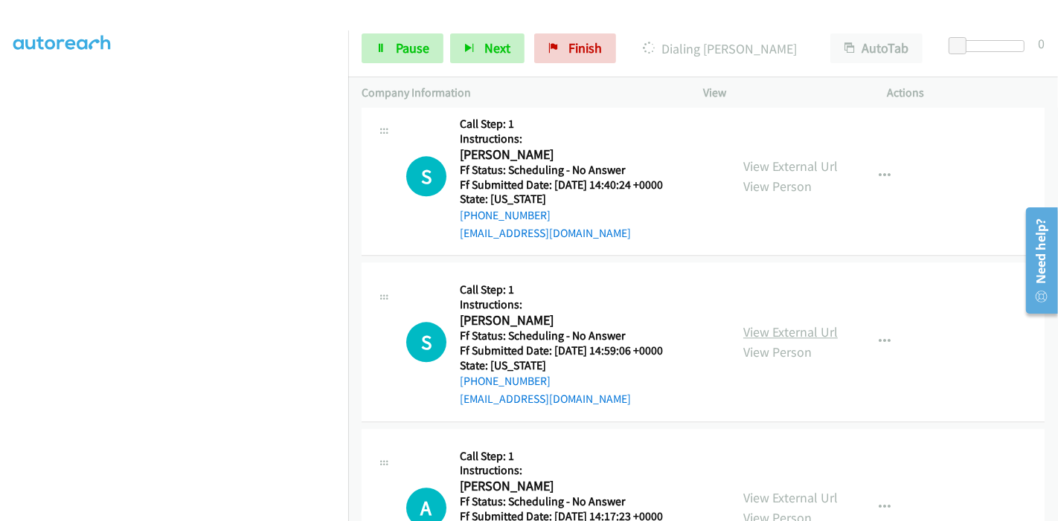
scroll to position [2975, 0]
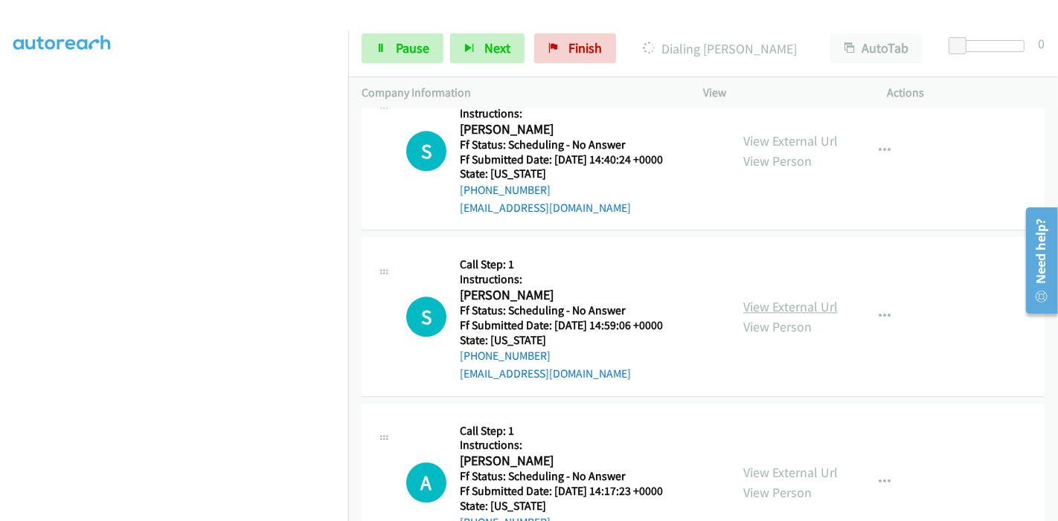
click at [782, 298] on link "View External Url" at bounding box center [790, 306] width 94 height 17
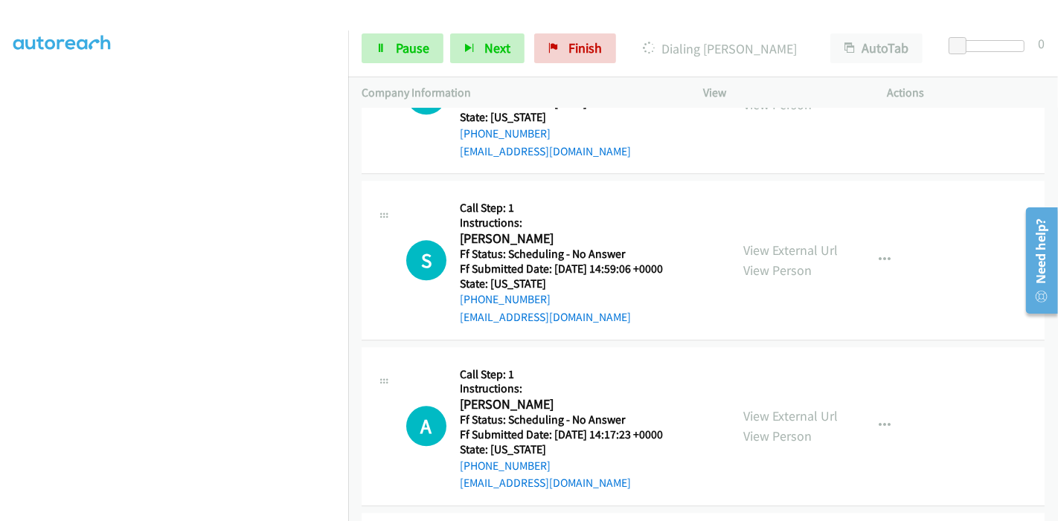
scroll to position [3058, 0]
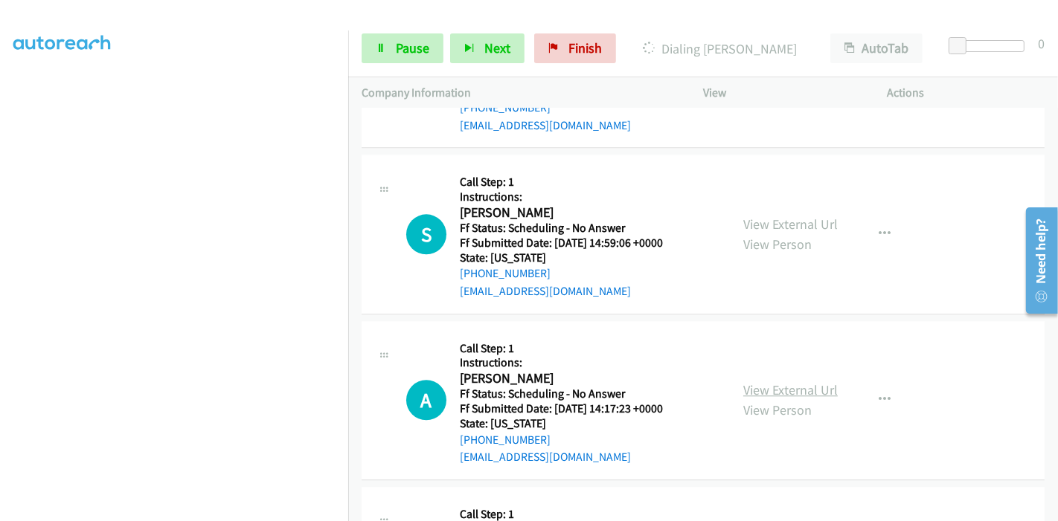
click at [760, 382] on link "View External Url" at bounding box center [790, 390] width 94 height 17
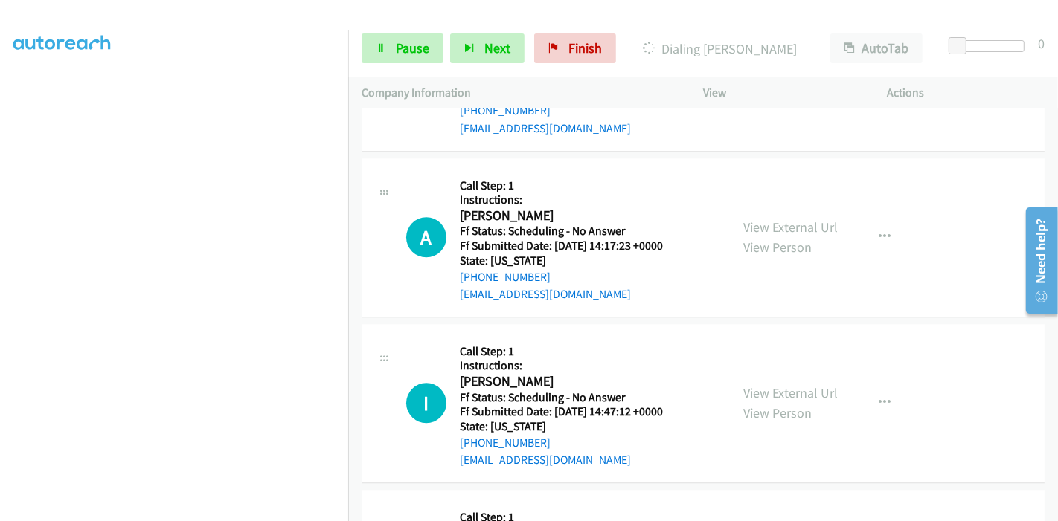
scroll to position [3223, 0]
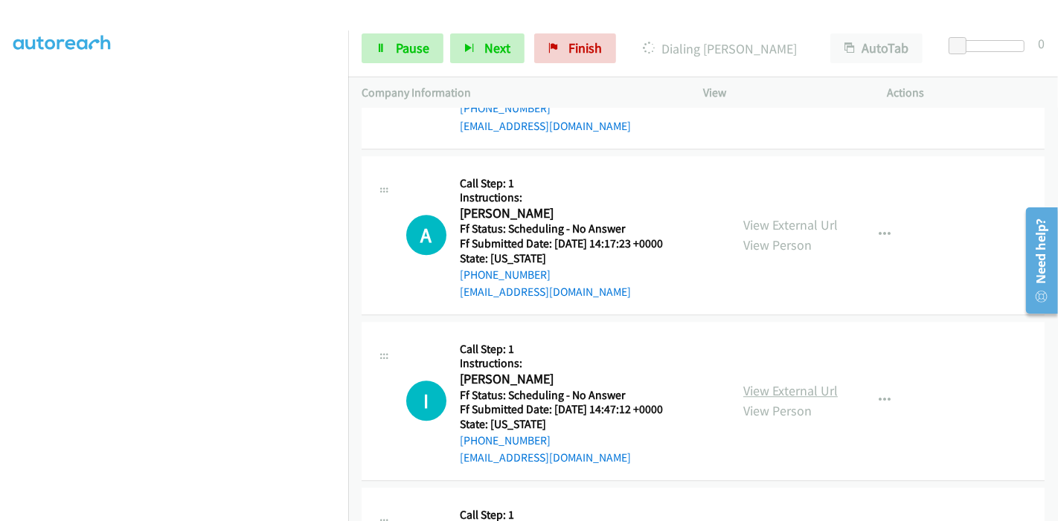
click at [745, 382] on link "View External Url" at bounding box center [790, 390] width 94 height 17
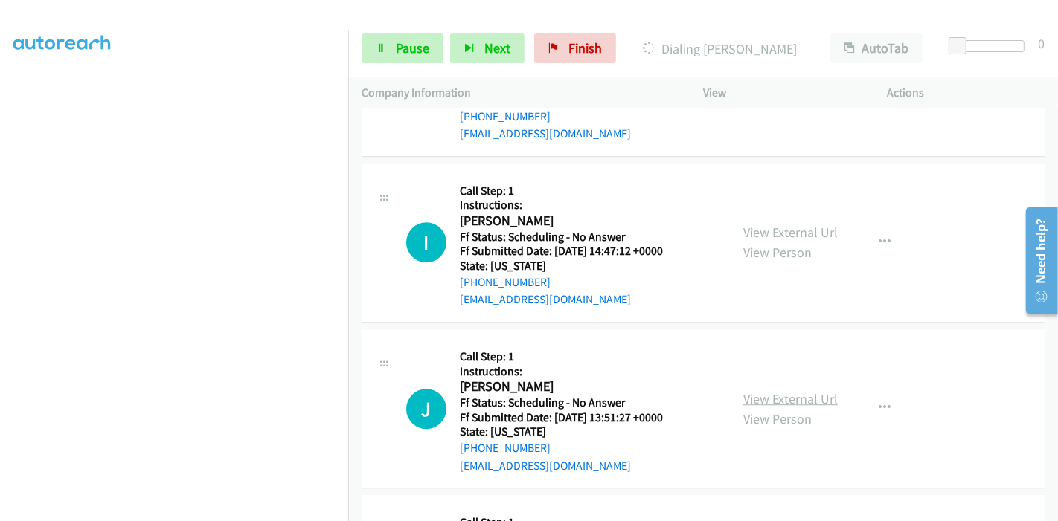
scroll to position [3388, 0]
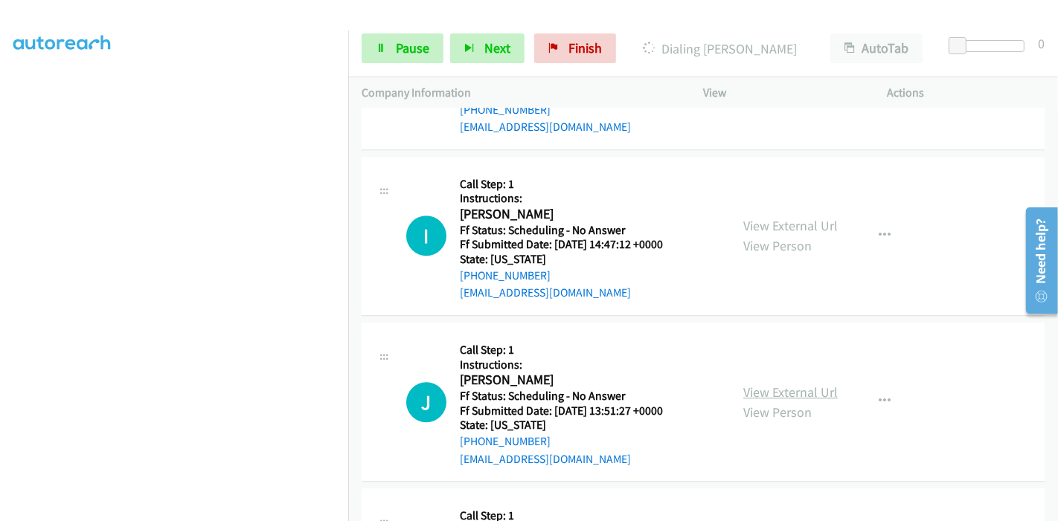
click at [765, 384] on link "View External Url" at bounding box center [790, 392] width 94 height 17
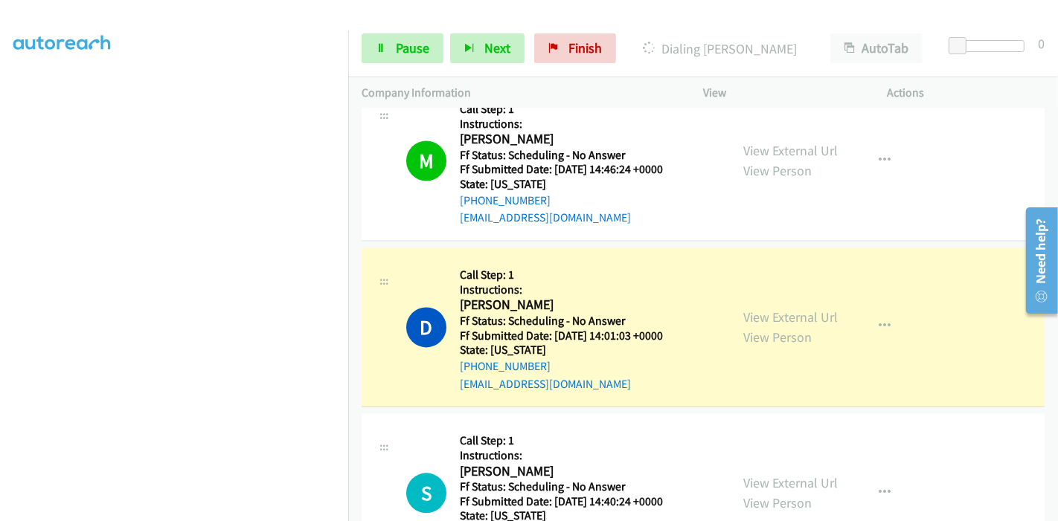
scroll to position [2727, 0]
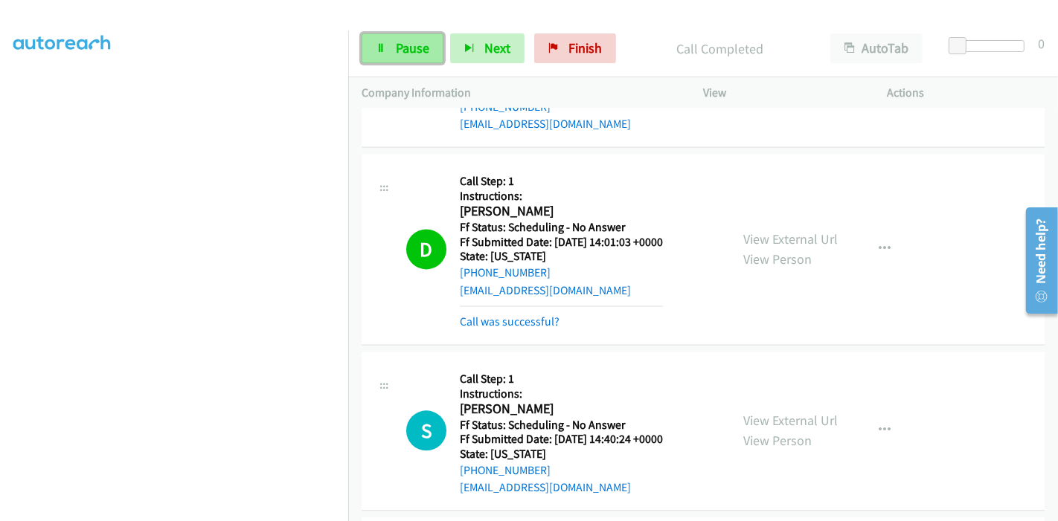
click at [412, 62] on link "Pause" at bounding box center [403, 48] width 82 height 30
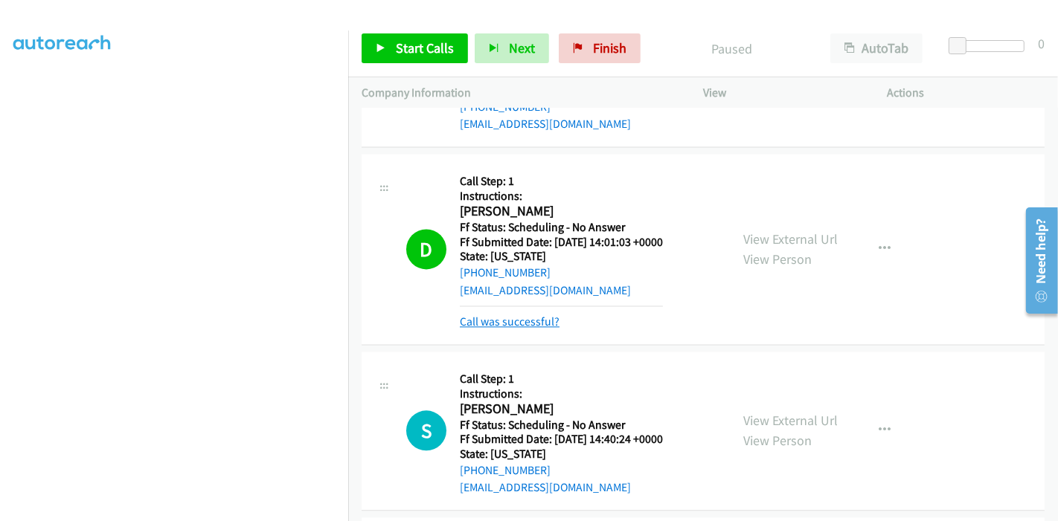
click at [504, 315] on link "Call was successful?" at bounding box center [510, 322] width 100 height 14
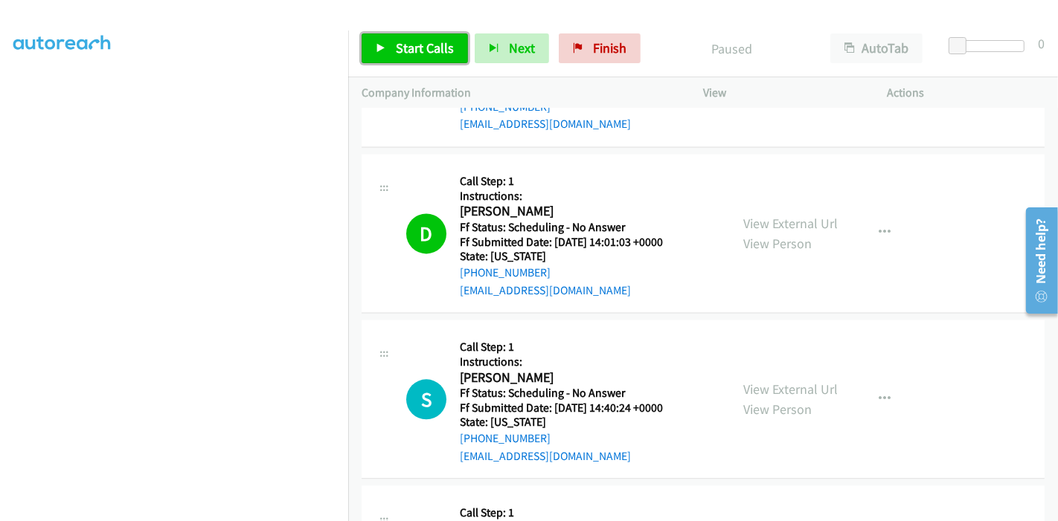
click at [396, 45] on span "Start Calls" at bounding box center [425, 47] width 58 height 17
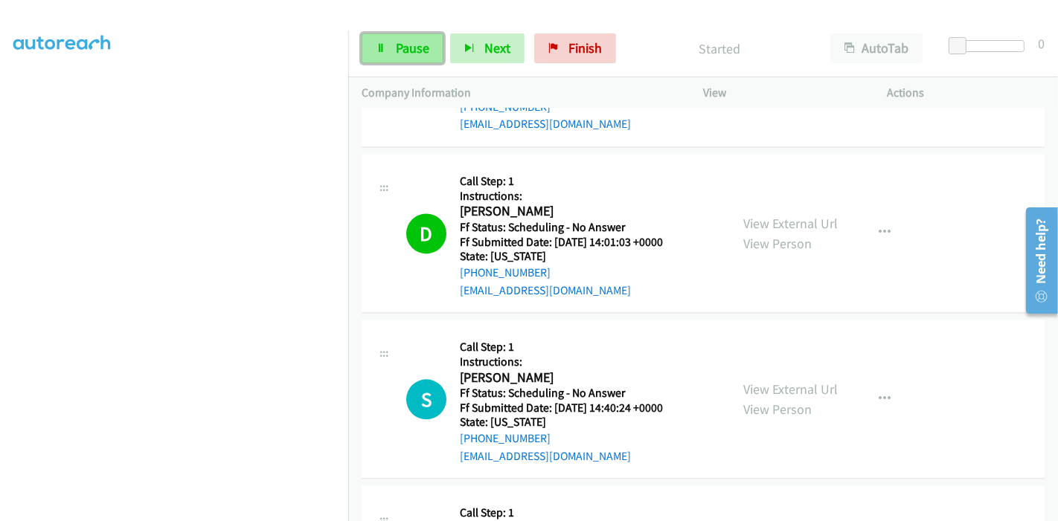
click at [397, 52] on span "Pause" at bounding box center [412, 47] width 33 height 17
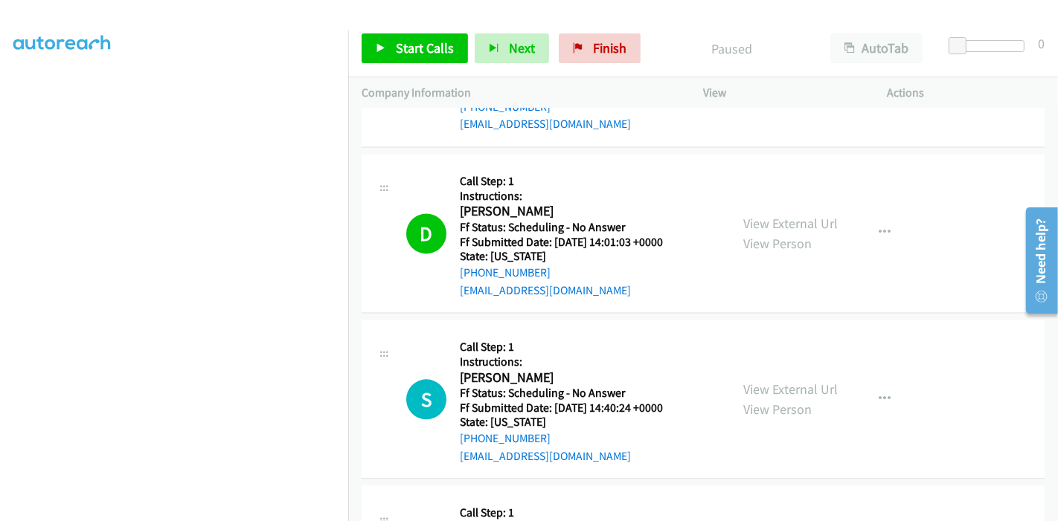
scroll to position [0, 0]
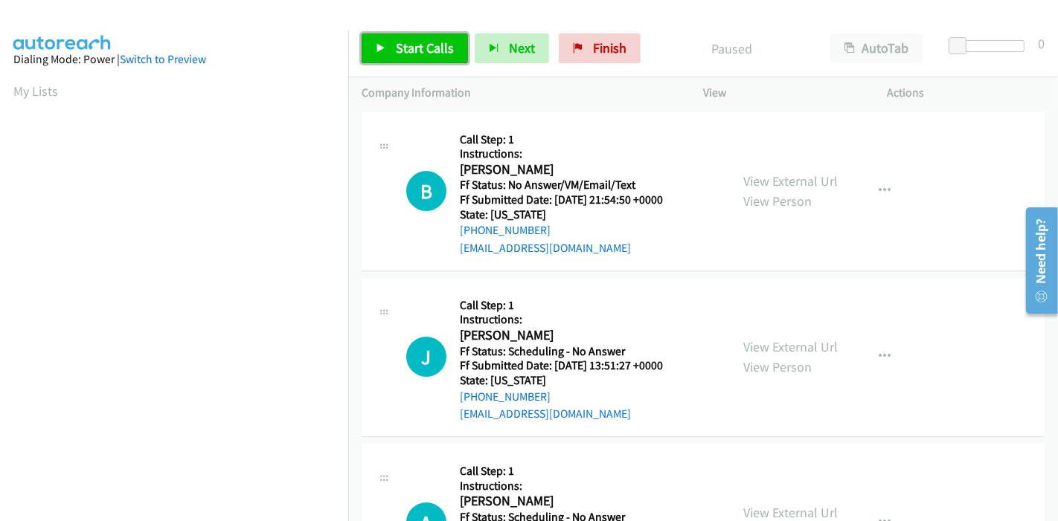
click at [414, 39] on link "Start Calls" at bounding box center [415, 48] width 106 height 30
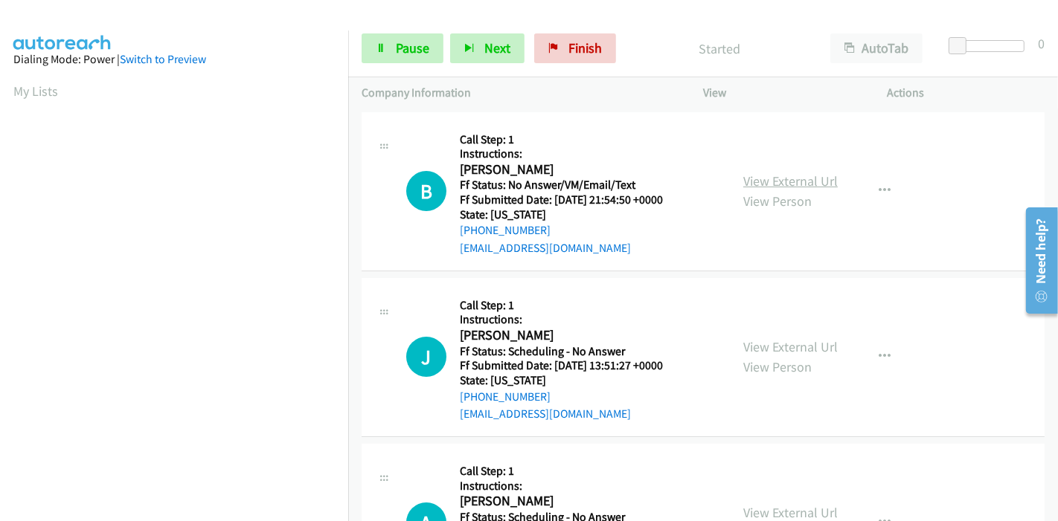
click at [753, 177] on link "View External Url" at bounding box center [790, 181] width 94 height 17
click at [780, 344] on link "View External Url" at bounding box center [790, 346] width 94 height 17
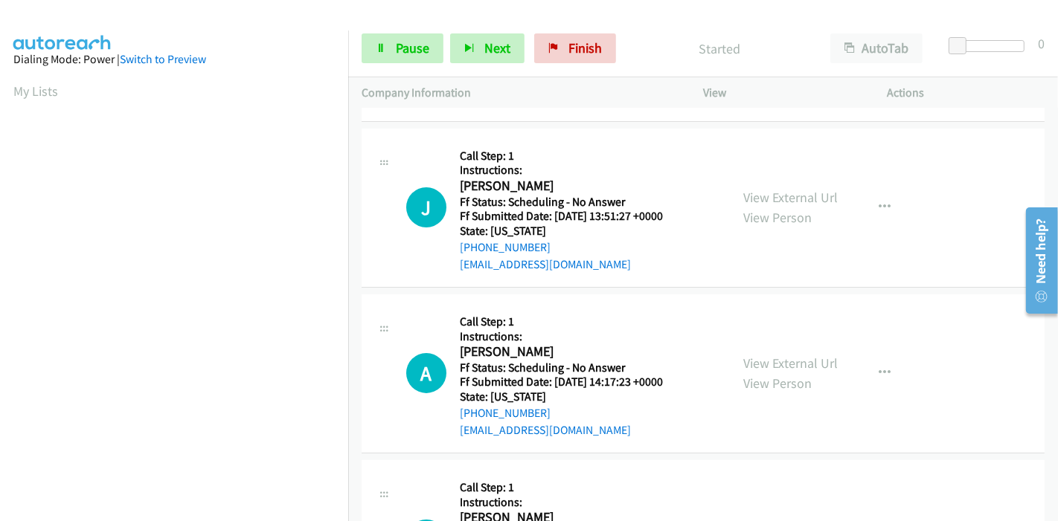
scroll to position [165, 0]
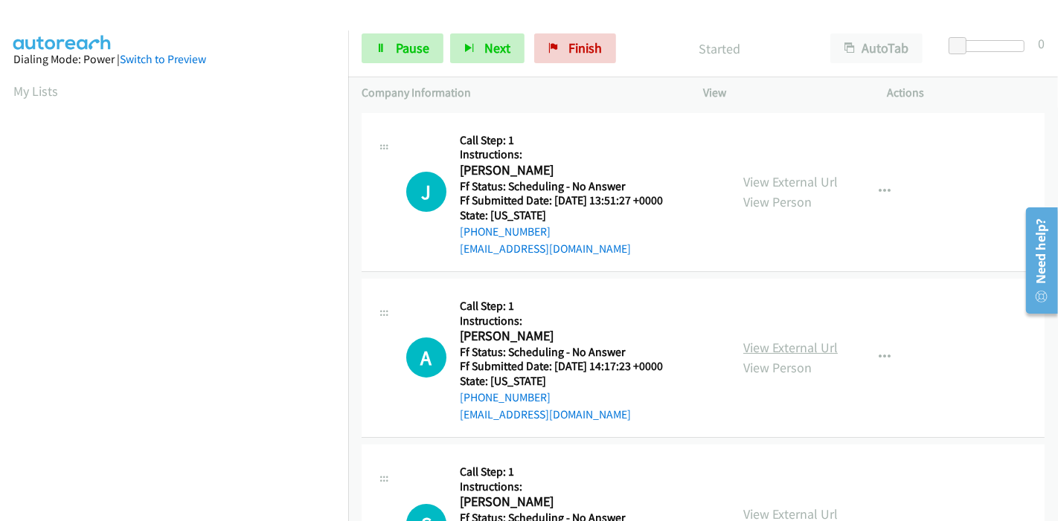
click at [778, 353] on link "View External Url" at bounding box center [790, 347] width 94 height 17
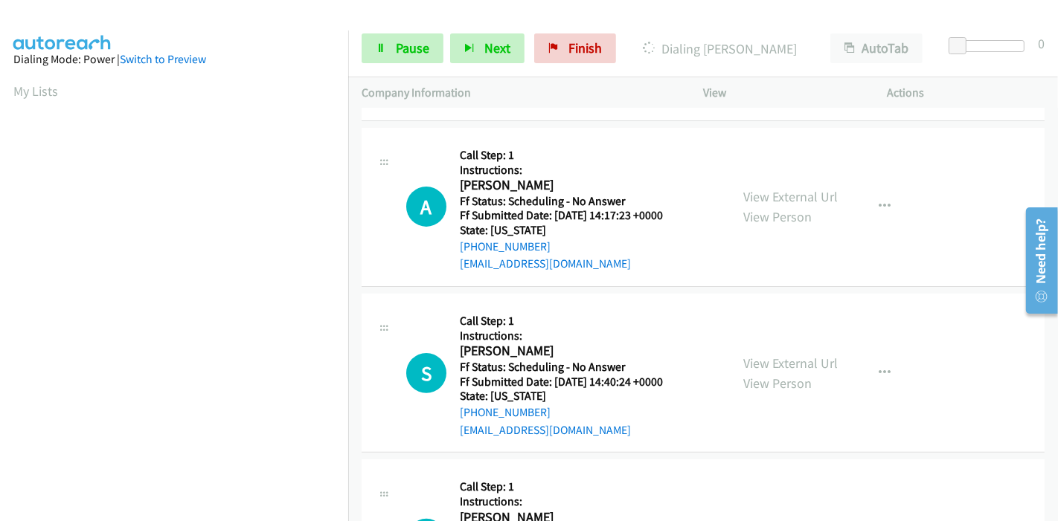
scroll to position [330, 0]
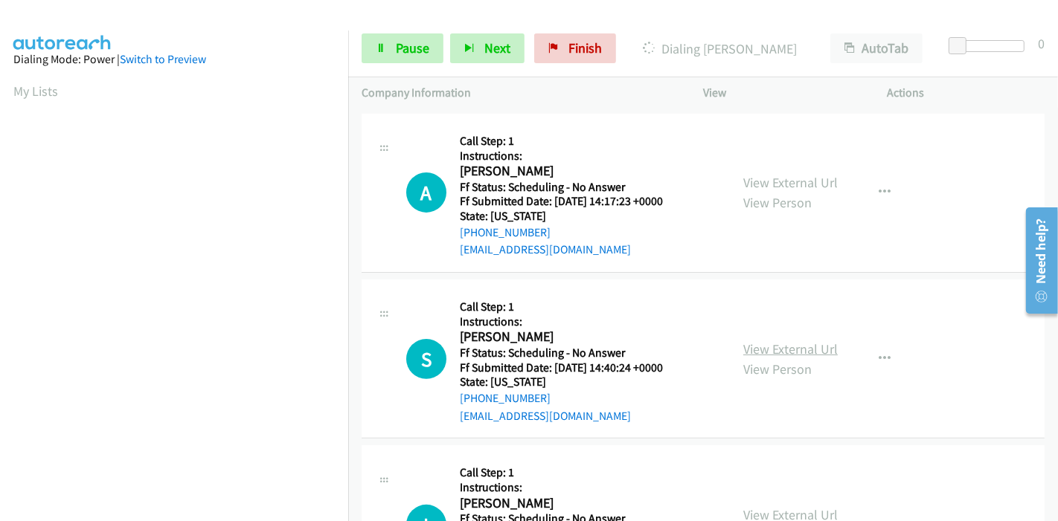
click at [759, 345] on link "View External Url" at bounding box center [790, 349] width 94 height 17
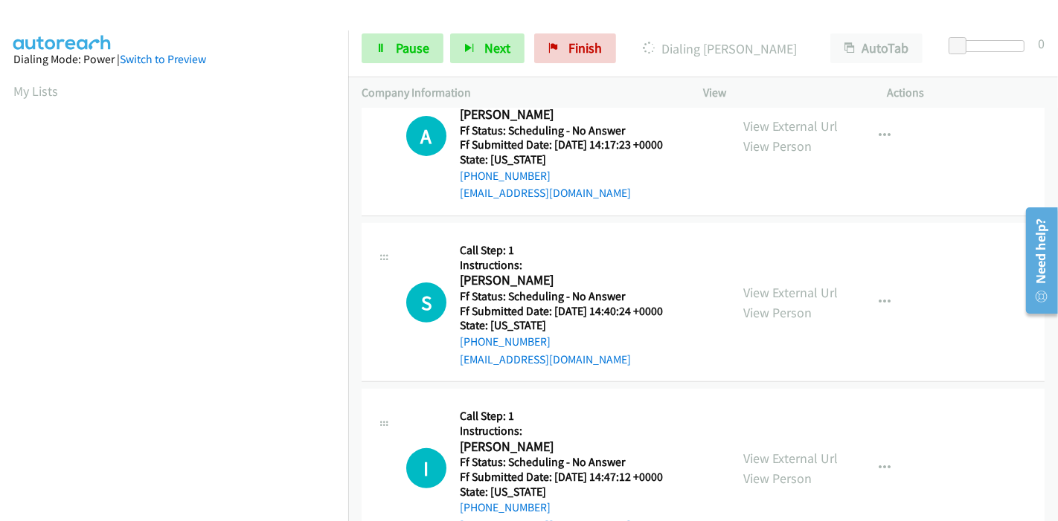
scroll to position [413, 0]
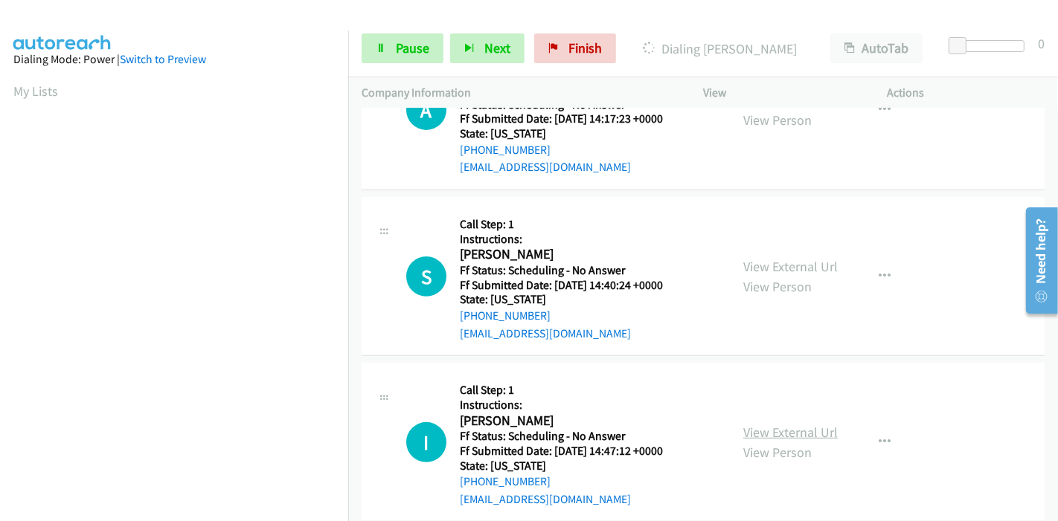
click at [766, 426] on link "View External Url" at bounding box center [790, 432] width 94 height 17
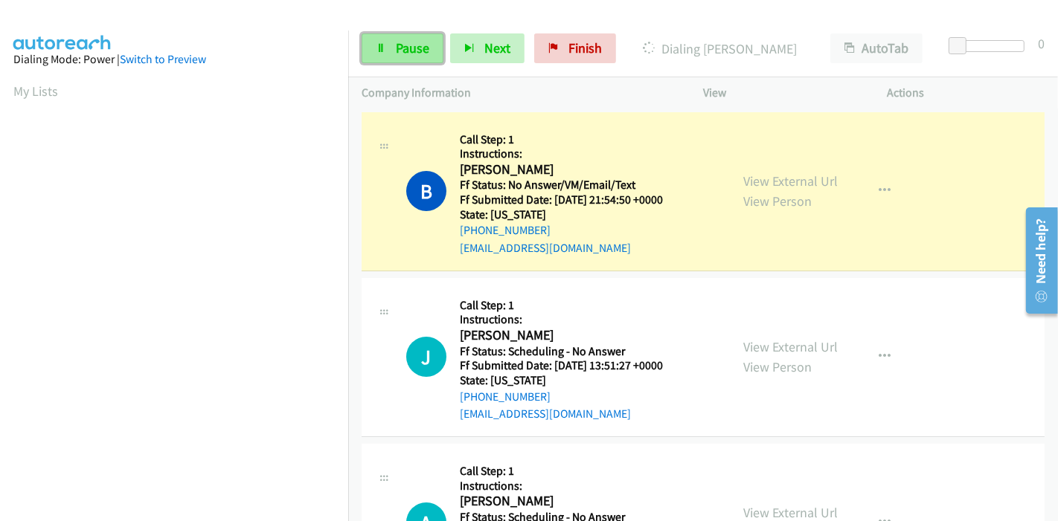
click at [403, 54] on span "Pause" at bounding box center [412, 47] width 33 height 17
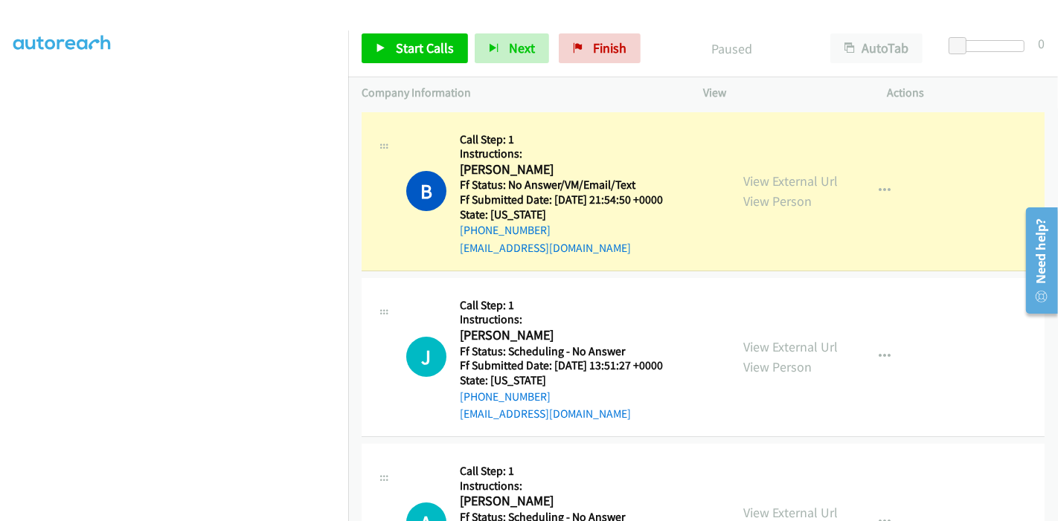
scroll to position [314, 0]
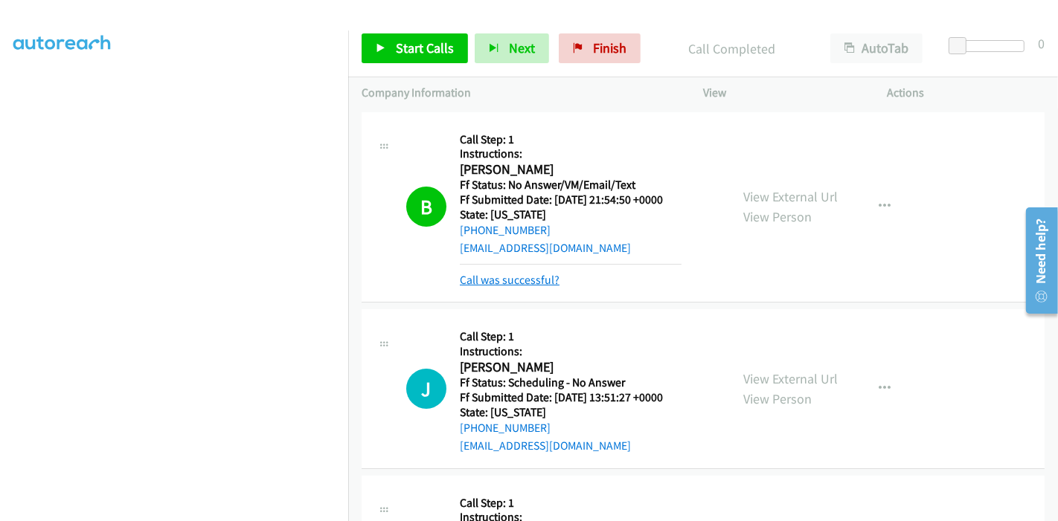
click at [520, 283] on link "Call was successful?" at bounding box center [510, 280] width 100 height 14
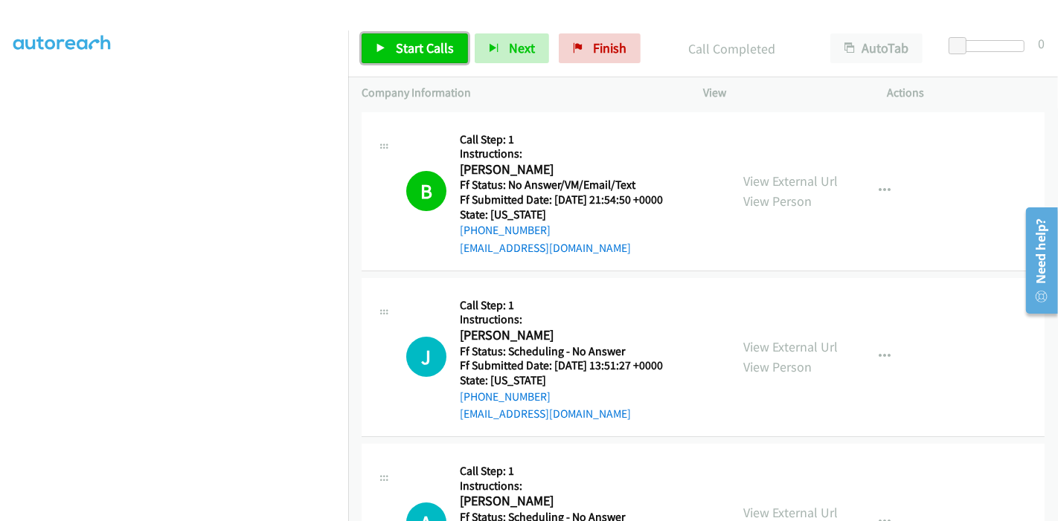
click at [397, 43] on span "Start Calls" at bounding box center [425, 47] width 58 height 17
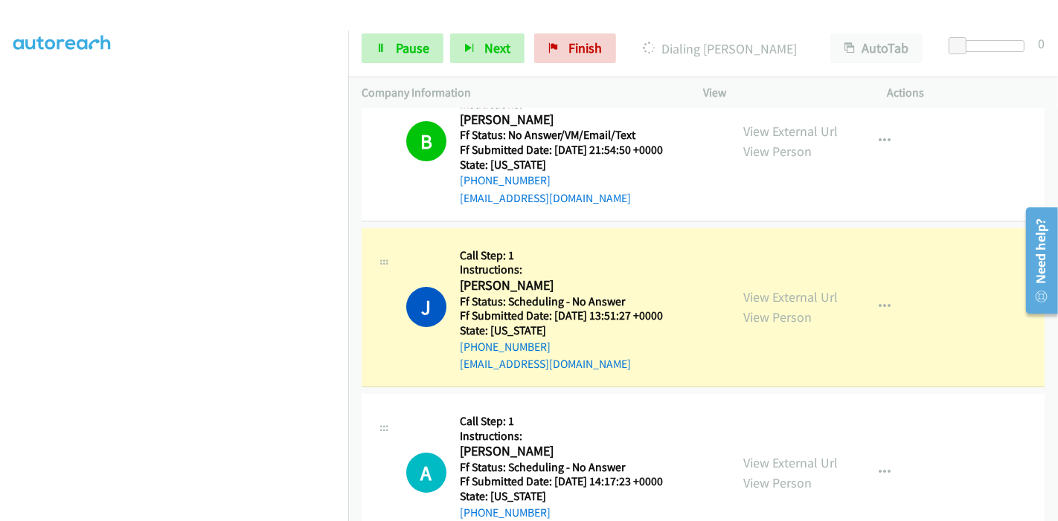
scroll to position [83, 0]
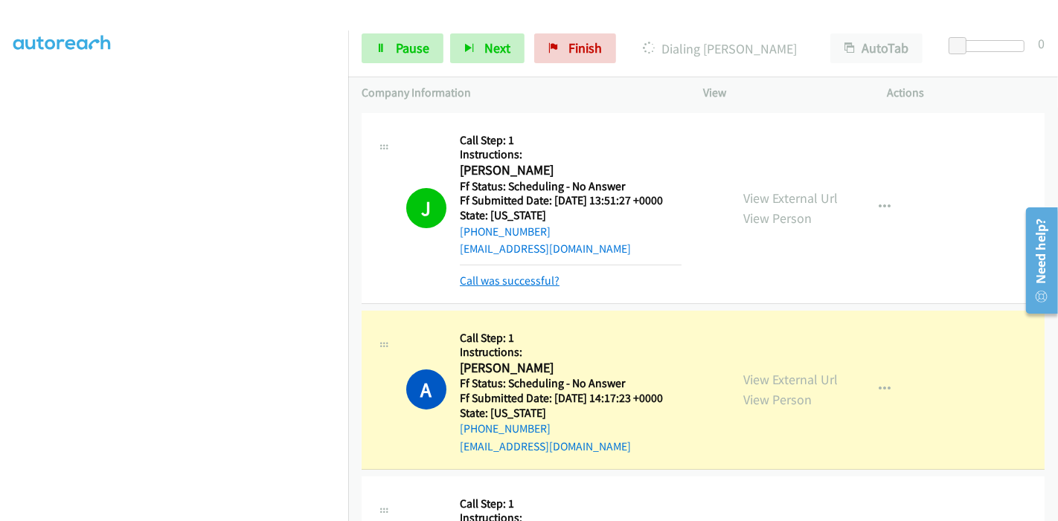
click at [533, 274] on link "Call was successful?" at bounding box center [510, 281] width 100 height 14
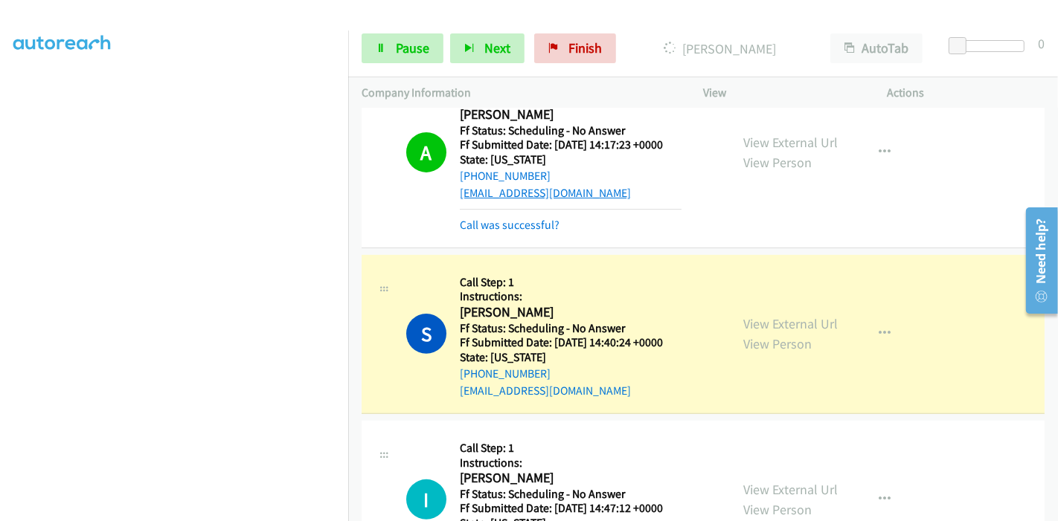
scroll to position [413, 0]
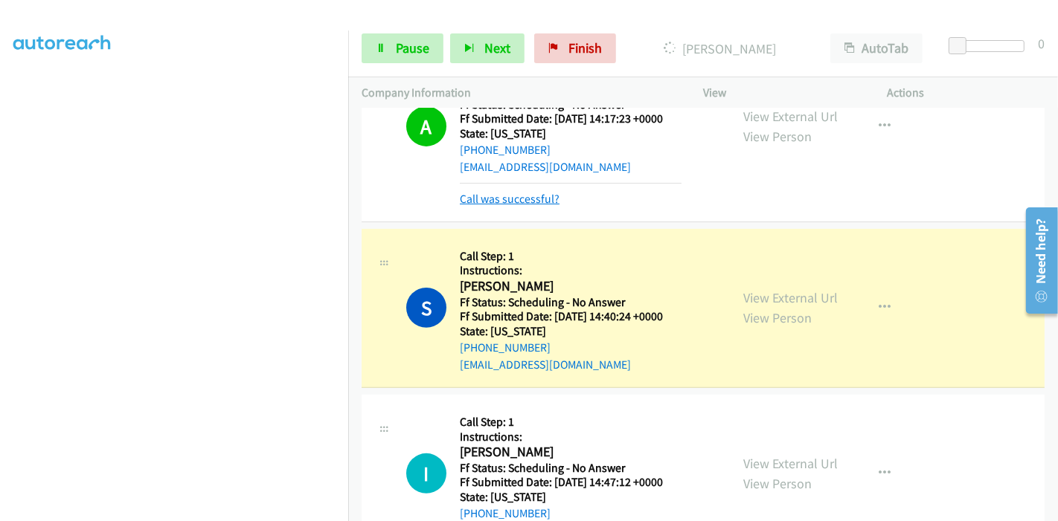
click at [534, 199] on link "Call was successful?" at bounding box center [510, 199] width 100 height 14
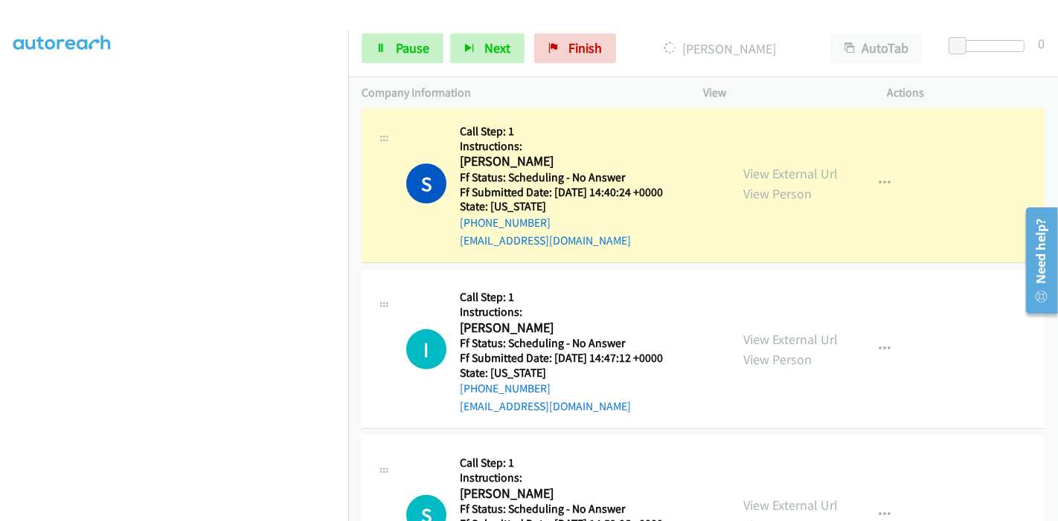
scroll to position [480, 0]
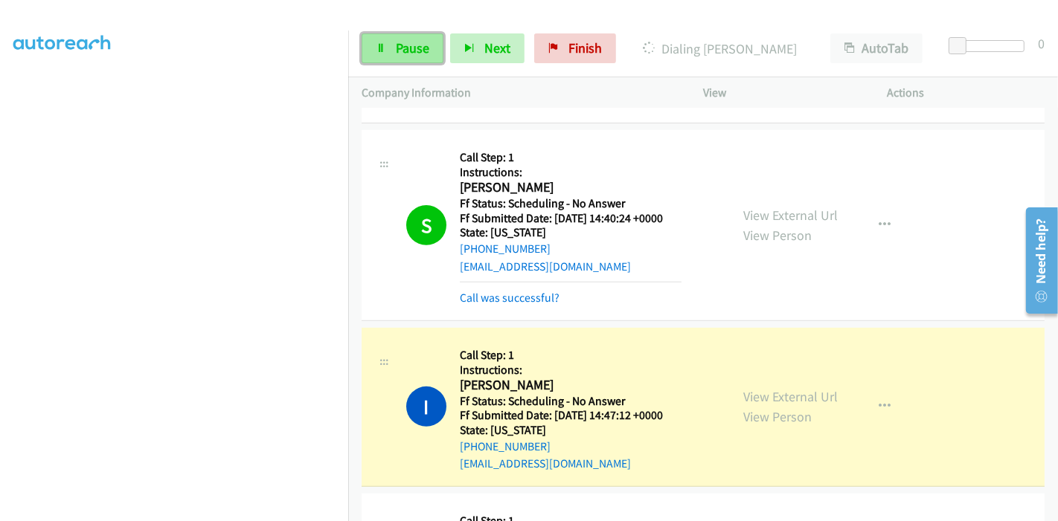
click at [393, 48] on link "Pause" at bounding box center [403, 48] width 82 height 30
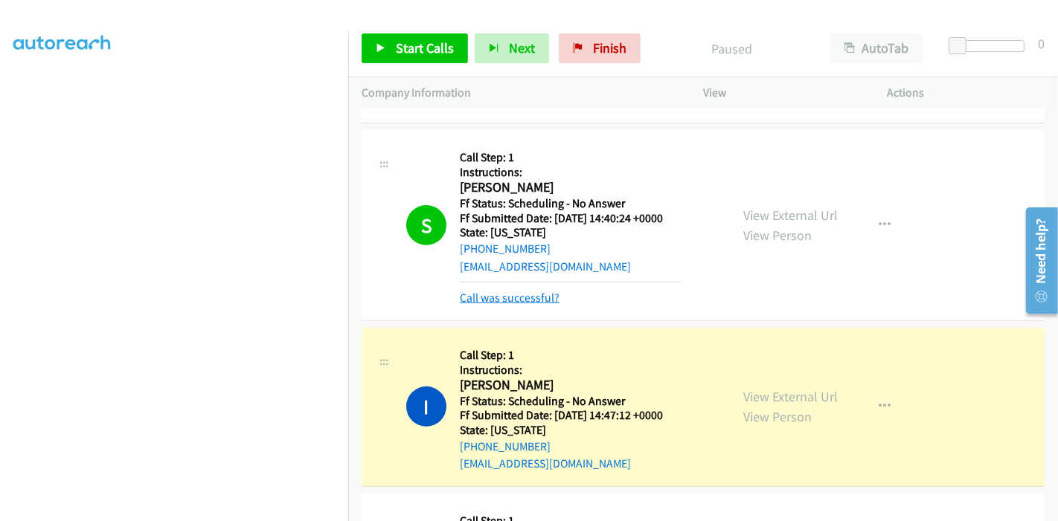
click at [488, 291] on link "Call was successful?" at bounding box center [510, 298] width 100 height 14
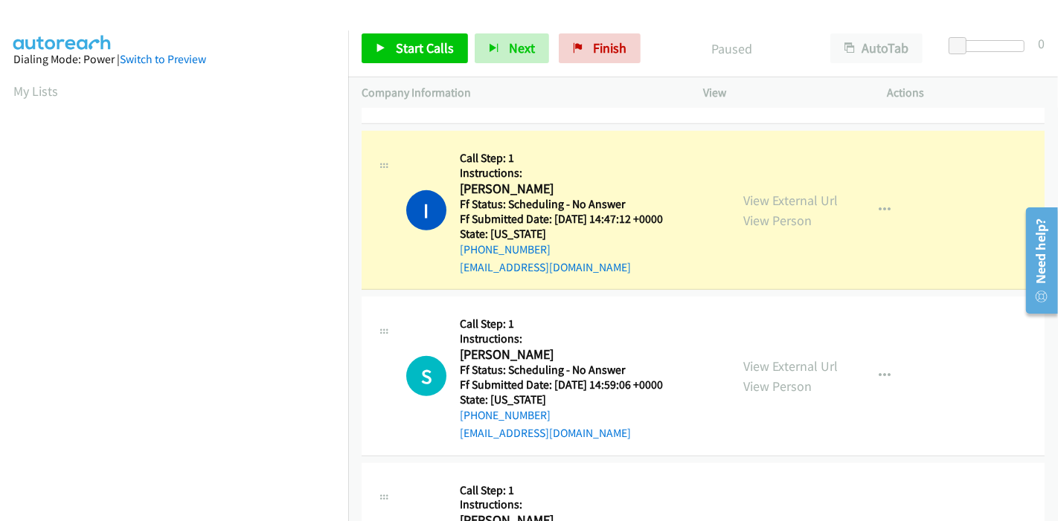
scroll to position [314, 0]
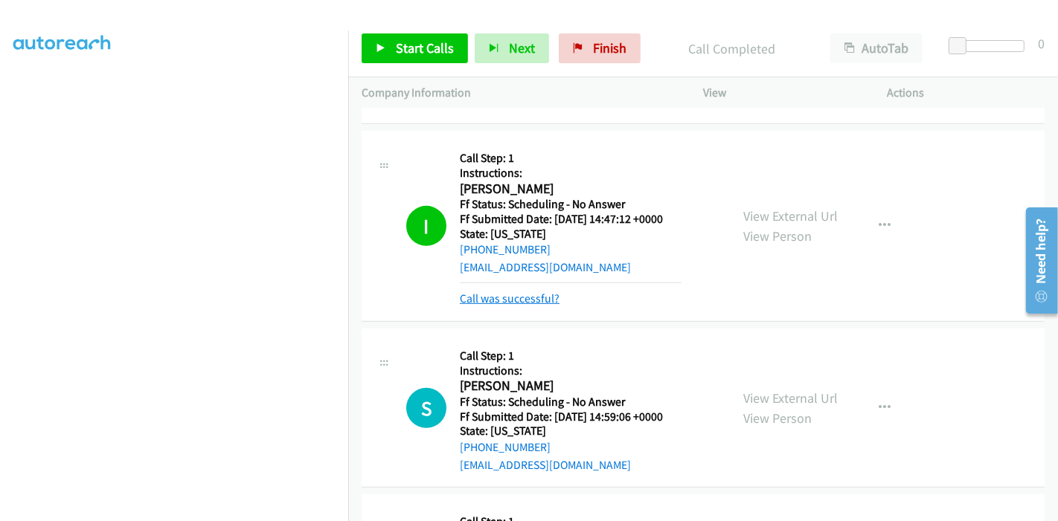
click at [547, 303] on link "Call was successful?" at bounding box center [510, 299] width 100 height 14
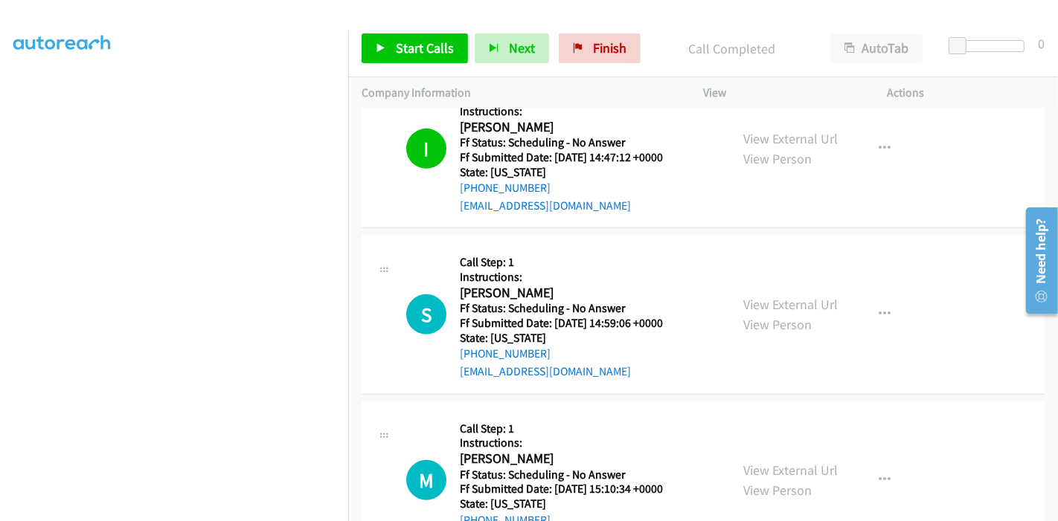
scroll to position [727, 0]
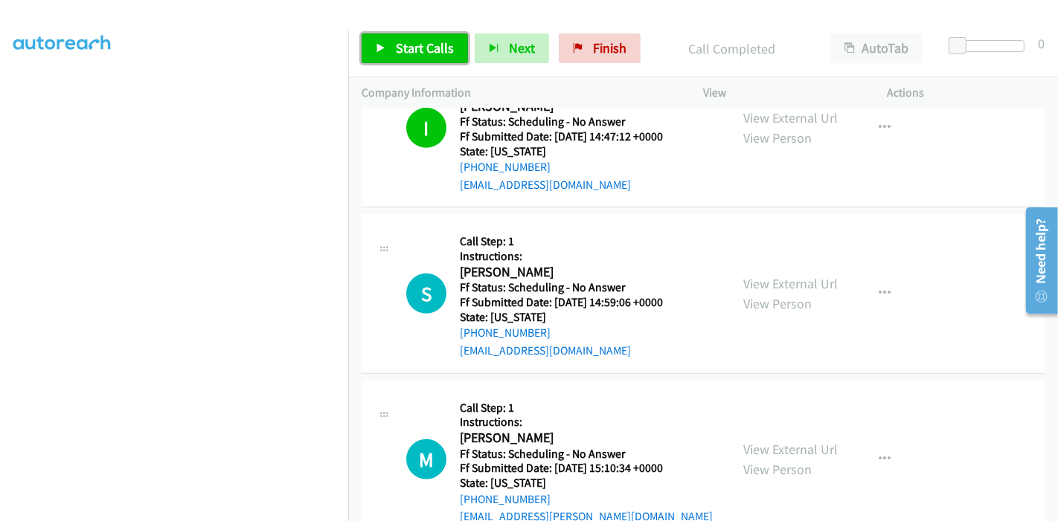
click at [420, 51] on span "Start Calls" at bounding box center [425, 47] width 58 height 17
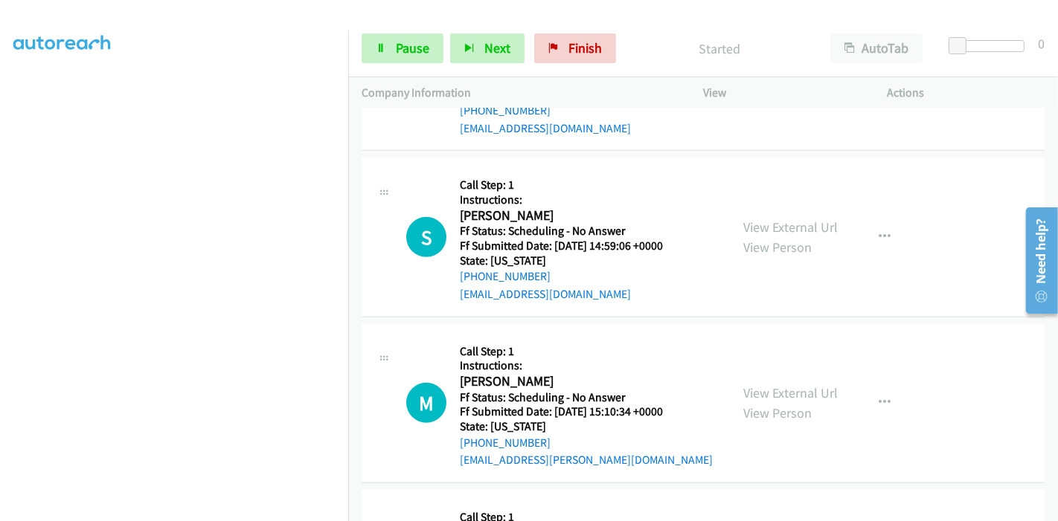
scroll to position [810, 0]
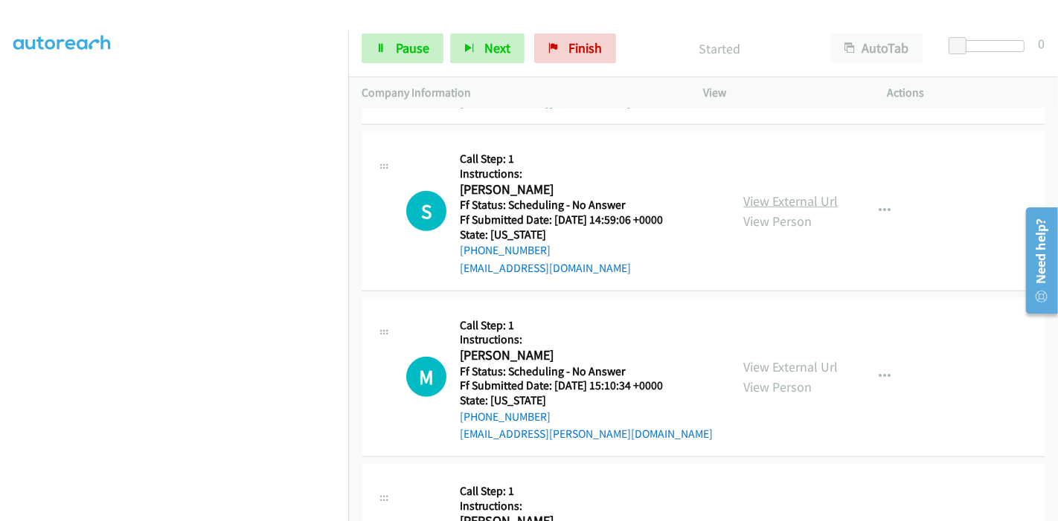
click at [803, 202] on link "View External Url" at bounding box center [790, 201] width 94 height 17
click at [751, 366] on link "View External Url" at bounding box center [790, 367] width 94 height 17
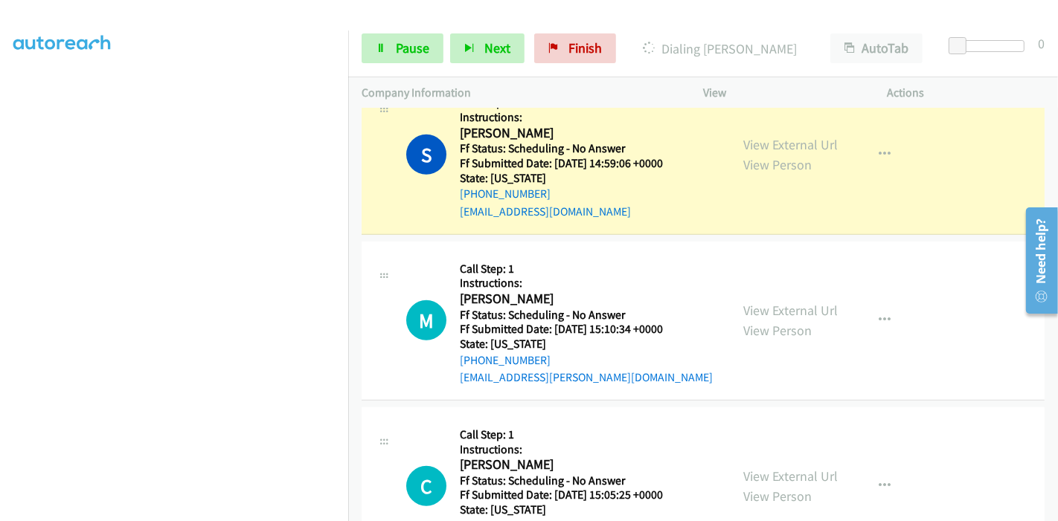
scroll to position [893, 0]
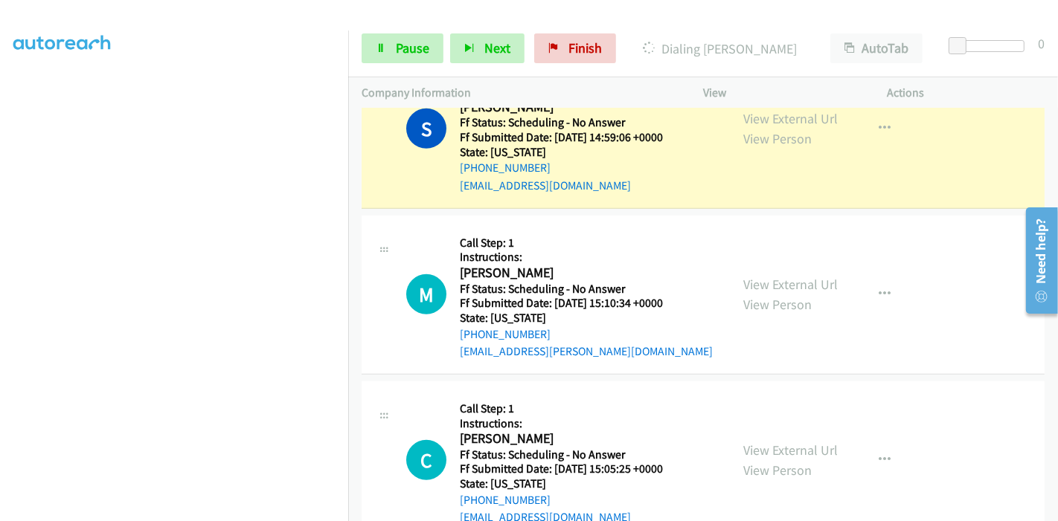
click at [765, 437] on div "View External Url View Person View External Url Email Schedule/Manage Callback …" at bounding box center [829, 461] width 198 height 132
click at [765, 443] on link "View External Url" at bounding box center [790, 450] width 94 height 17
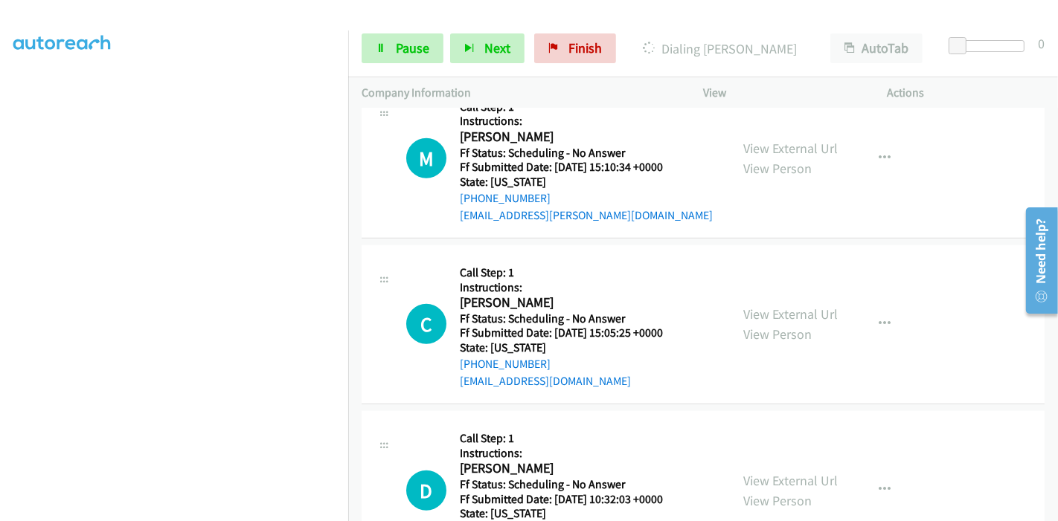
scroll to position [1058, 0]
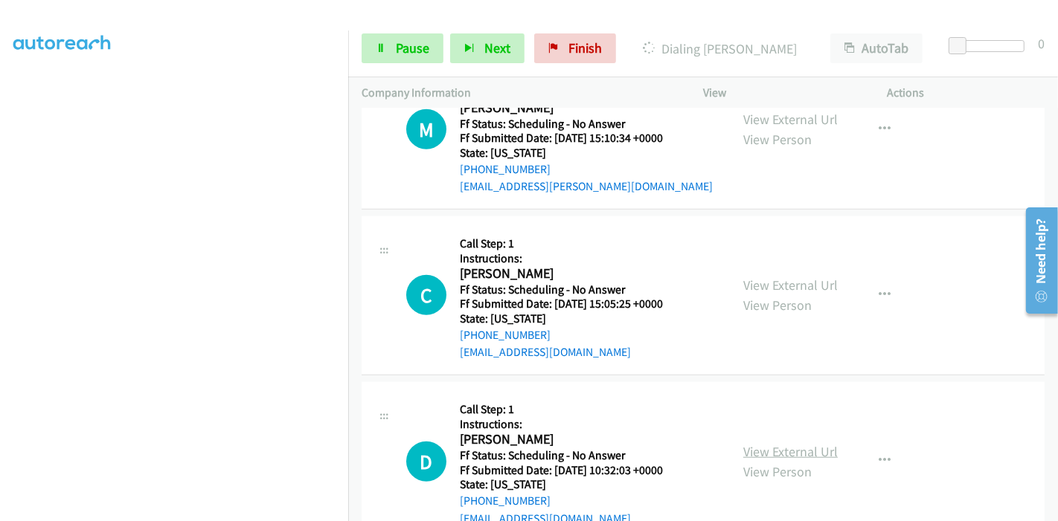
click at [766, 446] on link "View External Url" at bounding box center [790, 451] width 94 height 17
click at [389, 48] on link "Pause" at bounding box center [403, 48] width 82 height 30
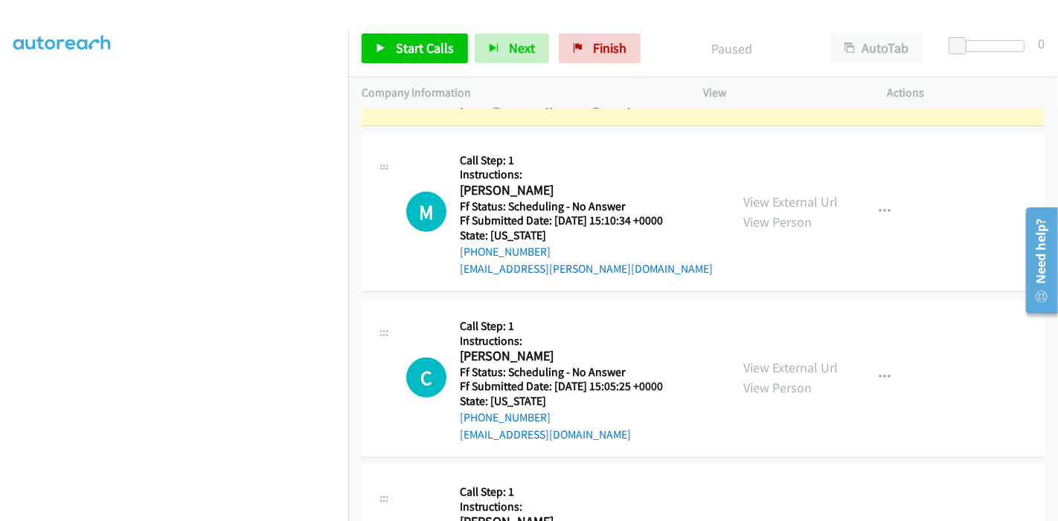
scroll to position [727, 0]
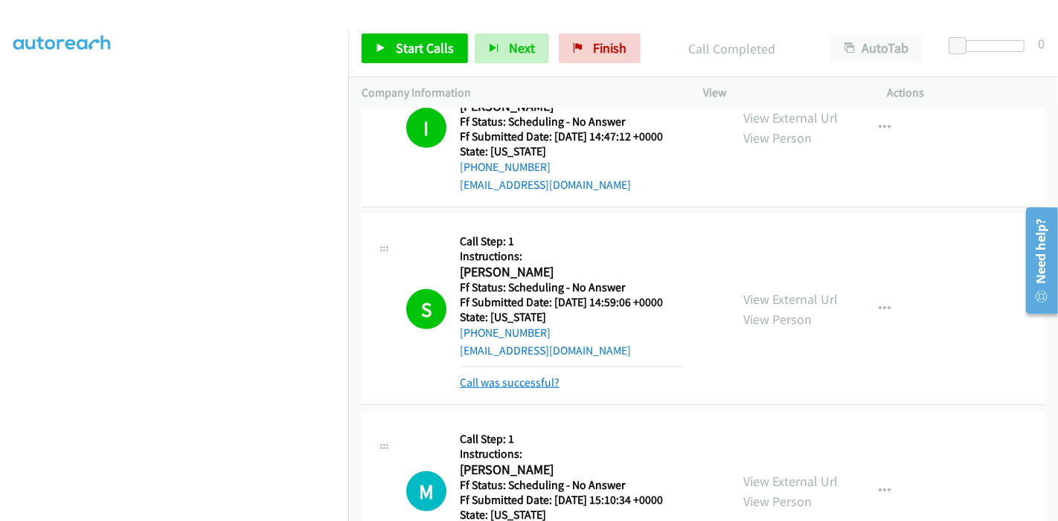
click at [532, 379] on link "Call was successful?" at bounding box center [510, 383] width 100 height 14
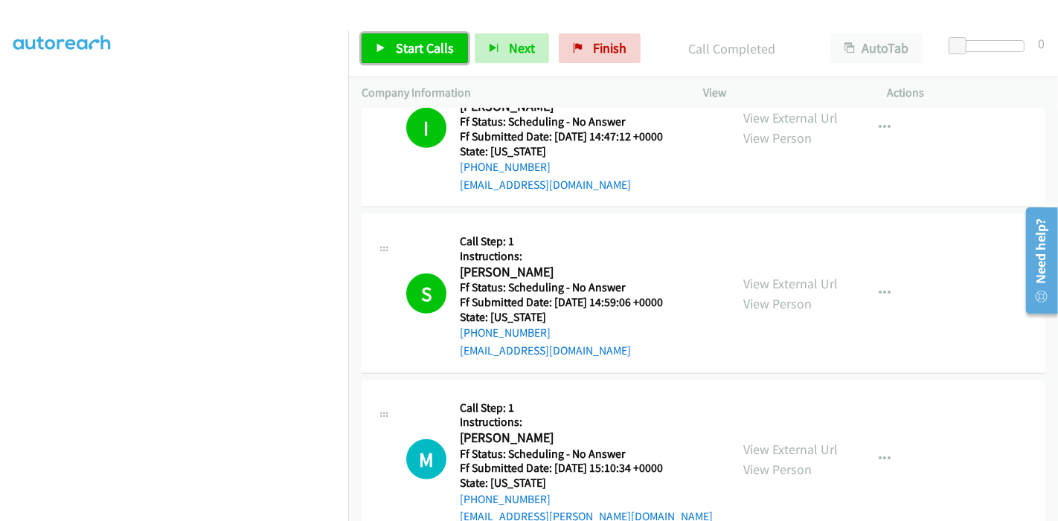
click at [396, 48] on span "Start Calls" at bounding box center [425, 47] width 58 height 17
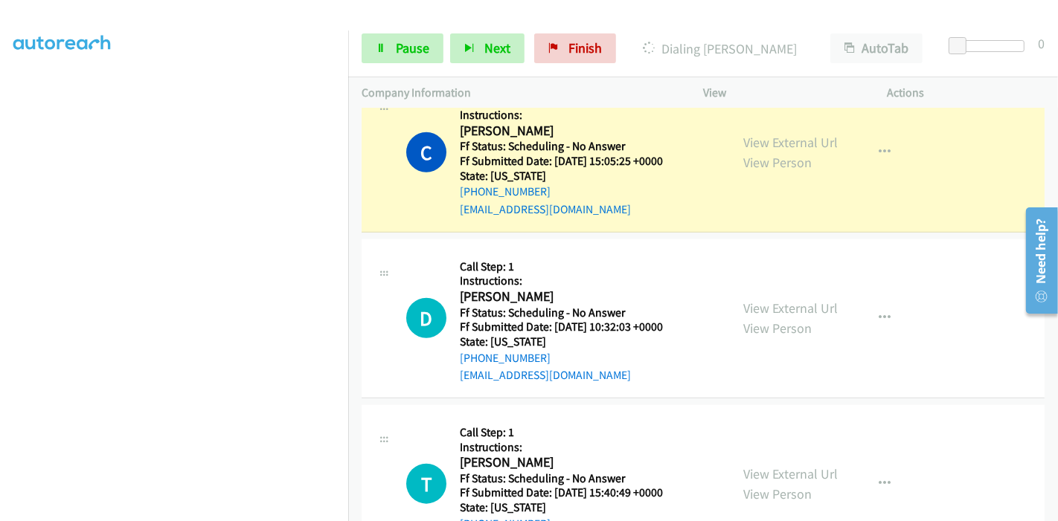
scroll to position [1172, 0]
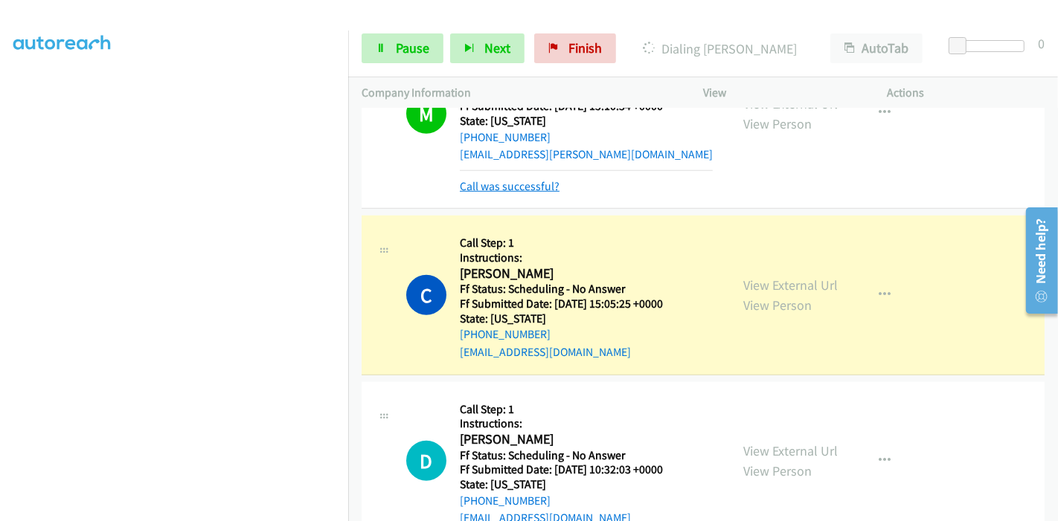
click at [530, 179] on link "Call was successful?" at bounding box center [510, 186] width 100 height 14
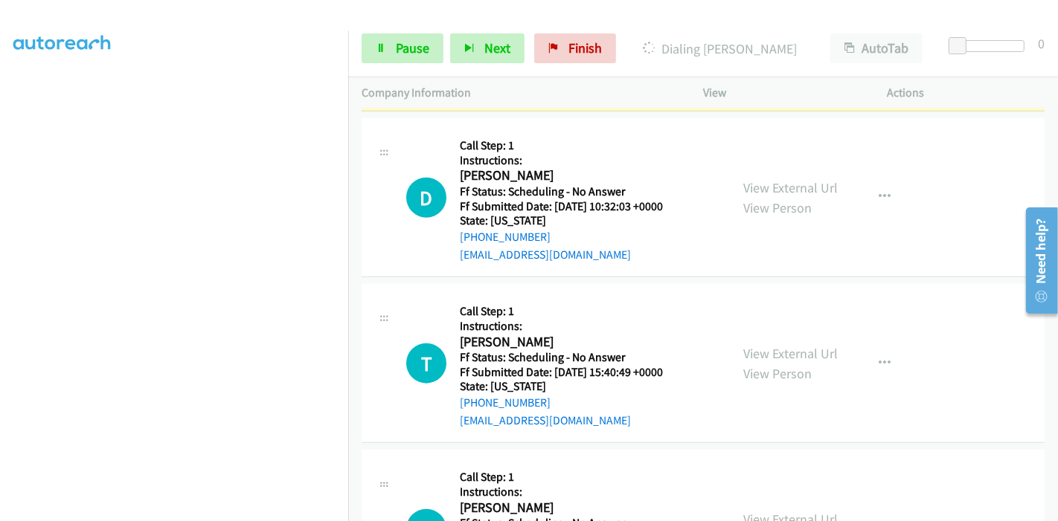
scroll to position [1157, 0]
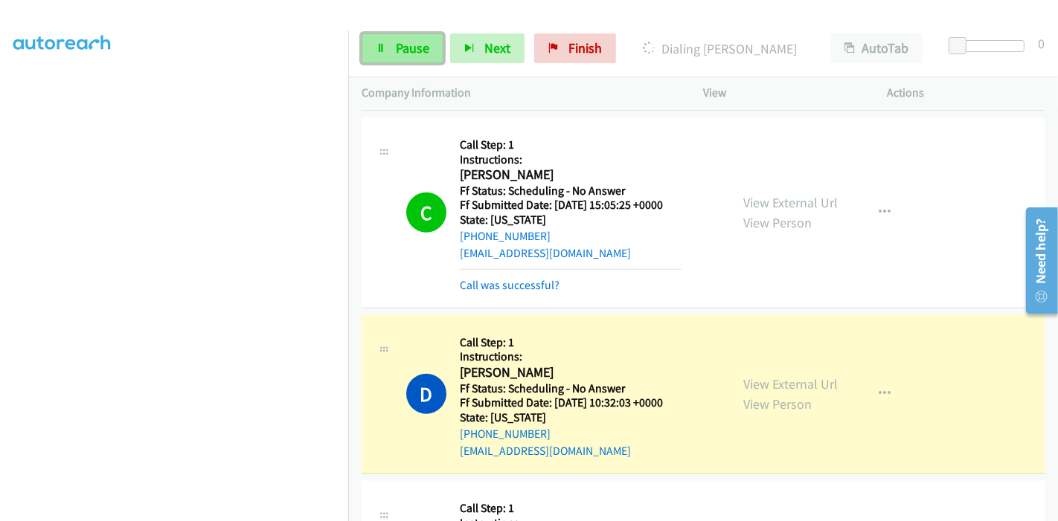
click at [417, 56] on span "Pause" at bounding box center [412, 47] width 33 height 17
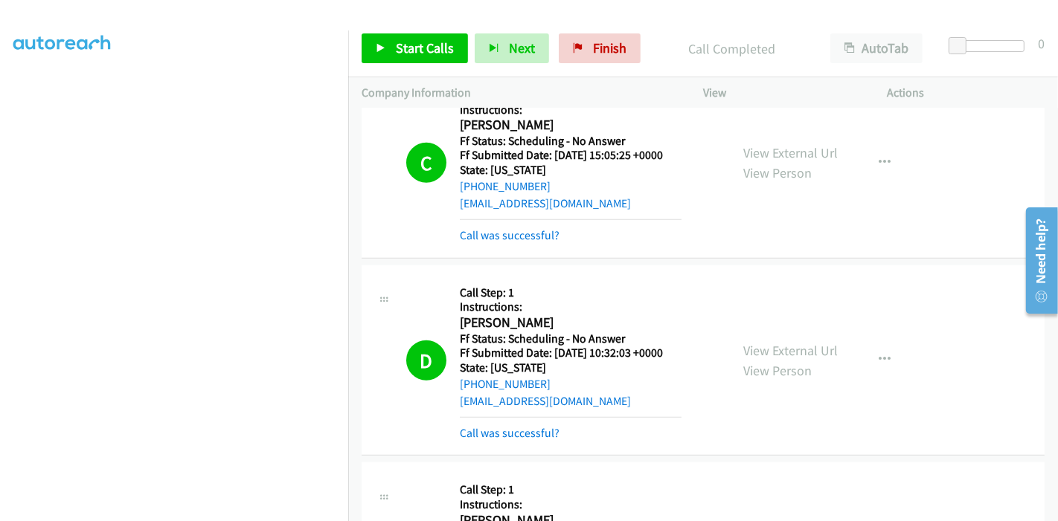
scroll to position [1322, 0]
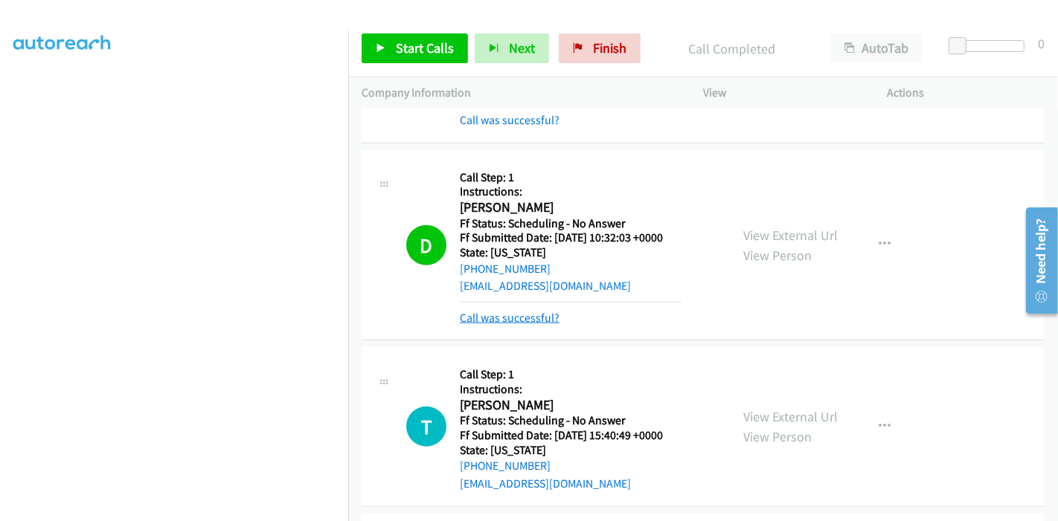
click at [524, 311] on link "Call was successful?" at bounding box center [510, 318] width 100 height 14
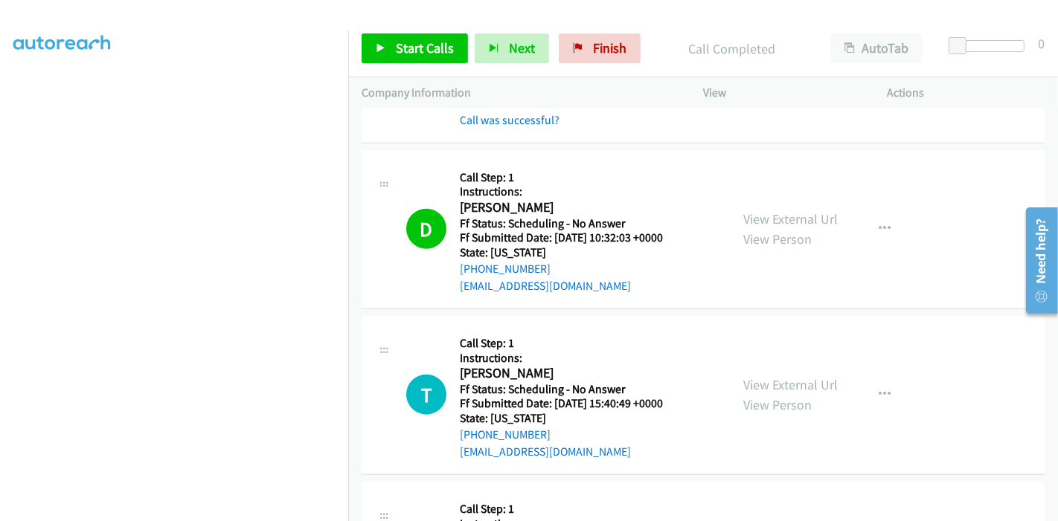
scroll to position [1157, 0]
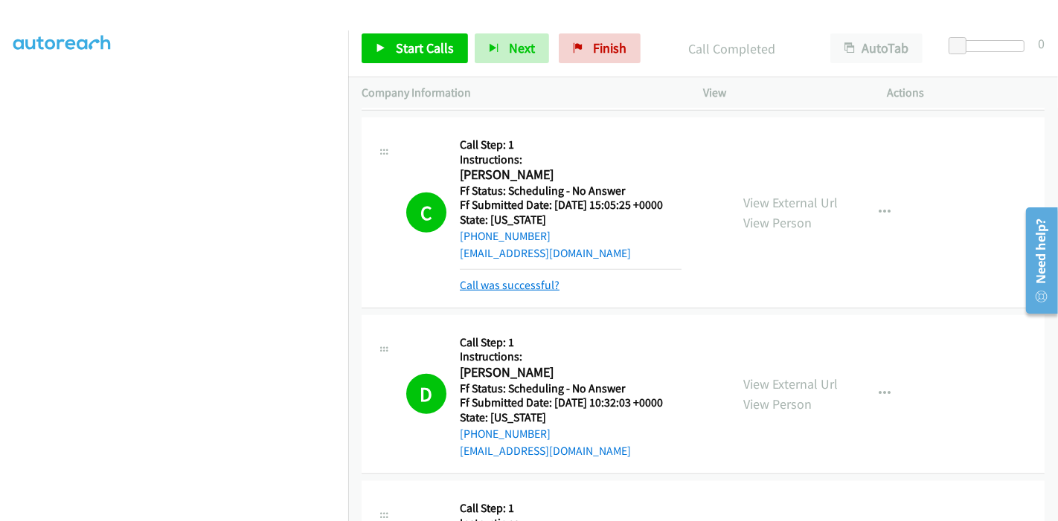
click at [521, 286] on link "Call was successful?" at bounding box center [510, 285] width 100 height 14
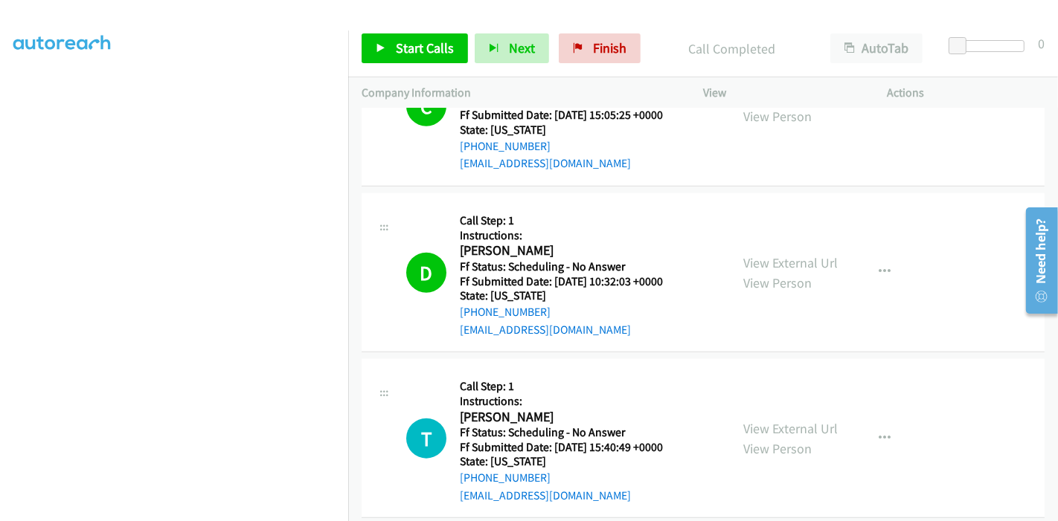
scroll to position [1322, 0]
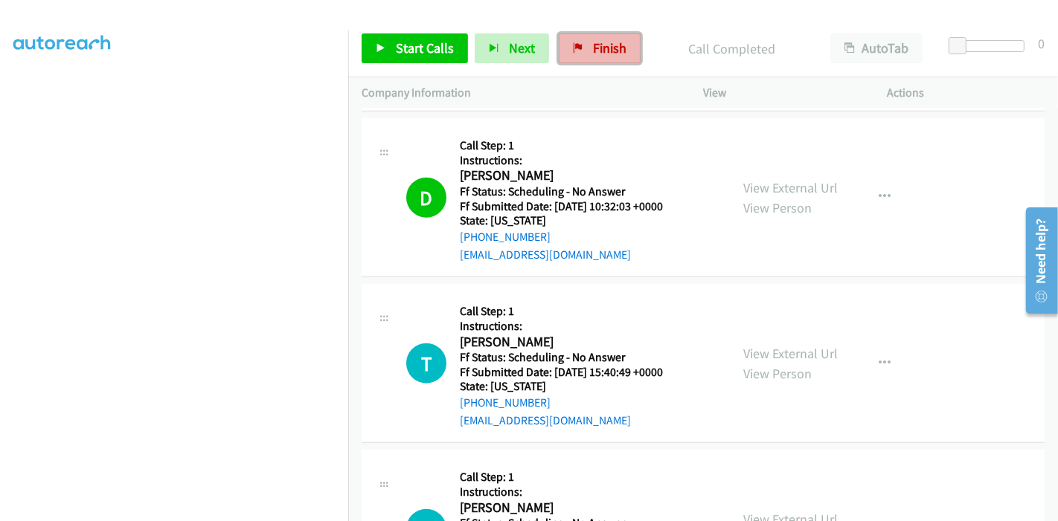
click at [578, 41] on link "Finish" at bounding box center [600, 48] width 82 height 30
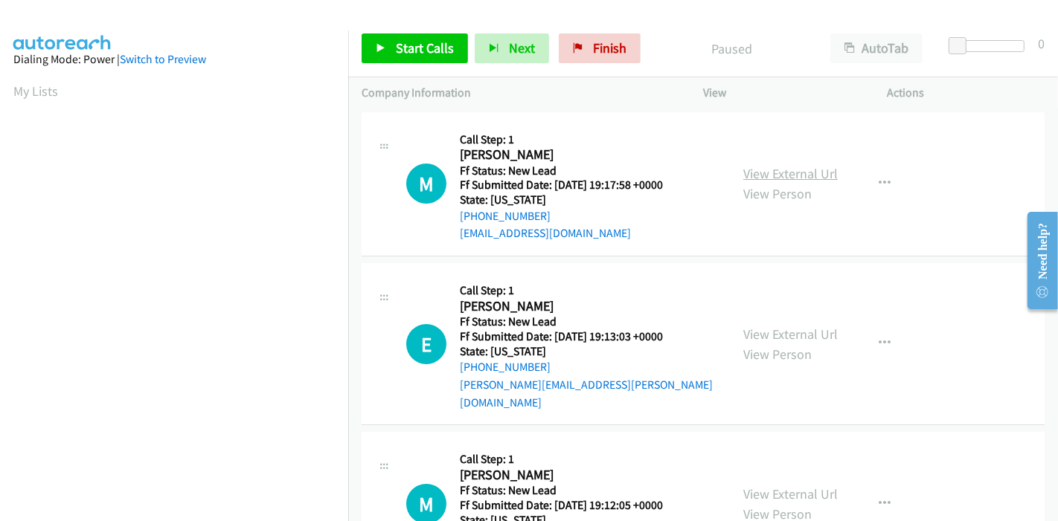
click at [789, 170] on link "View External Url" at bounding box center [790, 173] width 94 height 17
click at [769, 326] on link "View External Url" at bounding box center [790, 334] width 94 height 17
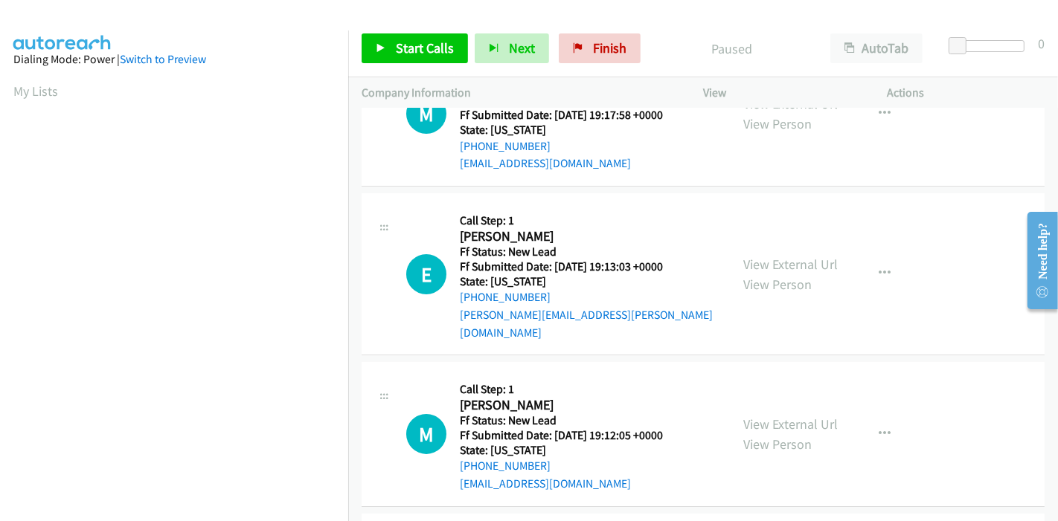
scroll to position [165, 0]
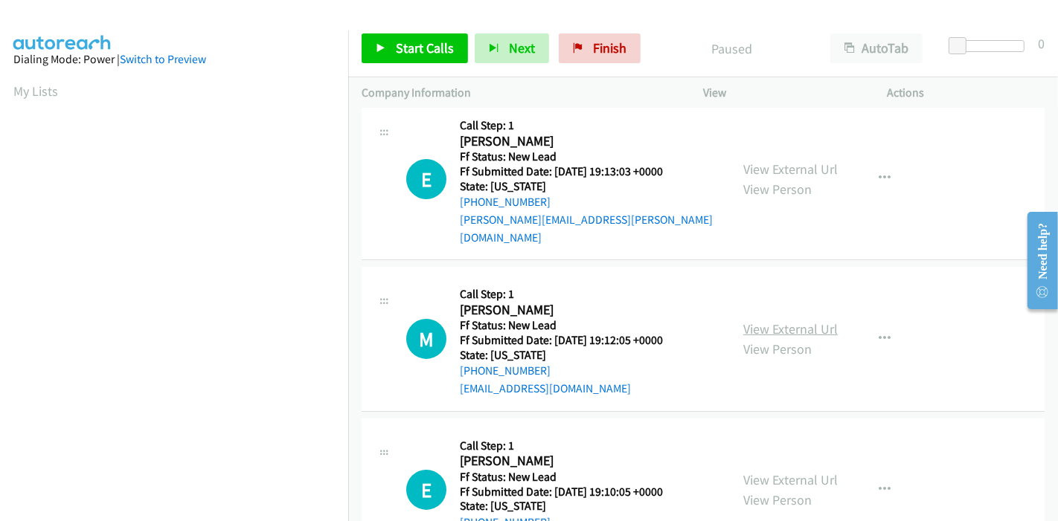
click at [754, 321] on link "View External Url" at bounding box center [790, 329] width 94 height 17
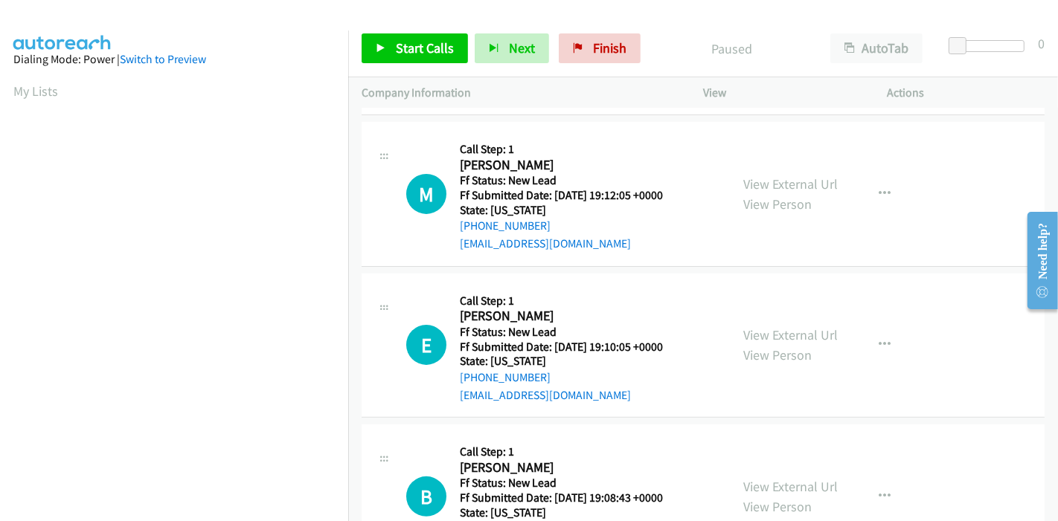
scroll to position [330, 0]
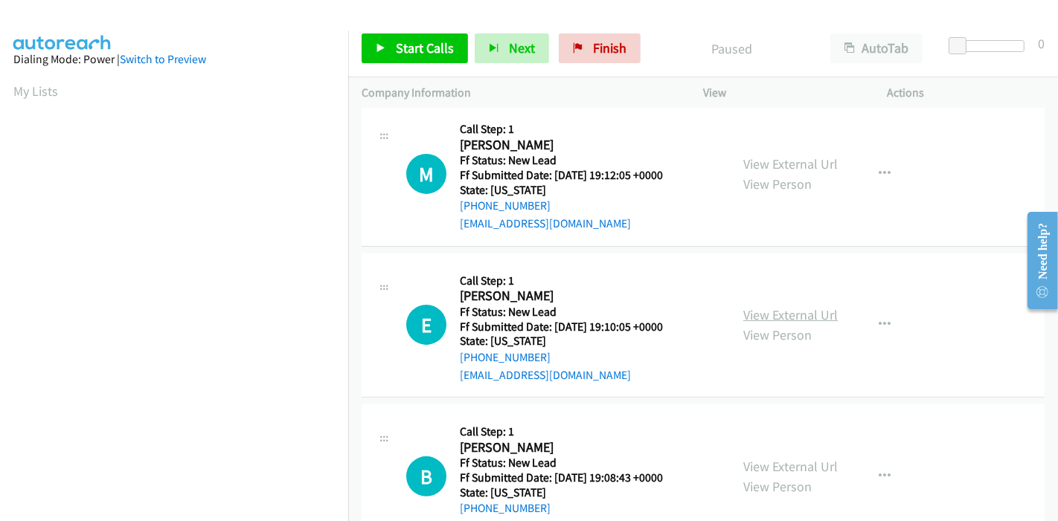
click at [769, 306] on link "View External Url" at bounding box center [790, 314] width 94 height 17
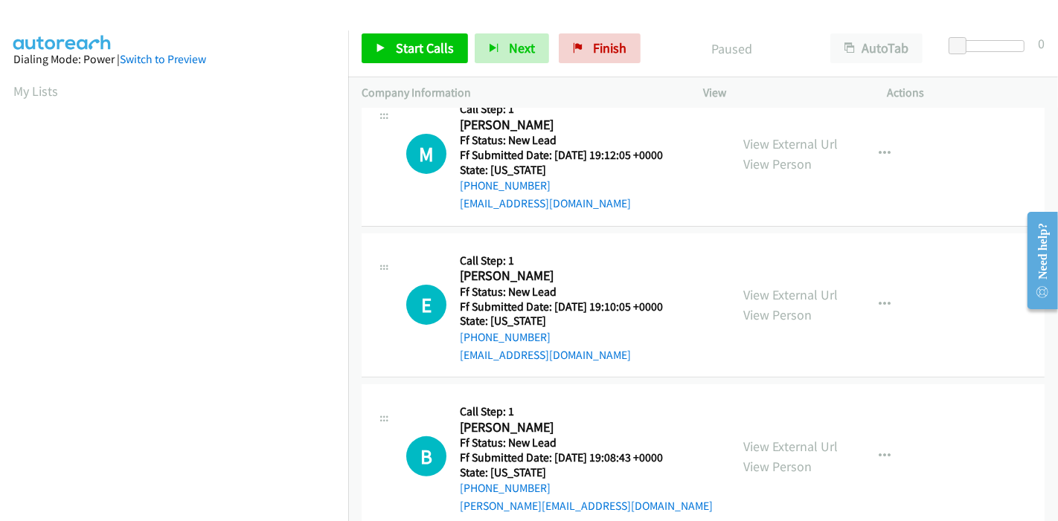
scroll to position [362, 0]
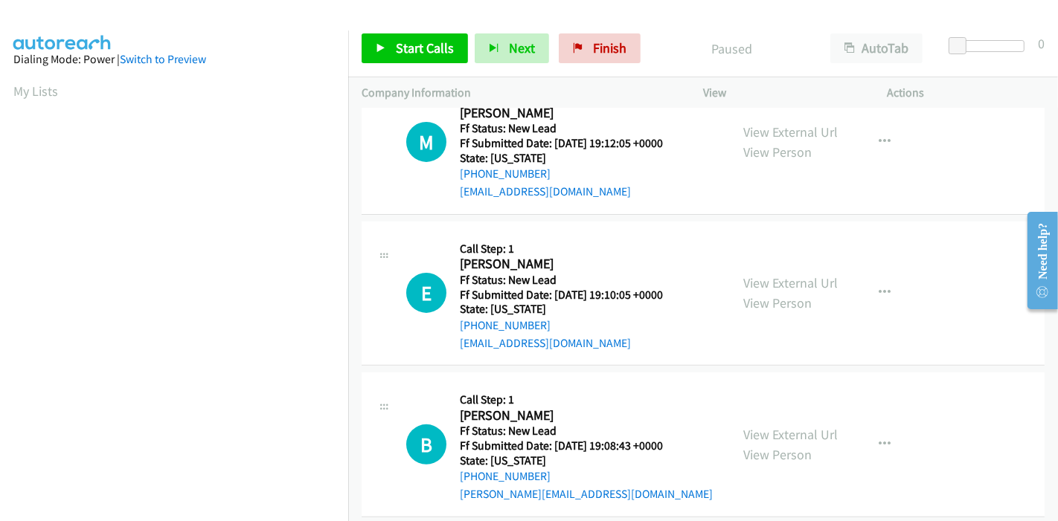
click at [769, 402] on div "View External Url View Person View External Url Email Schedule/Manage Callback …" at bounding box center [829, 445] width 198 height 118
click at [767, 426] on link "View External Url" at bounding box center [790, 434] width 94 height 17
click at [414, 54] on span "Start Calls" at bounding box center [425, 47] width 58 height 17
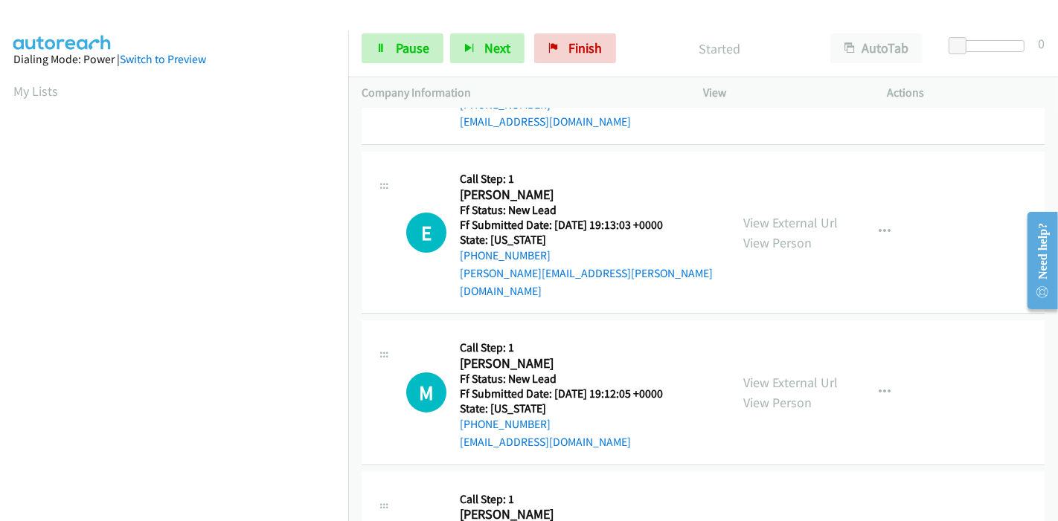
scroll to position [0, 0]
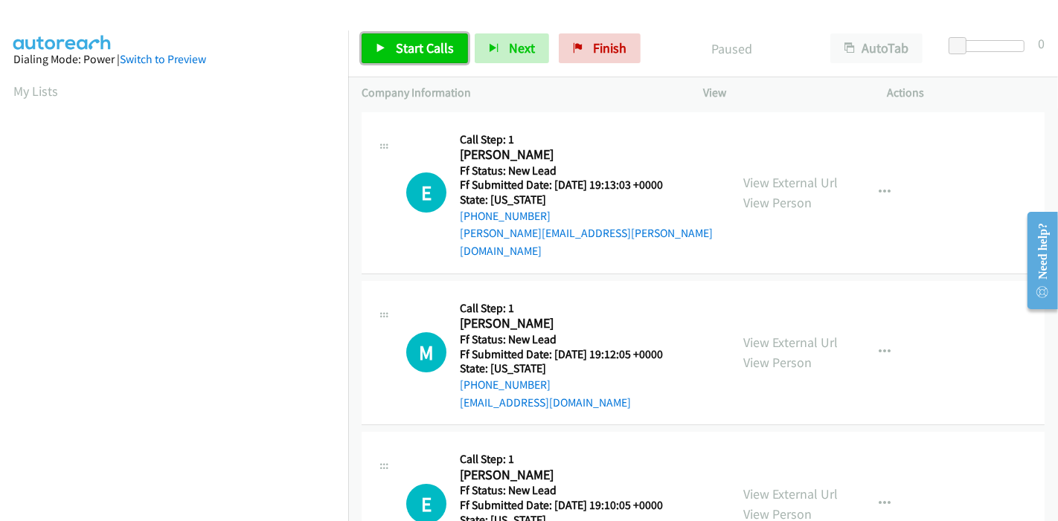
click at [385, 58] on link "Start Calls" at bounding box center [415, 48] width 106 height 30
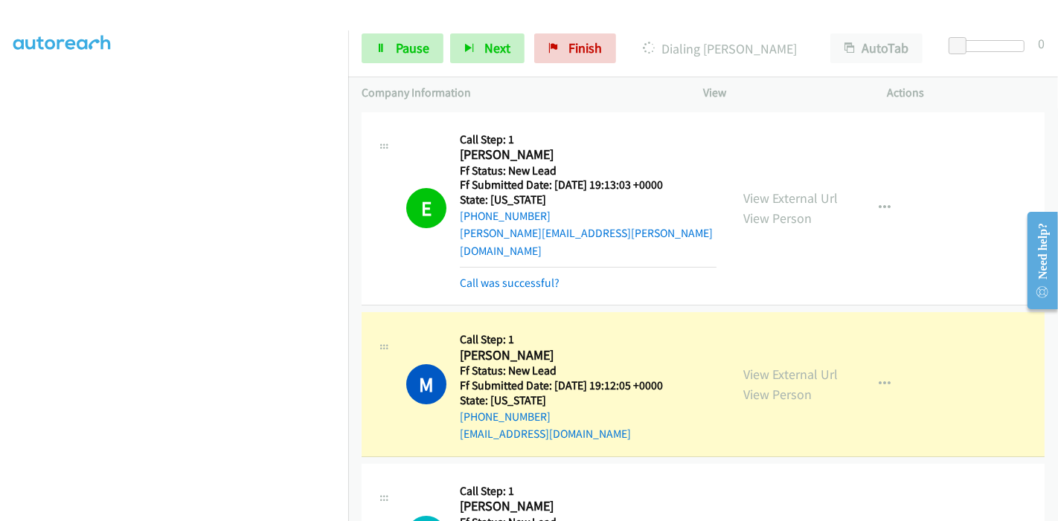
scroll to position [242, 0]
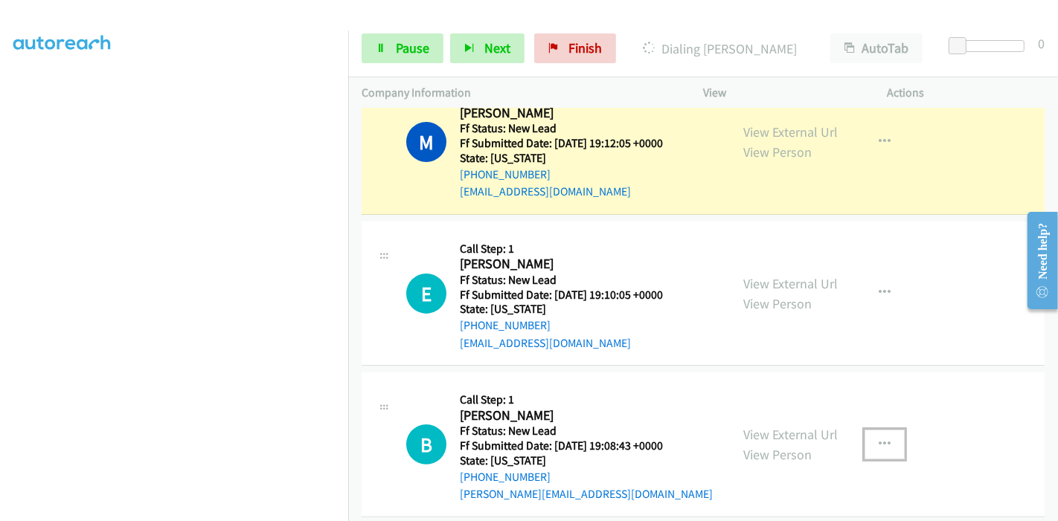
click at [880, 439] on icon "button" at bounding box center [884, 445] width 12 height 12
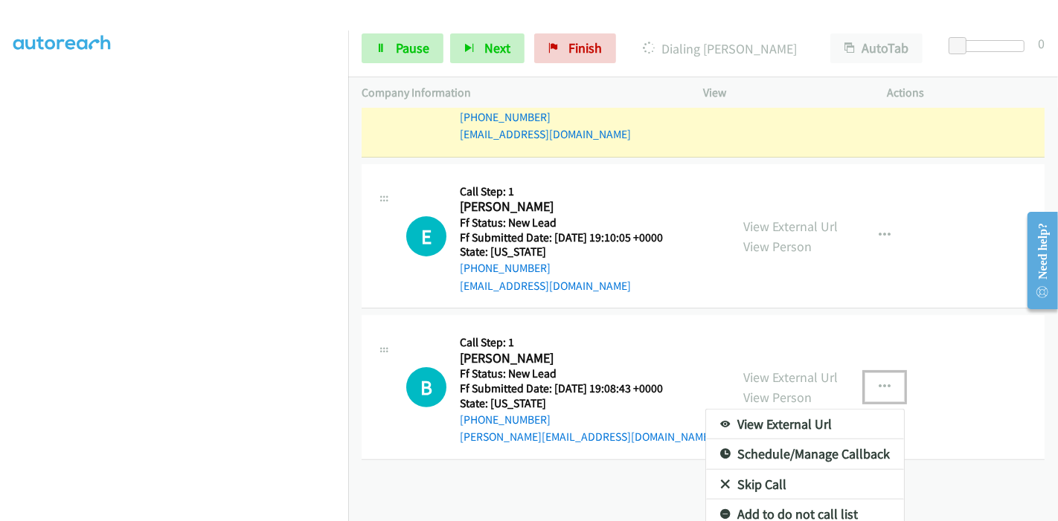
click at [752, 470] on link "Skip Call" at bounding box center [805, 485] width 198 height 30
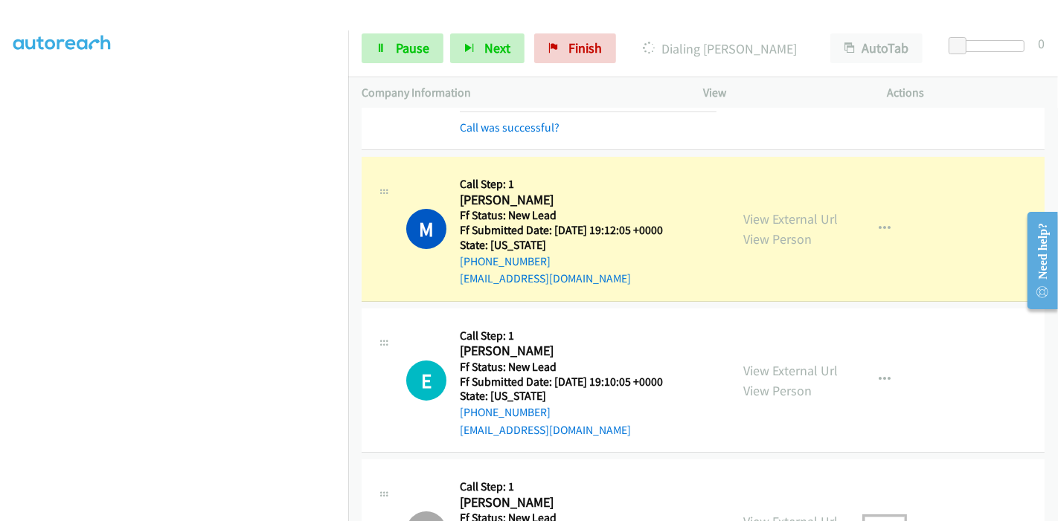
scroll to position [77, 0]
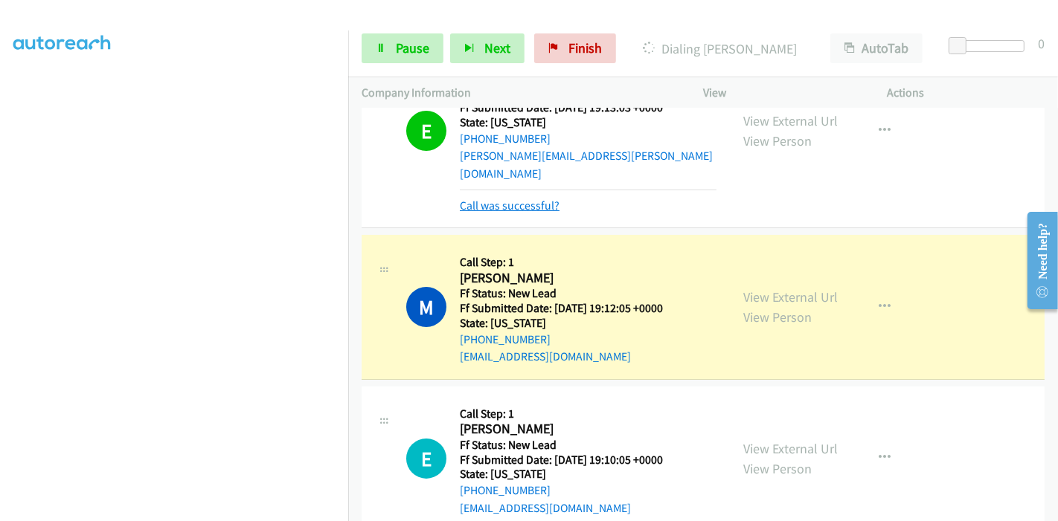
click at [515, 199] on link "Call was successful?" at bounding box center [510, 206] width 100 height 14
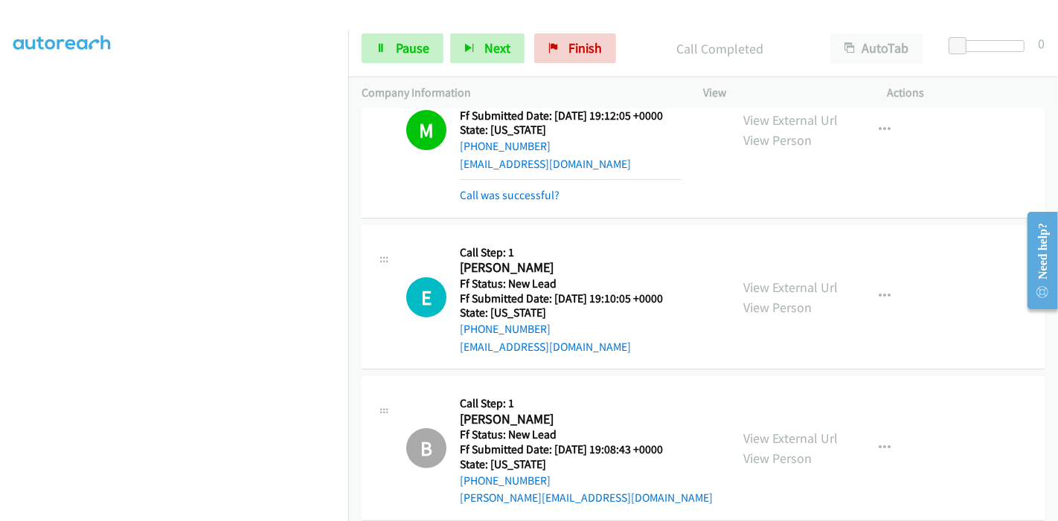
scroll to position [159, 0]
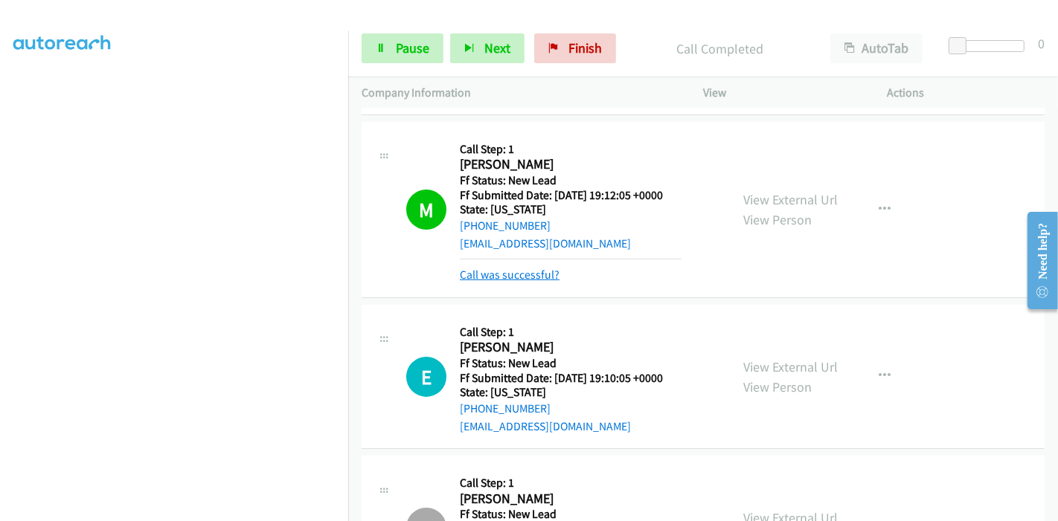
click at [507, 268] on link "Call was successful?" at bounding box center [510, 275] width 100 height 14
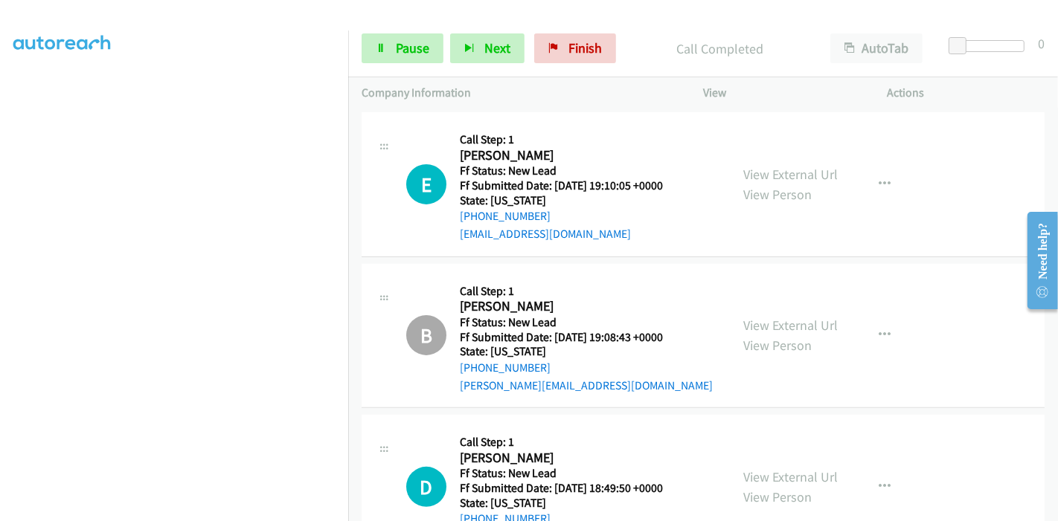
scroll to position [155, 0]
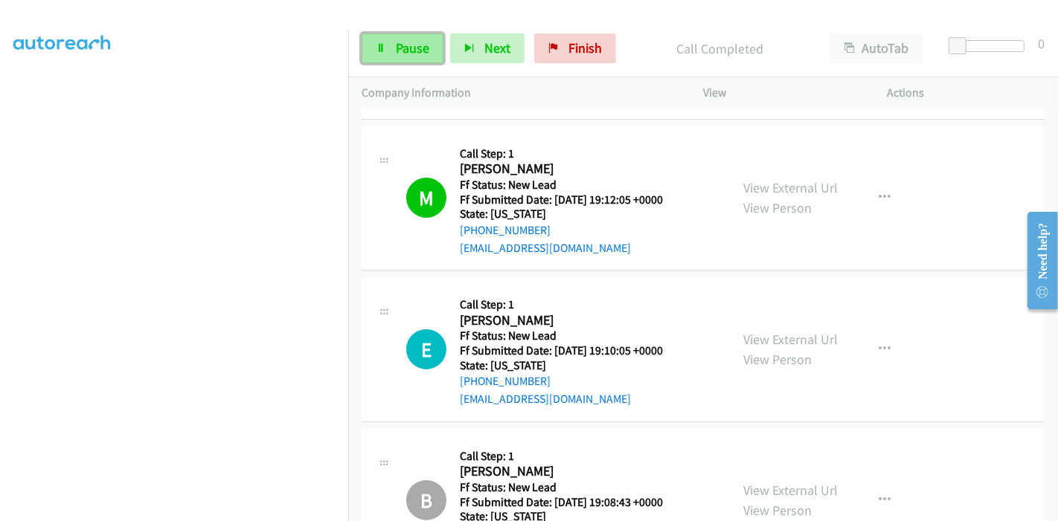
click at [407, 51] on span "Pause" at bounding box center [412, 47] width 33 height 17
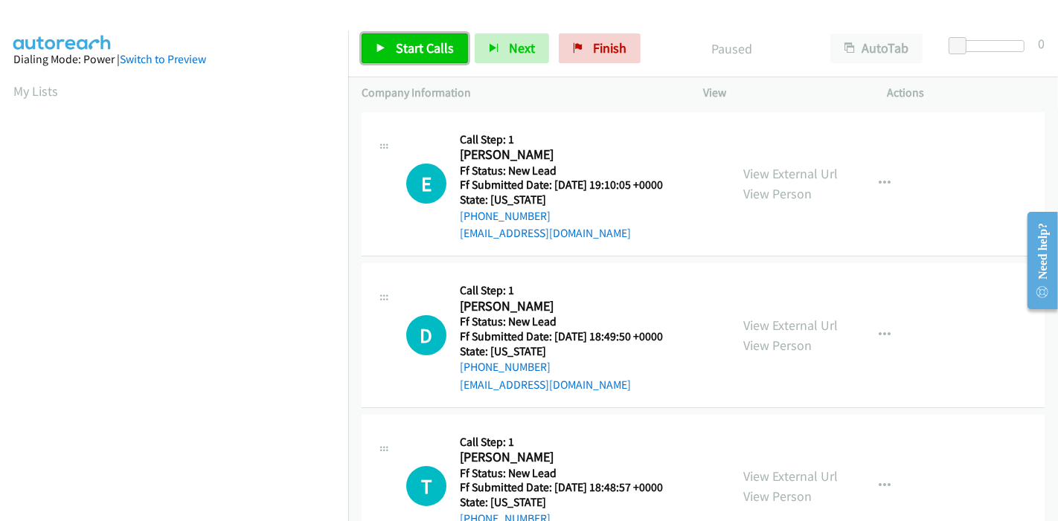
click at [397, 57] on link "Start Calls" at bounding box center [415, 48] width 106 height 30
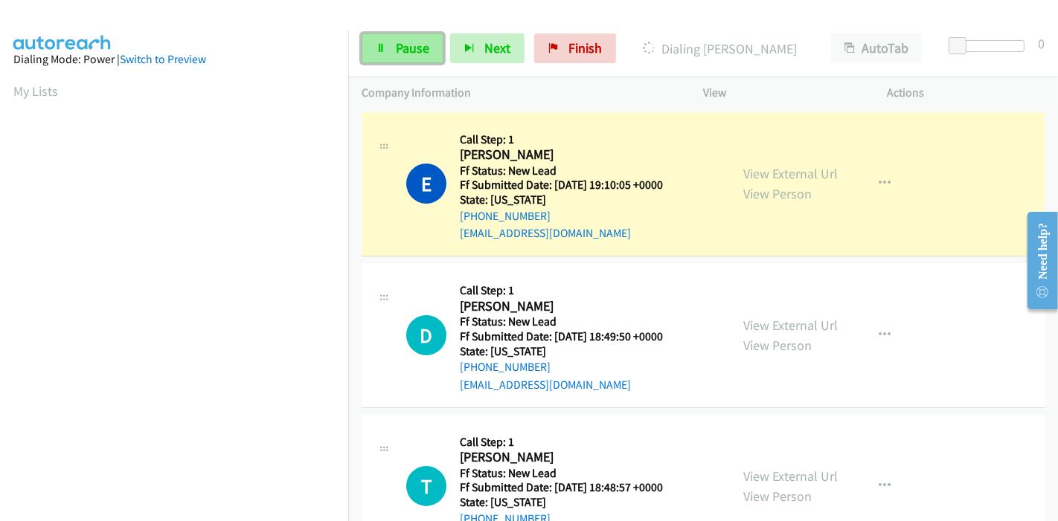
click at [408, 50] on span "Pause" at bounding box center [412, 47] width 33 height 17
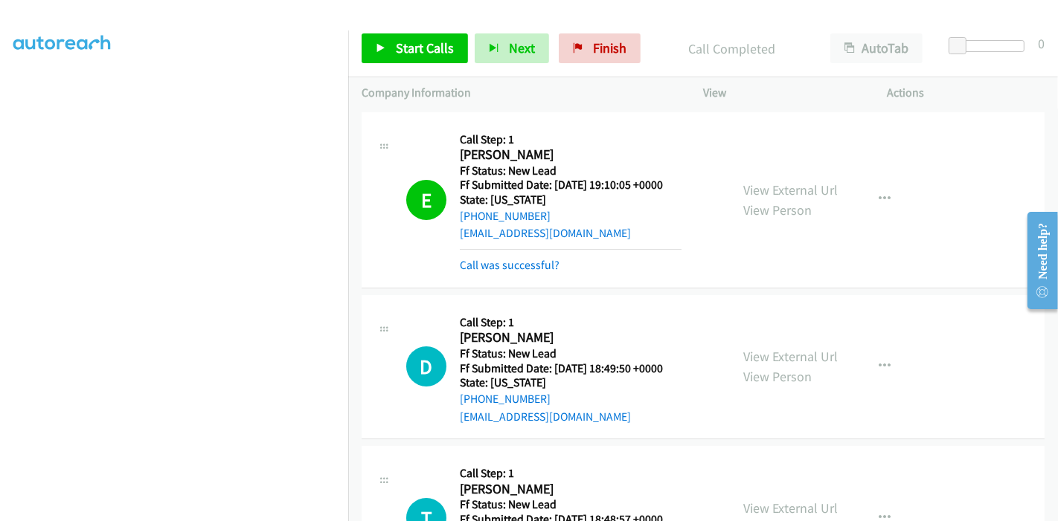
click at [478, 274] on div "E Callback Scheduled Call Step: 1 Eva Traxler America/Los_Angeles Ff Status: Ne…" at bounding box center [703, 200] width 683 height 176
click at [482, 267] on link "Call was successful?" at bounding box center [510, 265] width 100 height 14
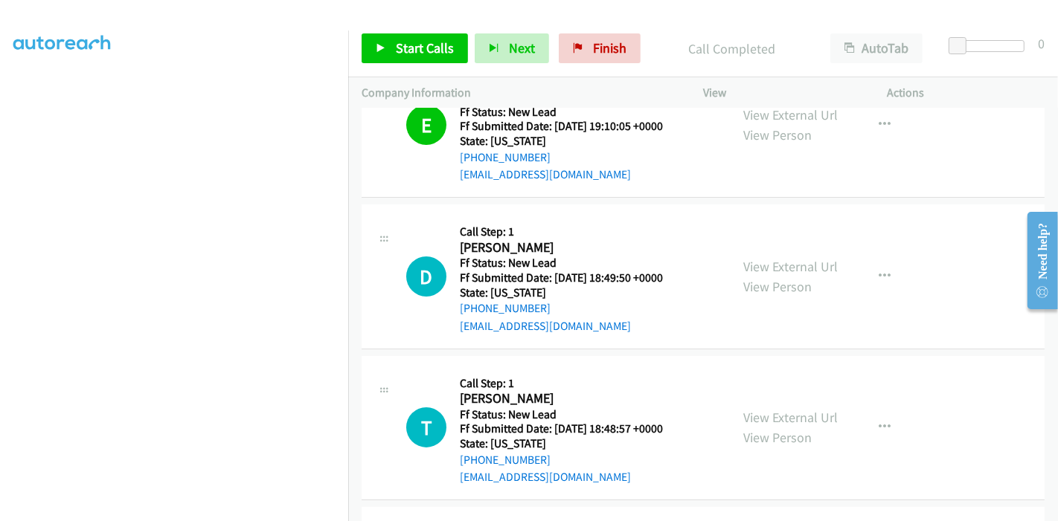
scroll to position [165, 0]
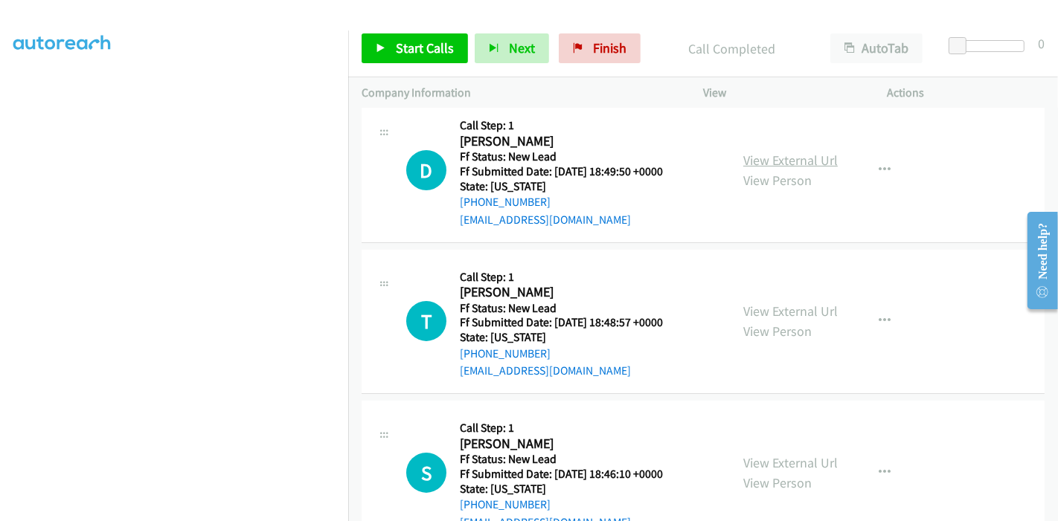
click at [827, 158] on link "View External Url" at bounding box center [790, 160] width 94 height 17
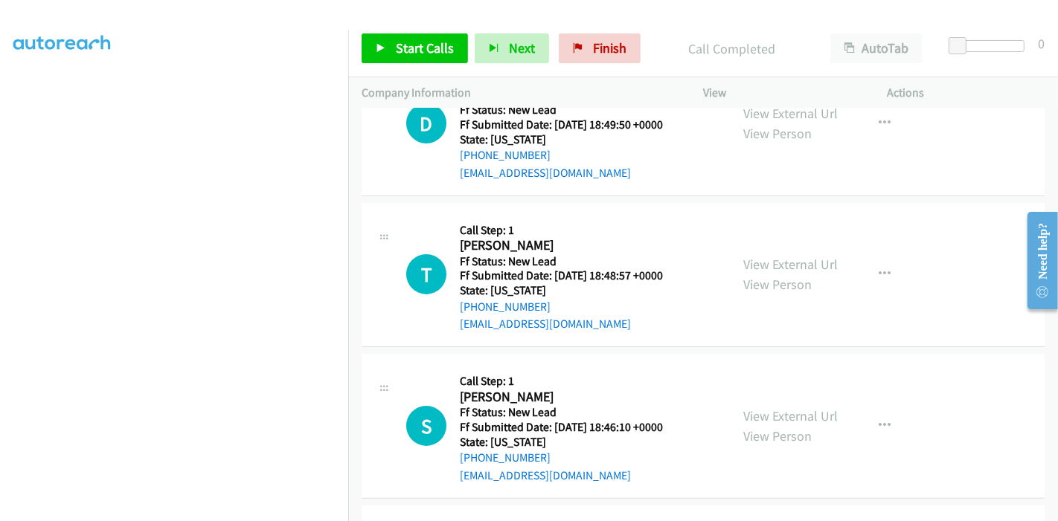
scroll to position [248, 0]
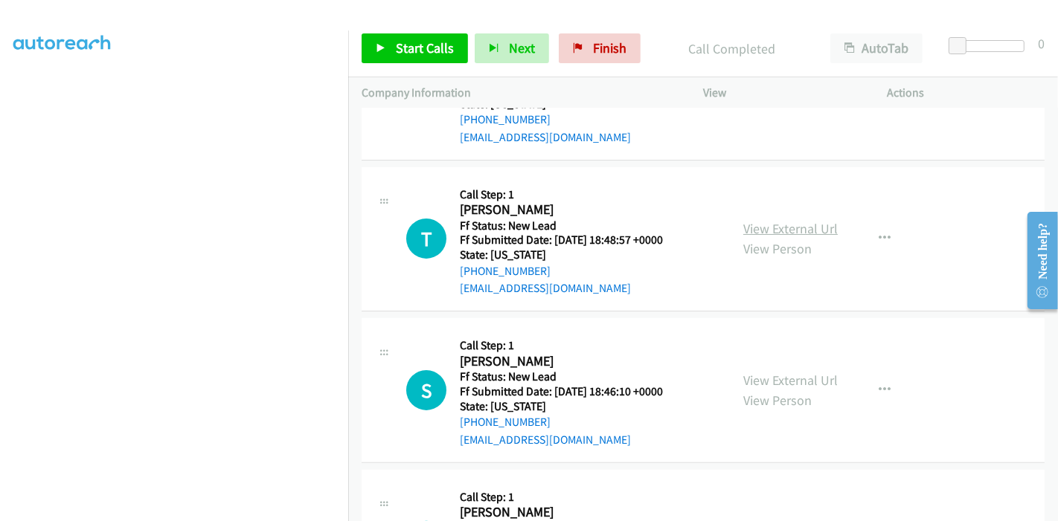
click at [788, 228] on link "View External Url" at bounding box center [790, 228] width 94 height 17
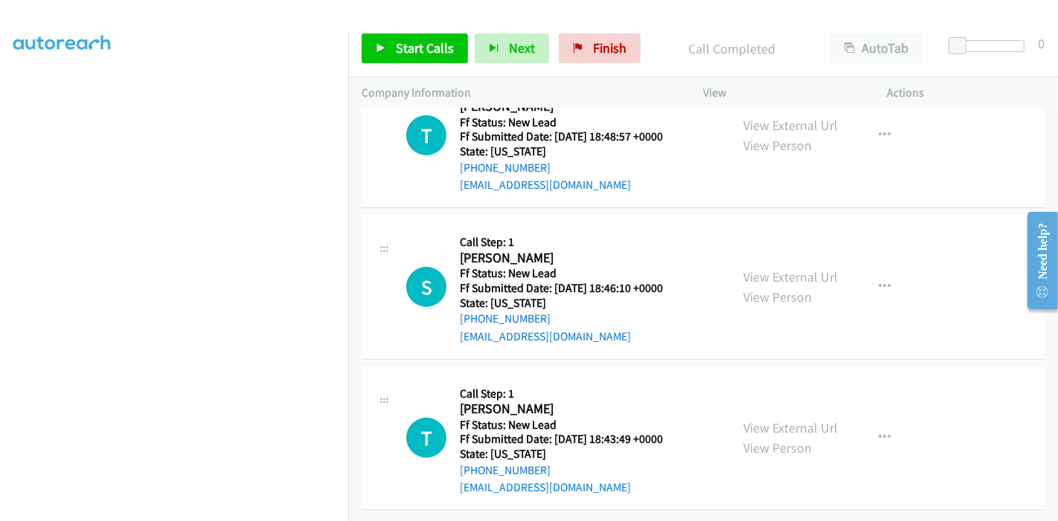
scroll to position [362, 0]
click at [783, 268] on link "View External Url" at bounding box center [790, 276] width 94 height 17
click at [781, 419] on link "View External Url" at bounding box center [790, 427] width 94 height 17
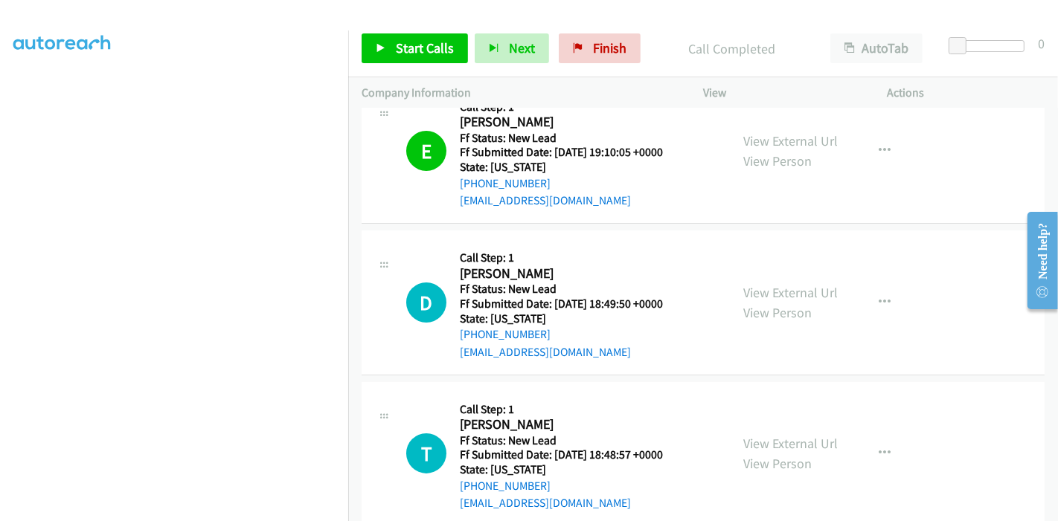
scroll to position [31, 0]
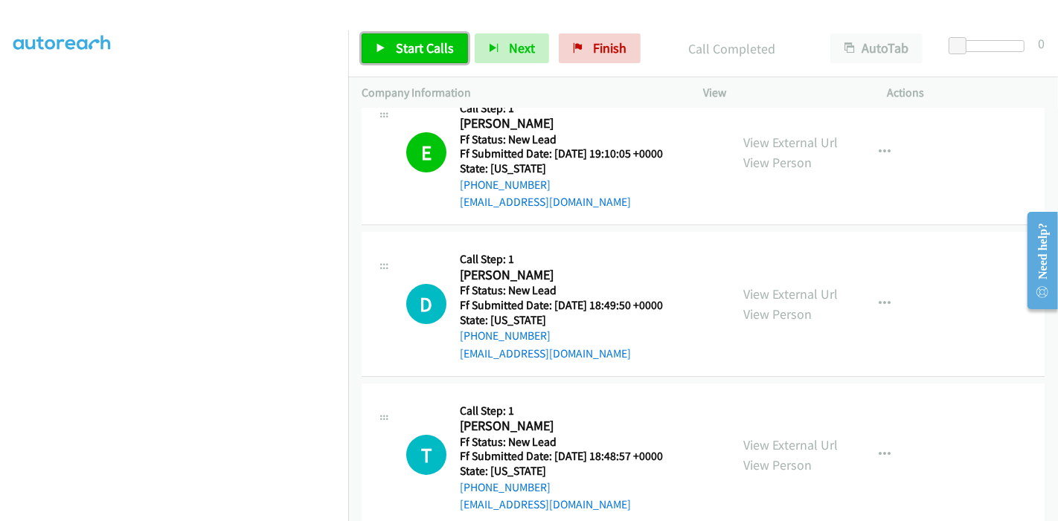
click at [403, 36] on link "Start Calls" at bounding box center [415, 48] width 106 height 30
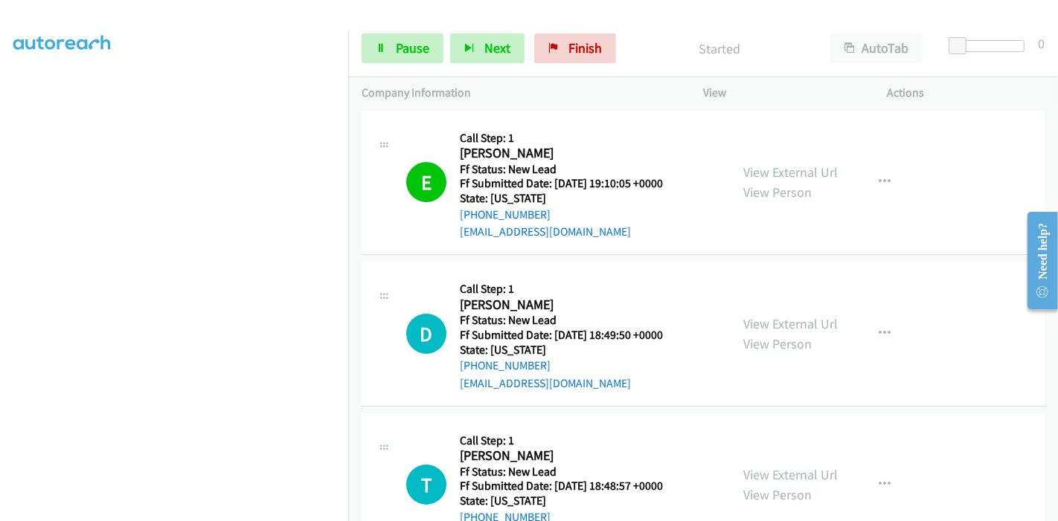
scroll to position [0, 0]
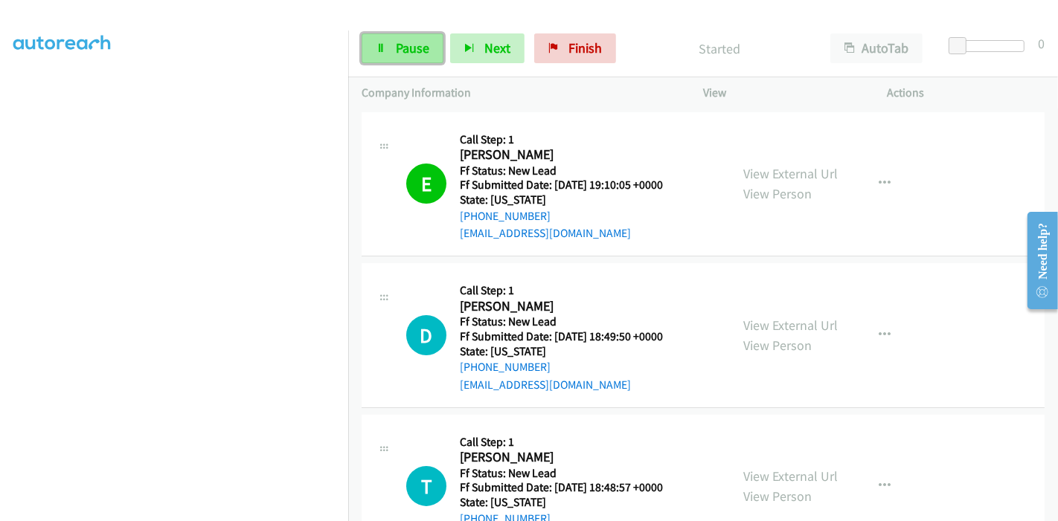
click at [402, 49] on span "Pause" at bounding box center [412, 47] width 33 height 17
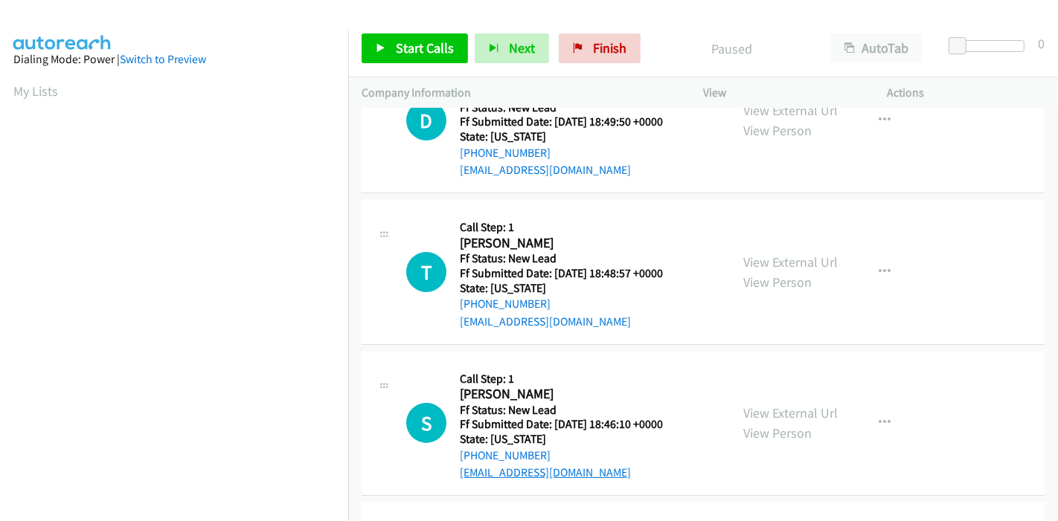
scroll to position [211, 0]
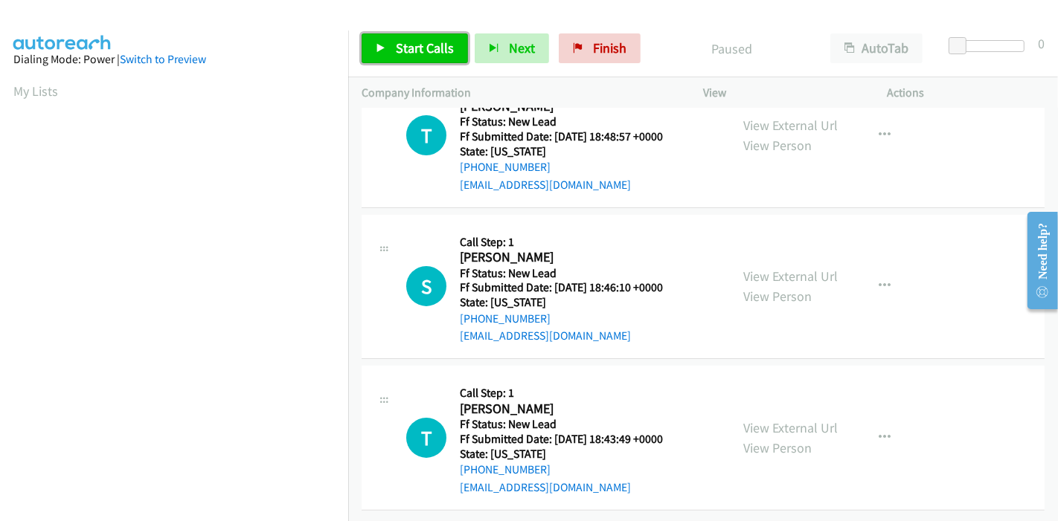
click at [410, 55] on span "Start Calls" at bounding box center [425, 47] width 58 height 17
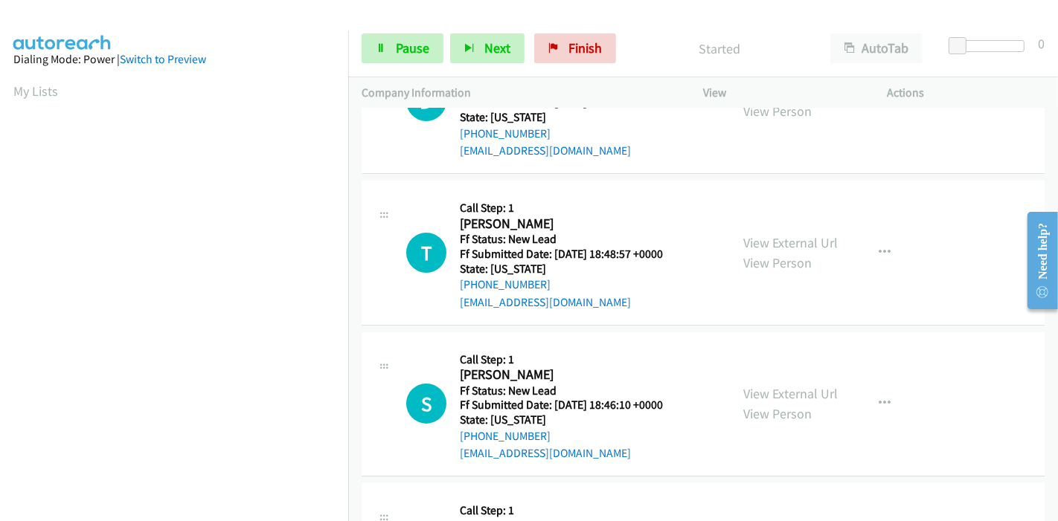
scroll to position [0, 0]
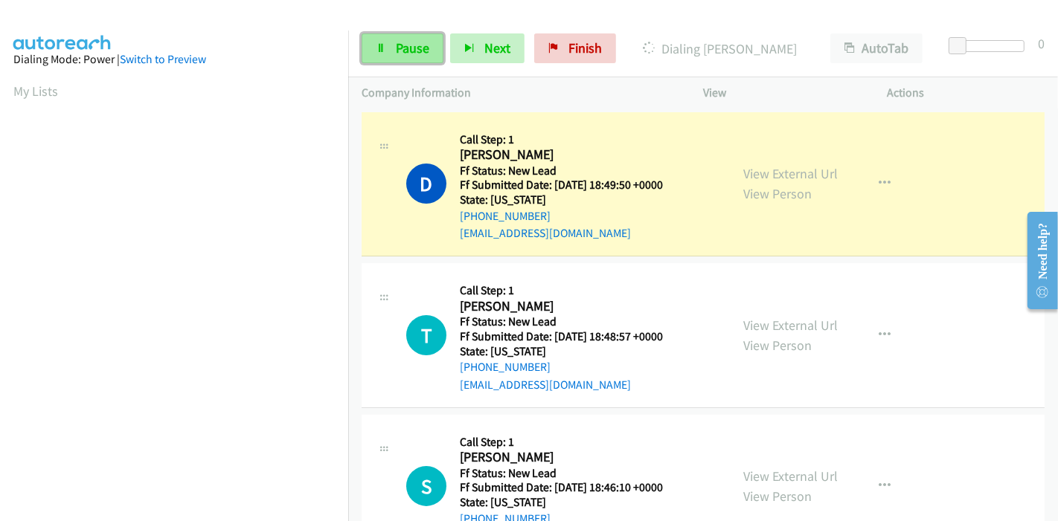
click at [392, 37] on link "Pause" at bounding box center [403, 48] width 82 height 30
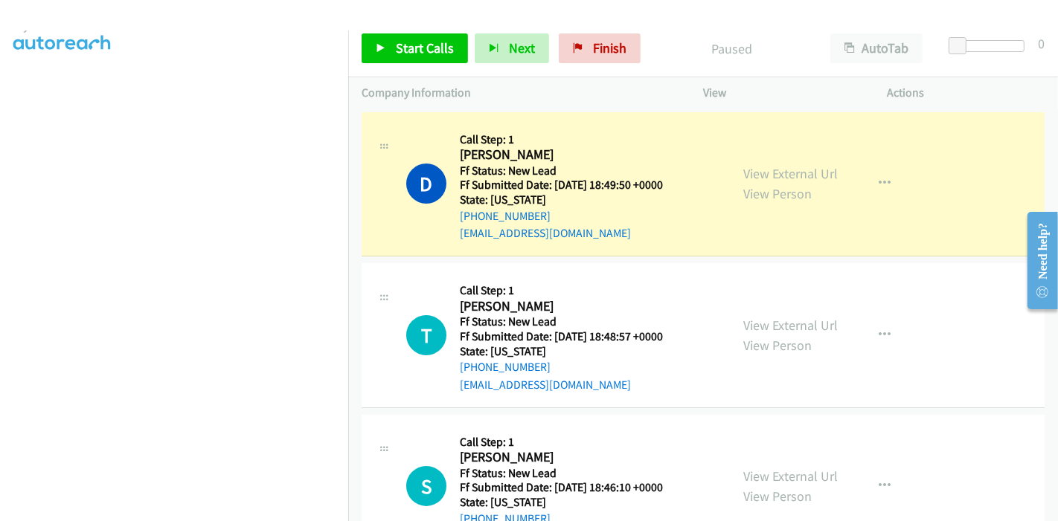
scroll to position [314, 0]
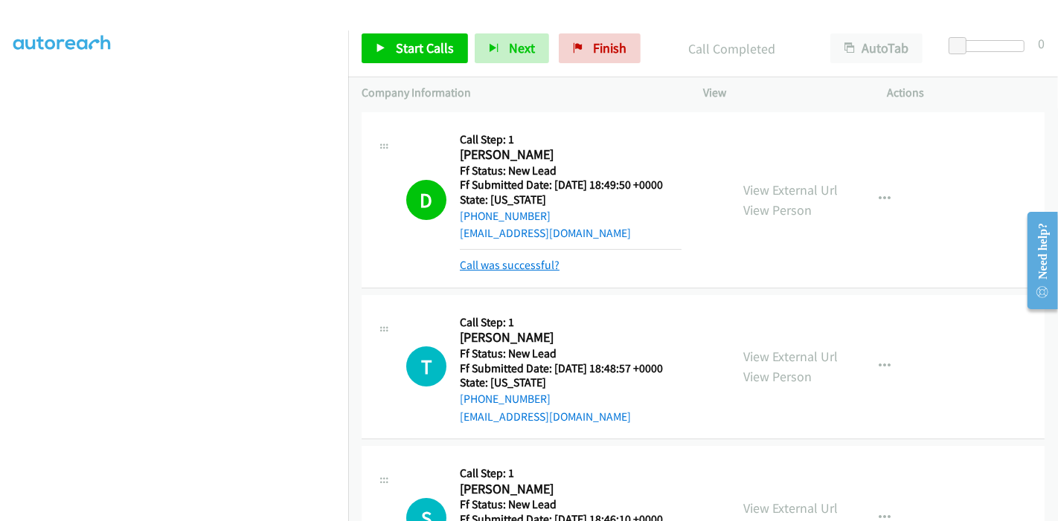
click at [524, 269] on link "Call was successful?" at bounding box center [510, 265] width 100 height 14
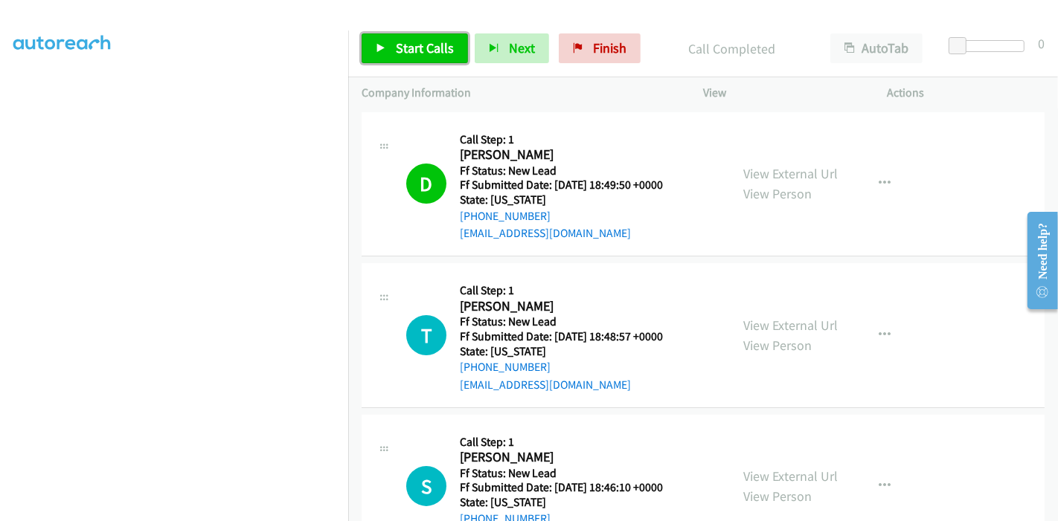
click at [408, 41] on span "Start Calls" at bounding box center [425, 47] width 58 height 17
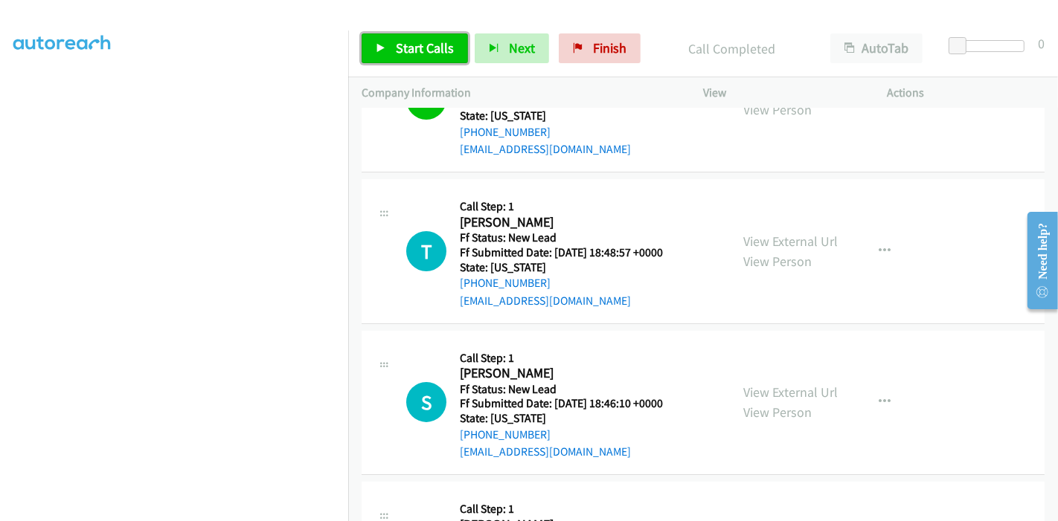
scroll to position [165, 0]
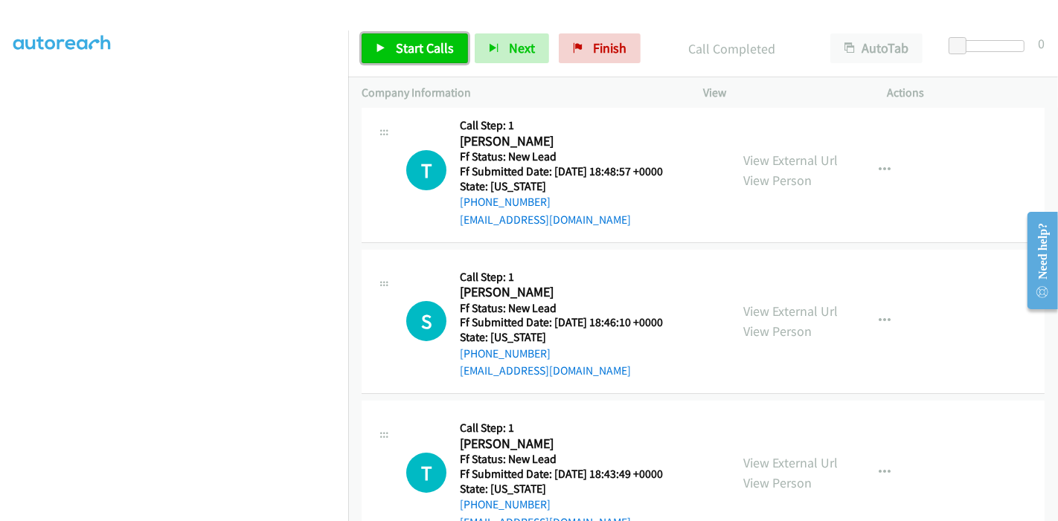
click at [408, 41] on span "Start Calls" at bounding box center [425, 47] width 58 height 17
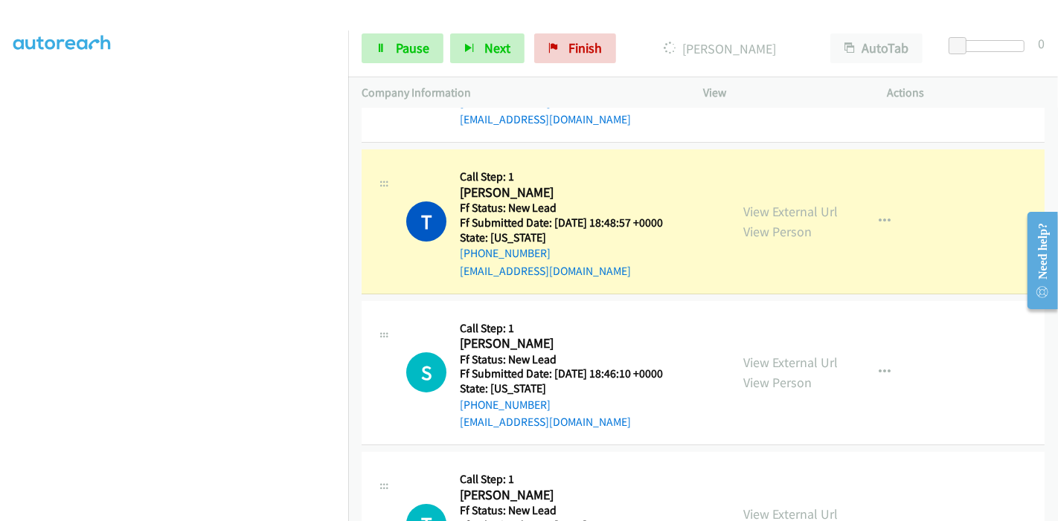
scroll to position [0, 0]
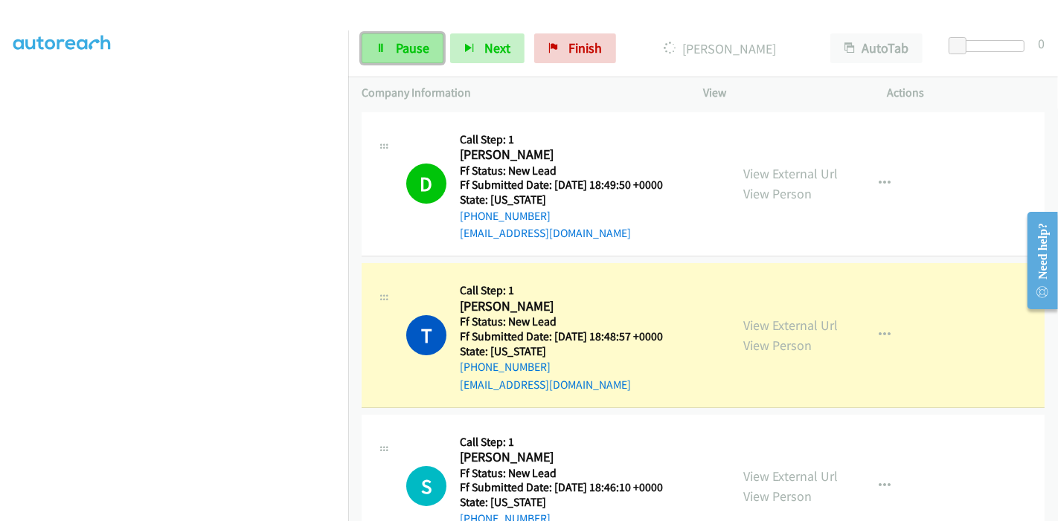
click at [405, 42] on span "Pause" at bounding box center [412, 47] width 33 height 17
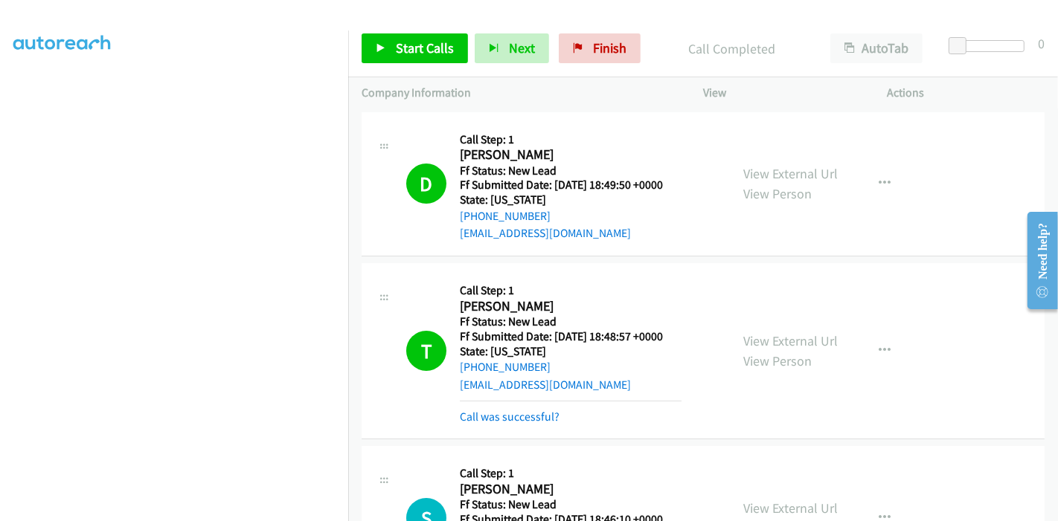
scroll to position [149, 0]
click at [516, 424] on div "Call was successful?" at bounding box center [571, 417] width 222 height 18
click at [521, 415] on link "Call was successful?" at bounding box center [510, 417] width 100 height 14
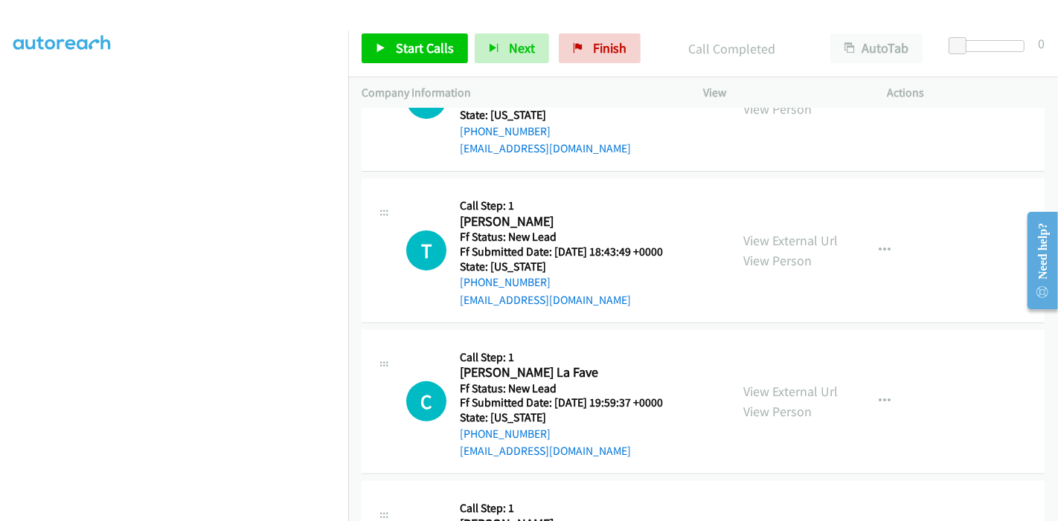
scroll to position [4, 0]
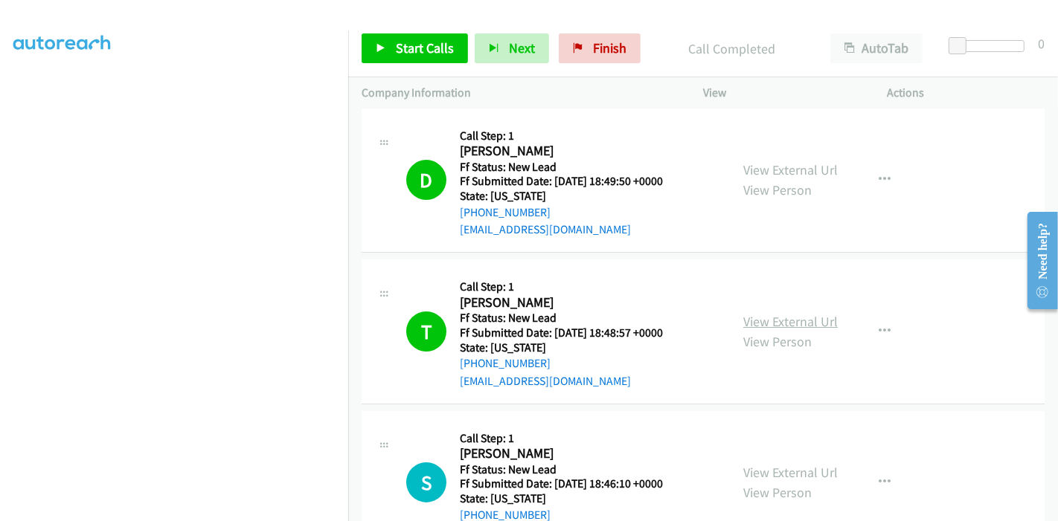
click at [802, 324] on link "View External Url" at bounding box center [790, 321] width 94 height 17
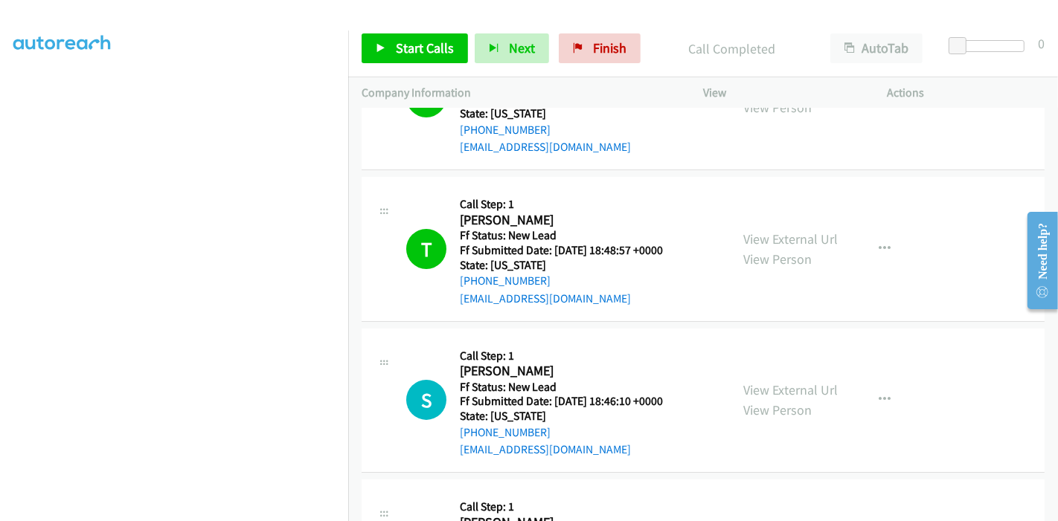
scroll to position [251, 0]
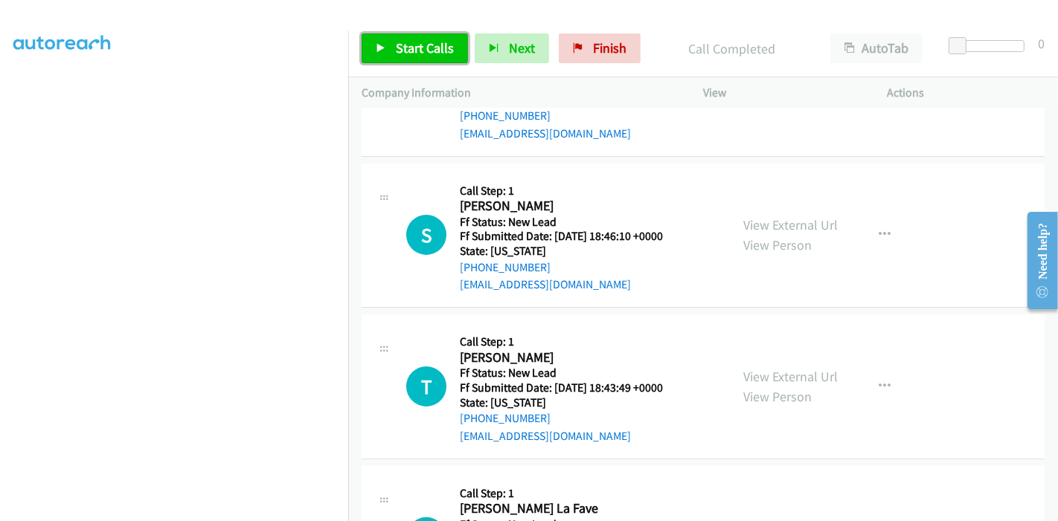
click at [418, 50] on span "Start Calls" at bounding box center [425, 47] width 58 height 17
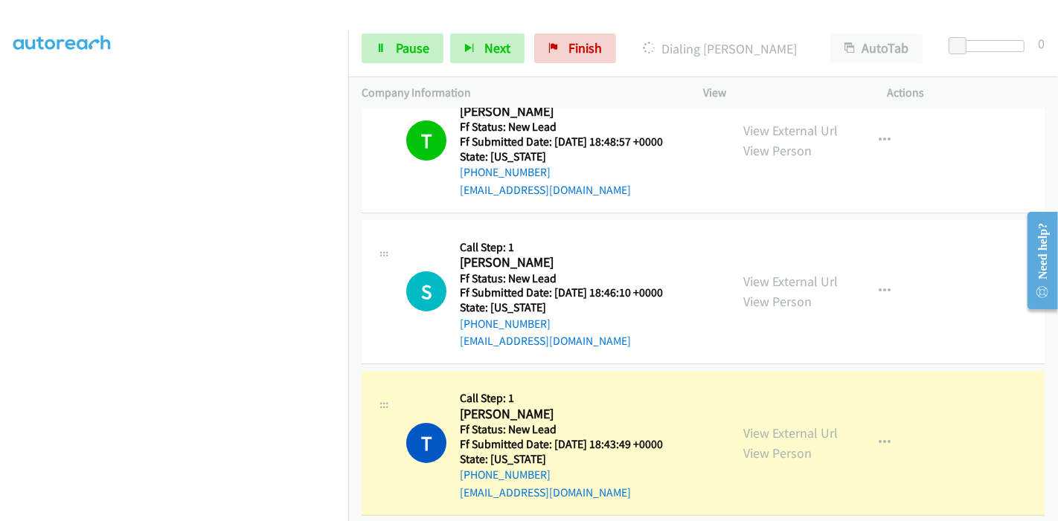
scroll to position [169, 0]
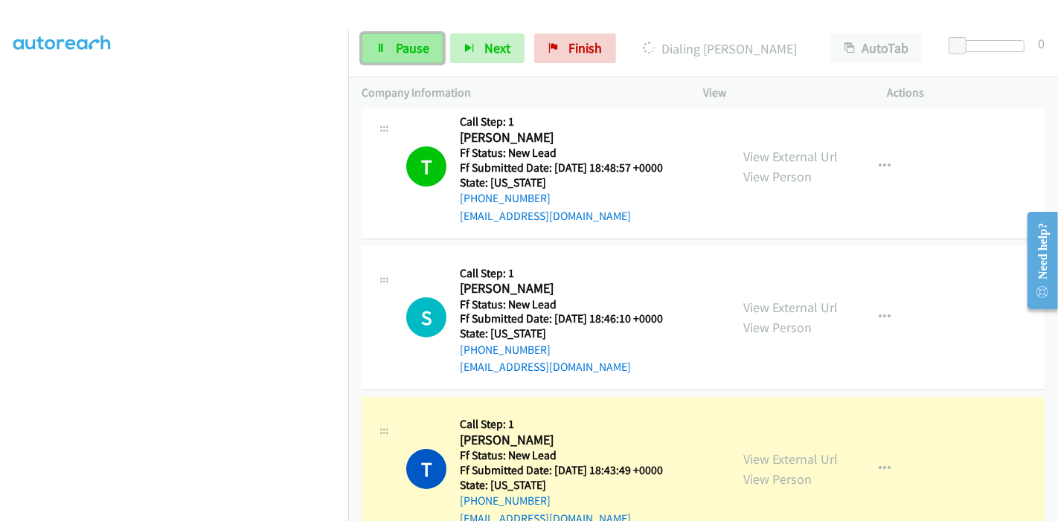
click at [396, 51] on span "Pause" at bounding box center [412, 47] width 33 height 17
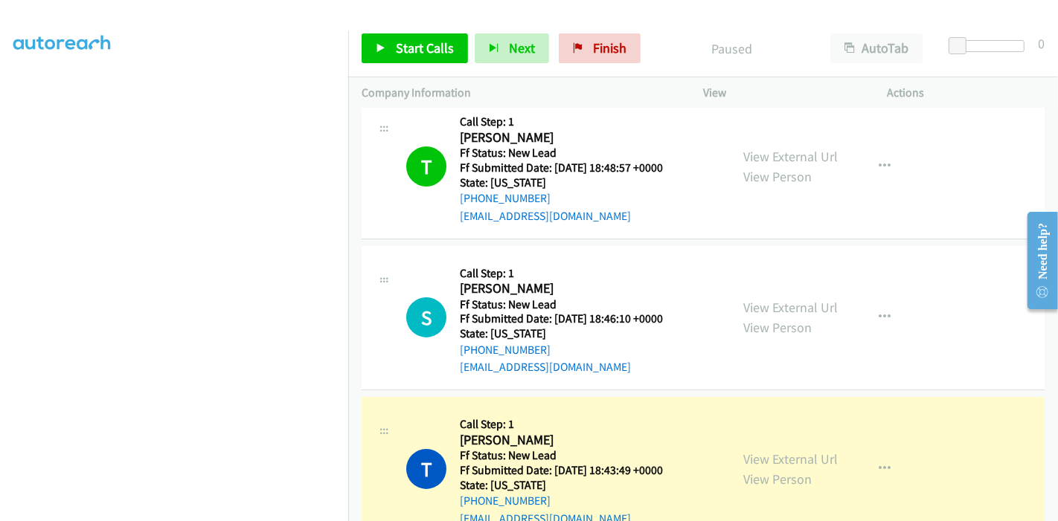
scroll to position [314, 0]
click at [783, 457] on link "View External Url" at bounding box center [790, 459] width 94 height 17
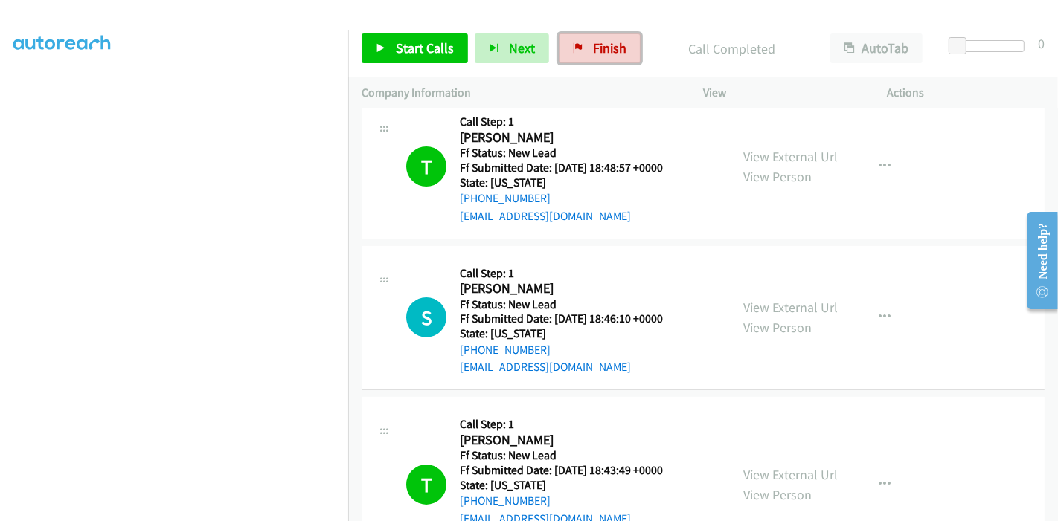
drag, startPoint x: 594, startPoint y: 43, endPoint x: 730, endPoint y: 3, distance: 141.2
click at [594, 43] on span "Finish" at bounding box center [609, 47] width 33 height 17
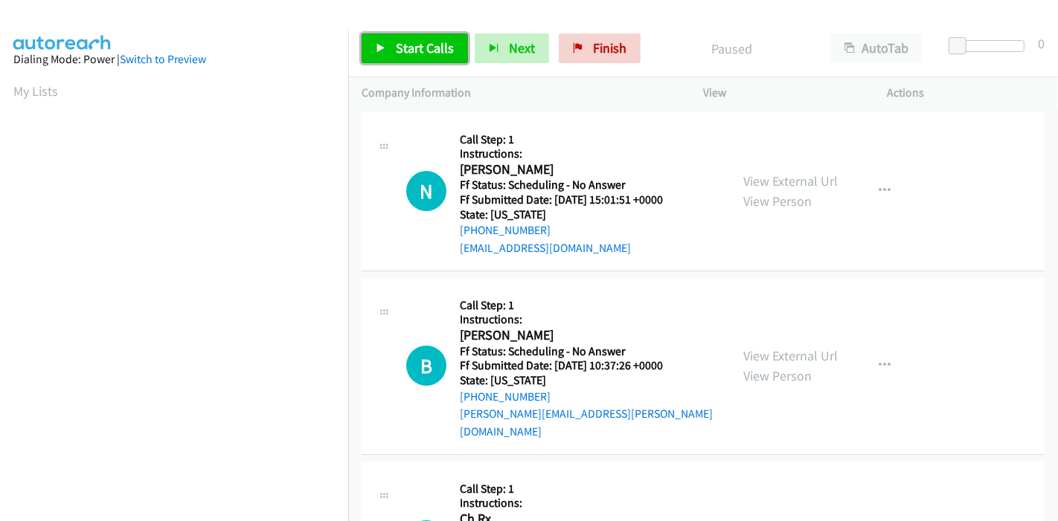
drag, startPoint x: 402, startPoint y: 56, endPoint x: 427, endPoint y: 68, distance: 28.3
click at [402, 56] on span "Start Calls" at bounding box center [425, 47] width 58 height 17
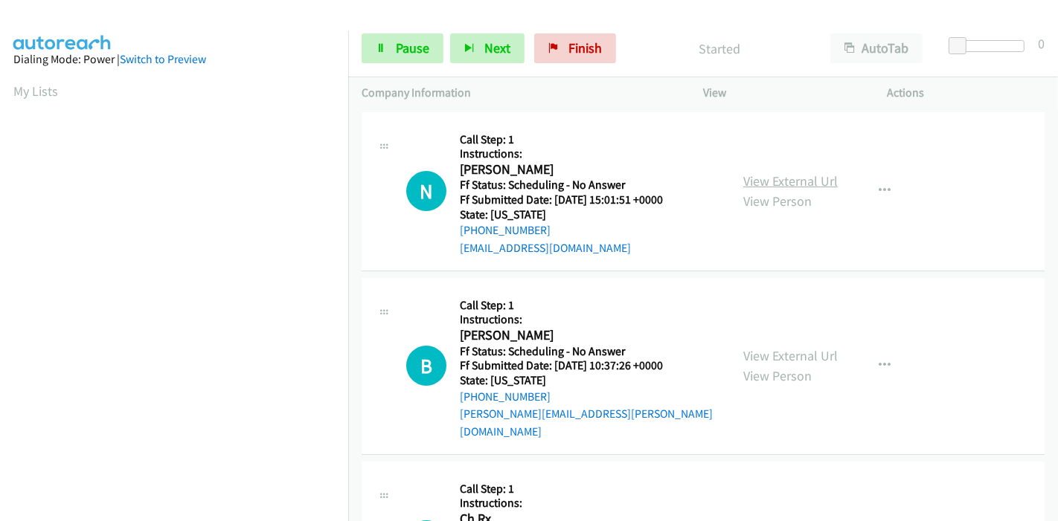
click at [794, 179] on link "View External Url" at bounding box center [790, 181] width 94 height 17
click at [818, 347] on link "View External Url" at bounding box center [790, 355] width 94 height 17
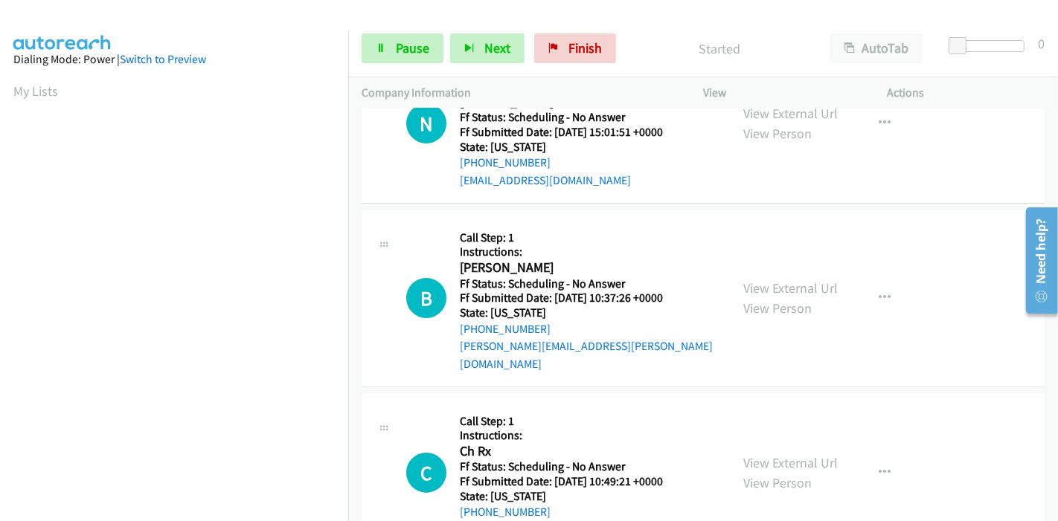
scroll to position [165, 0]
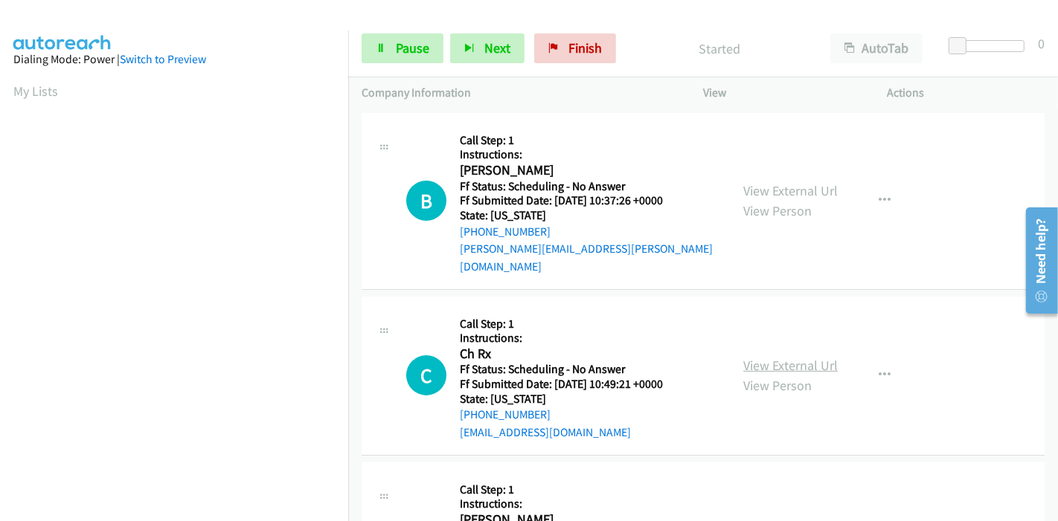
click at [774, 357] on link "View External Url" at bounding box center [790, 365] width 94 height 17
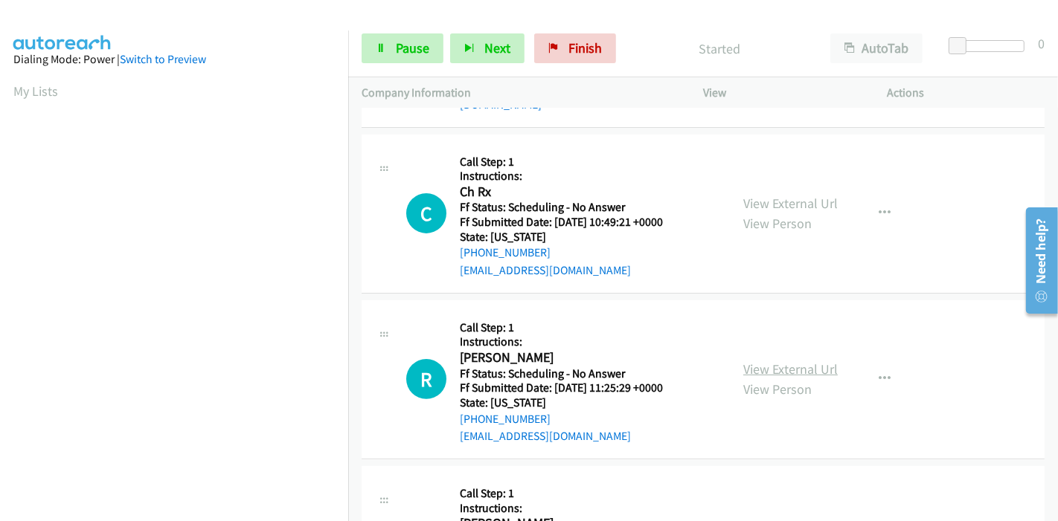
scroll to position [330, 0]
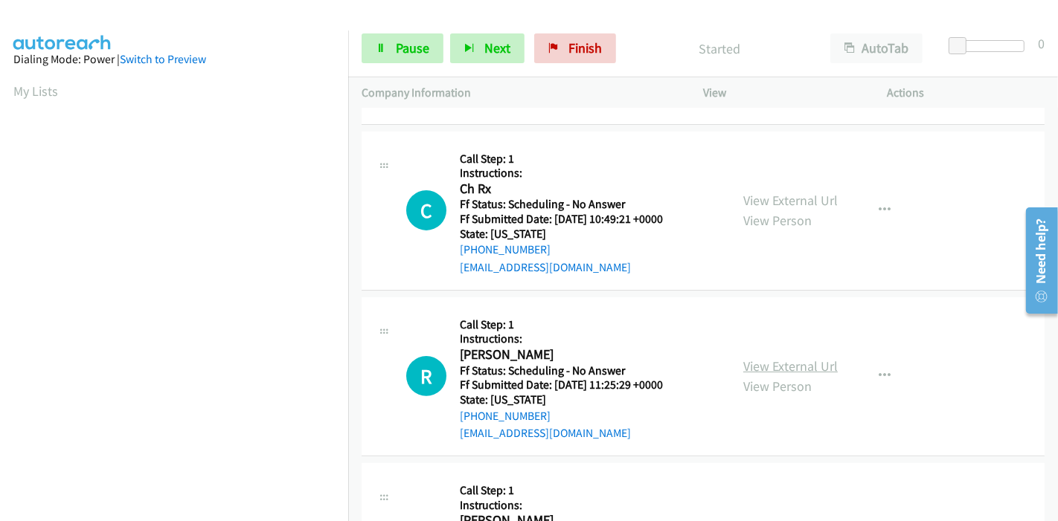
click at [795, 358] on link "View External Url" at bounding box center [790, 366] width 94 height 17
click at [400, 32] on div "Start Calls Pause Next Finish Started AutoTab AutoTab 0" at bounding box center [703, 48] width 710 height 57
click at [393, 43] on link "Pause" at bounding box center [403, 48] width 82 height 30
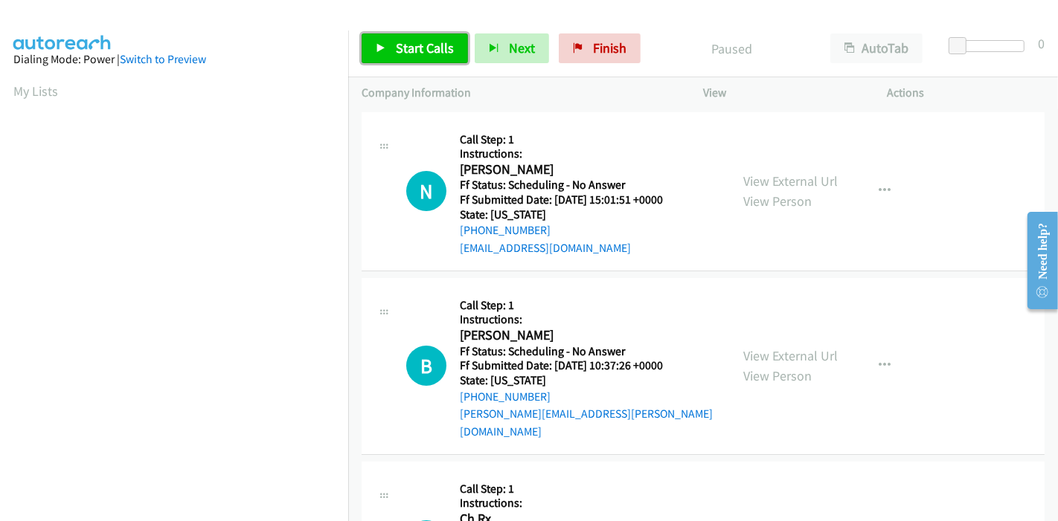
click at [418, 50] on span "Start Calls" at bounding box center [425, 47] width 58 height 17
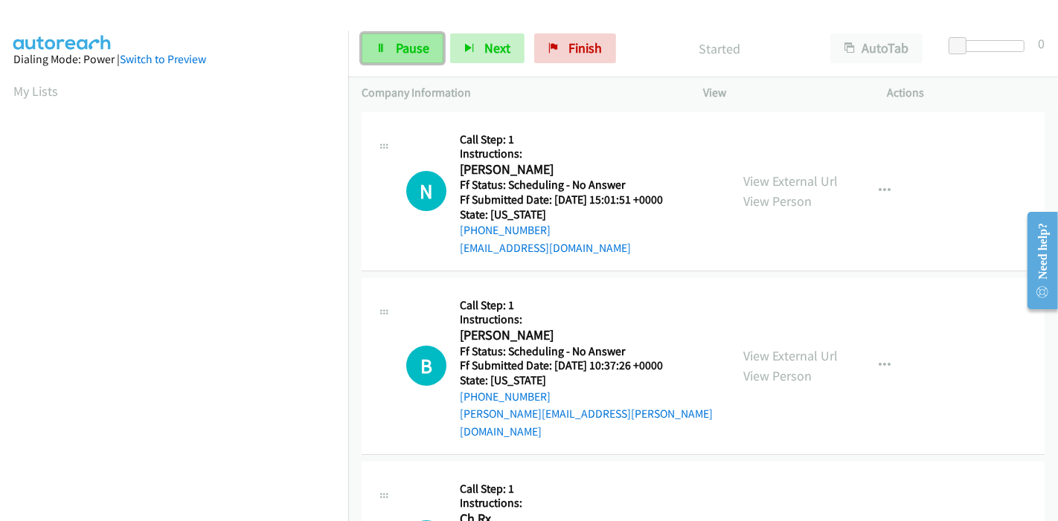
click at [405, 37] on link "Pause" at bounding box center [403, 48] width 82 height 30
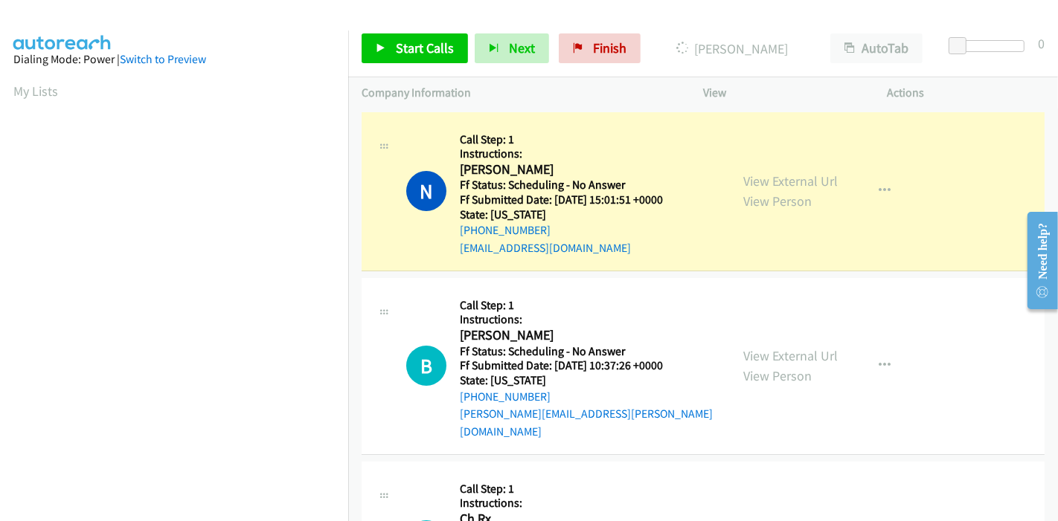
scroll to position [314, 0]
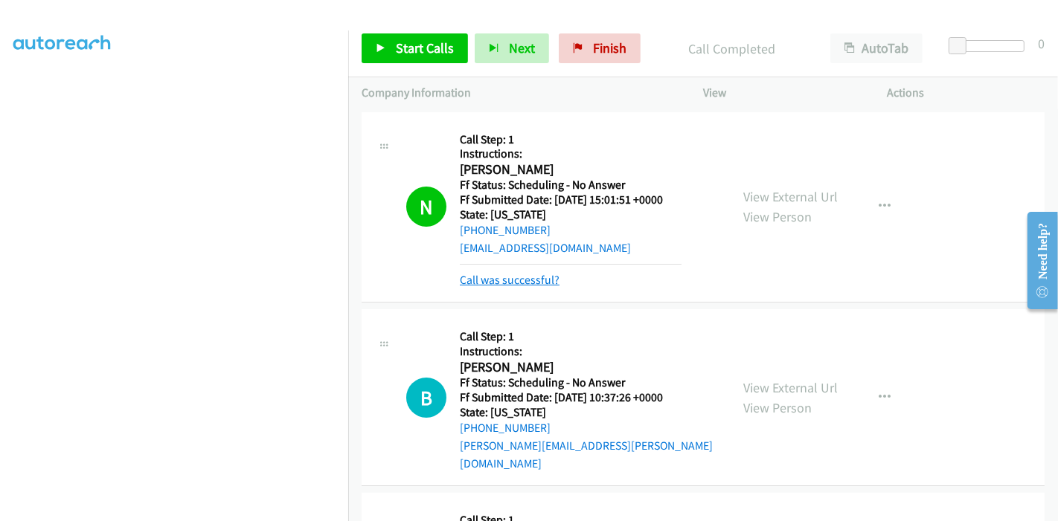
click at [539, 280] on link "Call was successful?" at bounding box center [510, 280] width 100 height 14
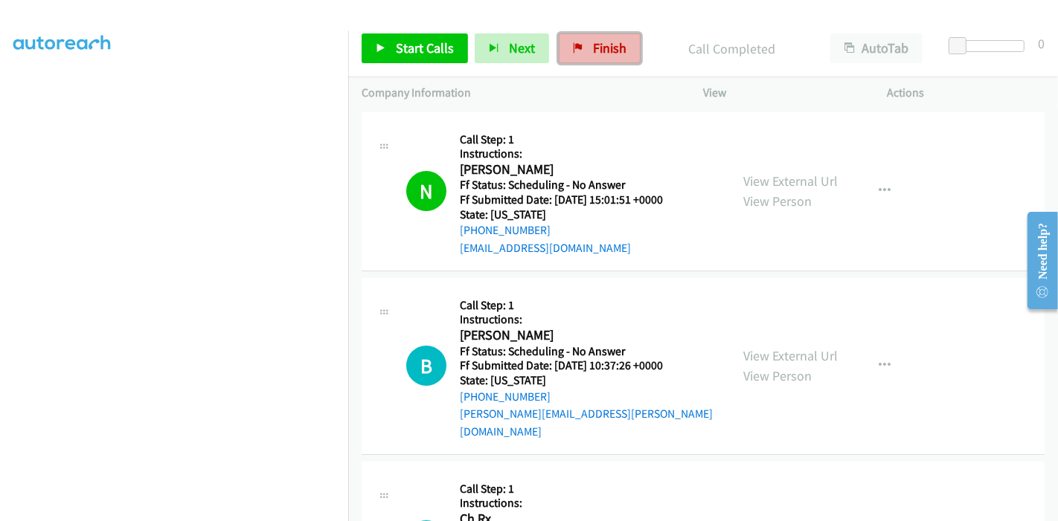
click at [610, 43] on span "Finish" at bounding box center [609, 47] width 33 height 17
